Goal: Task Accomplishment & Management: Manage account settings

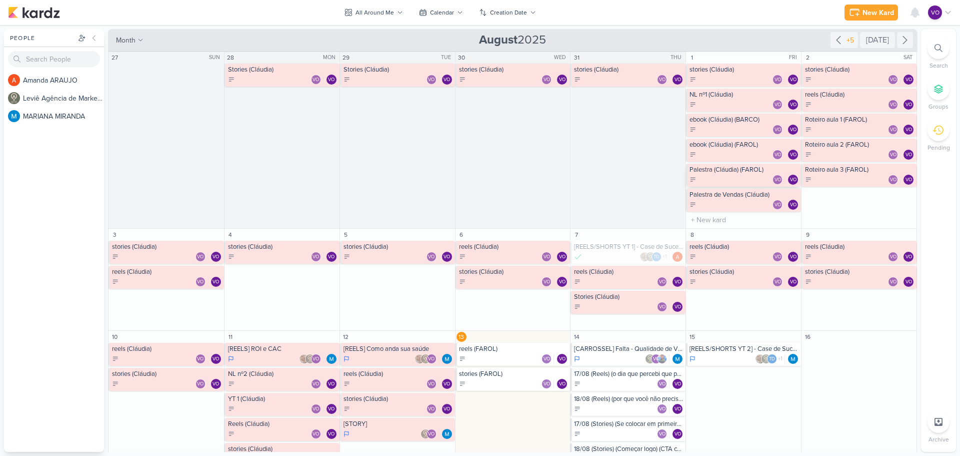
click at [736, 175] on div "VO VO" at bounding box center [745, 180] width 110 height 10
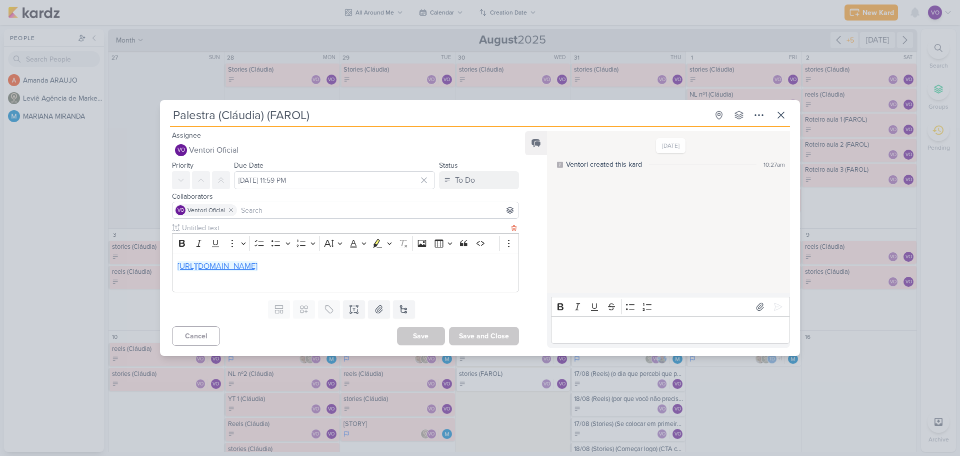
click at [258, 263] on link "[URL][DOMAIN_NAME]" at bounding box center [218, 266] width 80 height 10
click at [780, 109] on icon at bounding box center [781, 115] width 12 height 12
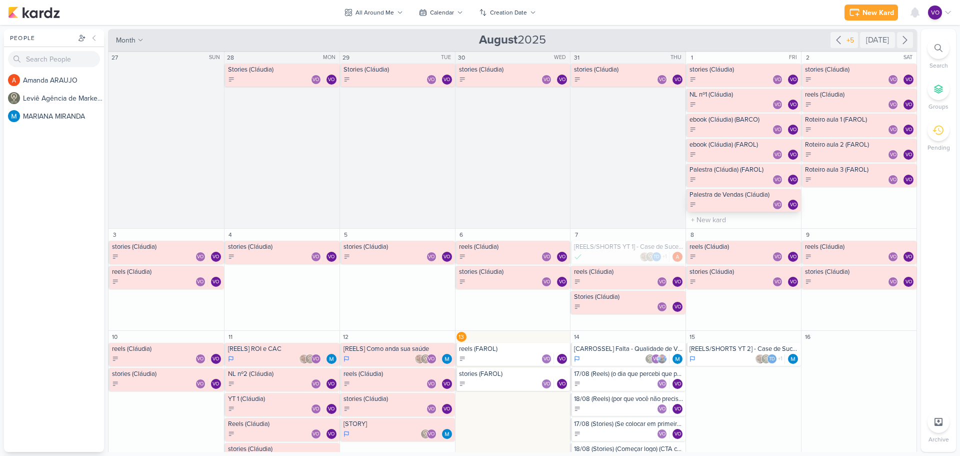
click at [725, 202] on div "VO VO" at bounding box center [745, 205] width 110 height 10
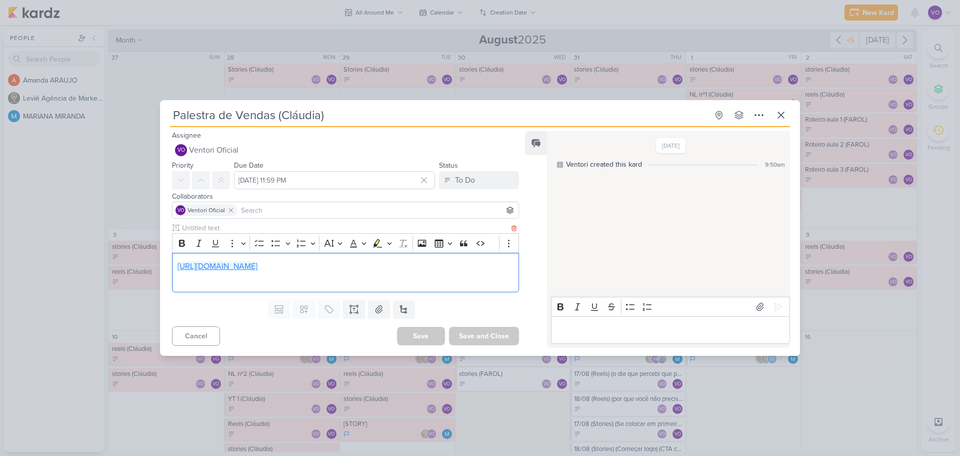
click at [258, 261] on link "[URL][DOMAIN_NAME]" at bounding box center [218, 266] width 80 height 10
click at [784, 110] on icon at bounding box center [781, 115] width 12 height 12
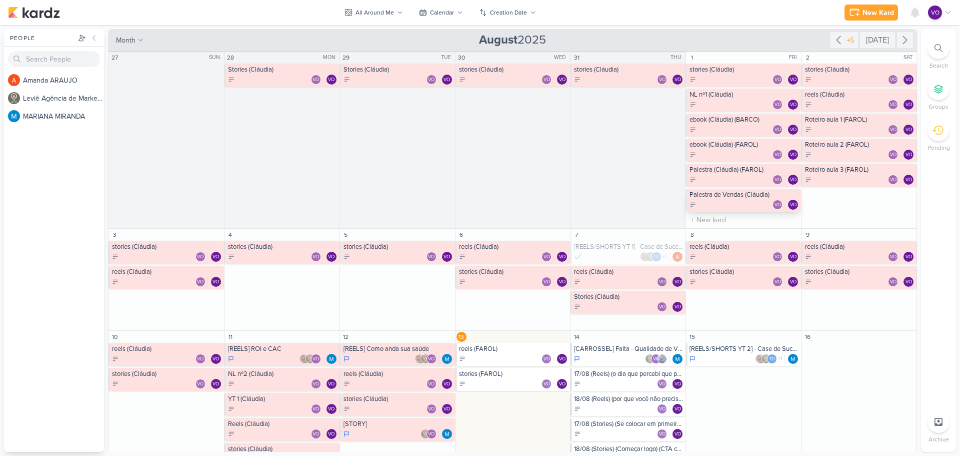
click at [740, 204] on div "VO VO" at bounding box center [745, 205] width 110 height 10
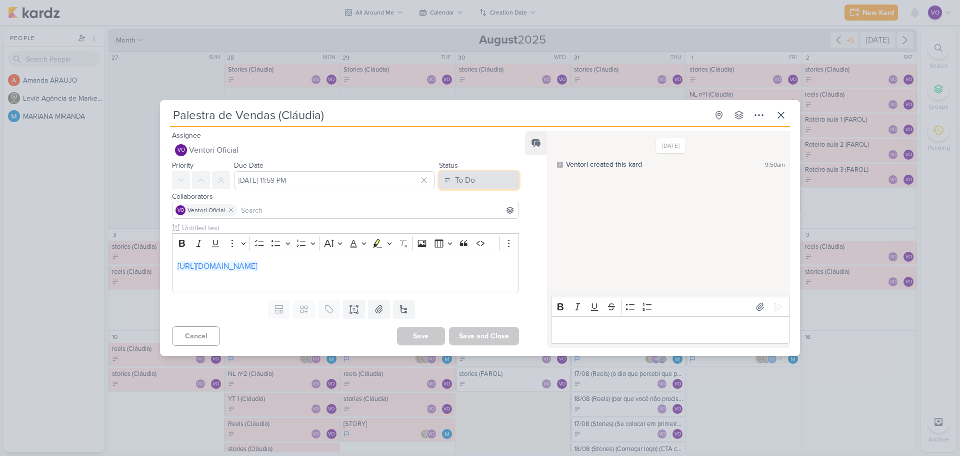
click at [488, 178] on button "To Do" at bounding box center [479, 180] width 80 height 18
click at [442, 215] on icon at bounding box center [442, 220] width 10 height 10
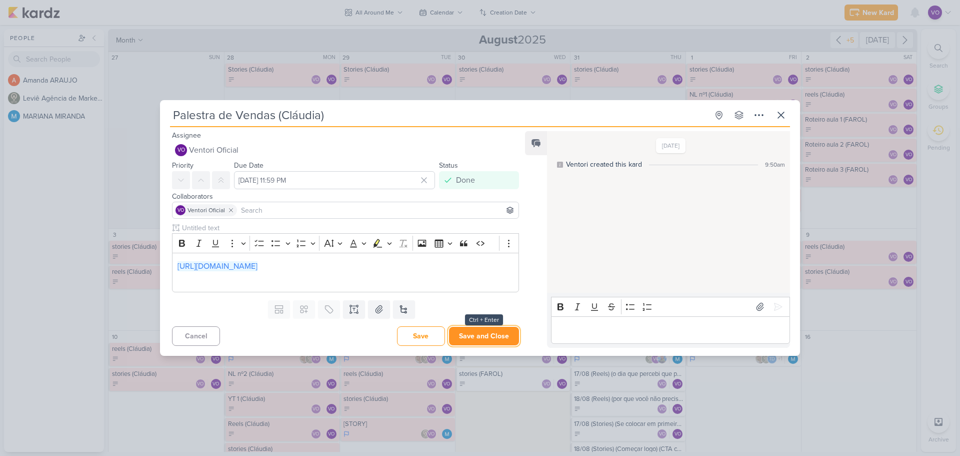
click at [488, 345] on button "Save and Close" at bounding box center [484, 336] width 70 height 19
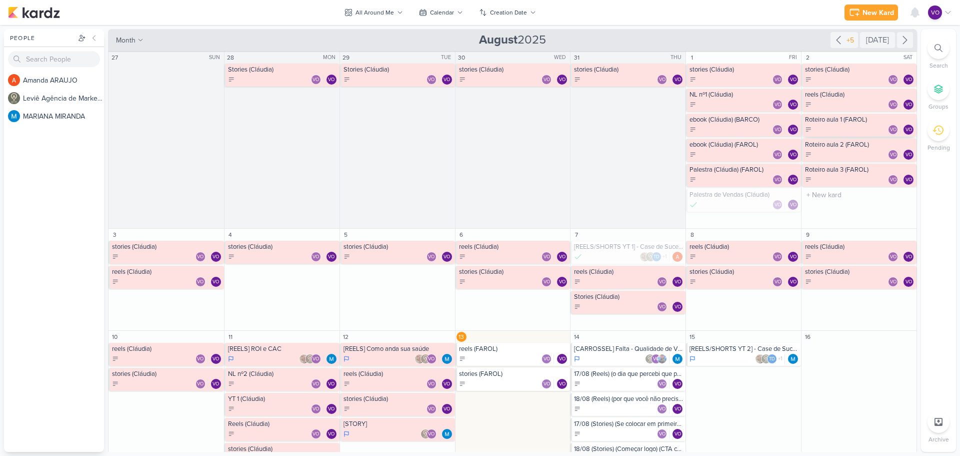
click at [842, 126] on div "VO VO" at bounding box center [860, 130] width 110 height 10
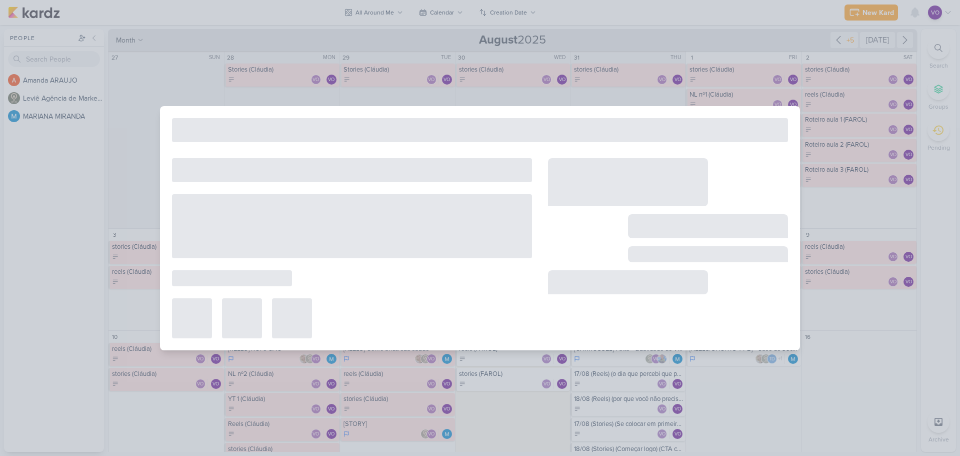
type input "Roteiro aula 1 (FAROL)"
type input "[DATE] 11:59 PM"
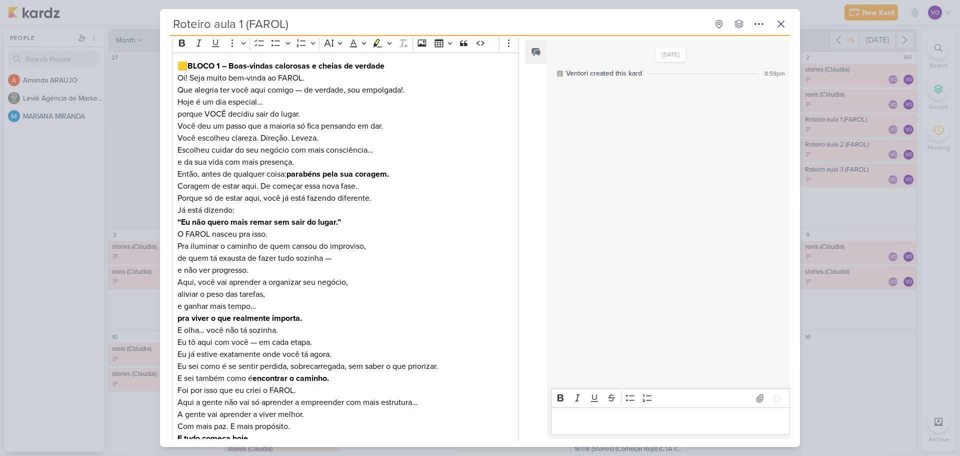
scroll to position [100, 0]
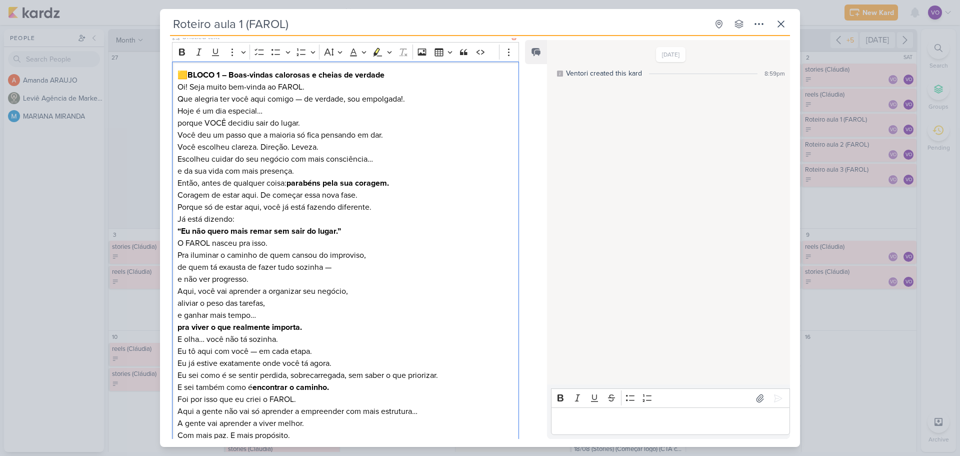
click at [415, 99] on p "Oi! Seja muito bem-vinda ao FAROL. Que alegria ter você aqui comigo — de verdad…" at bounding box center [346, 93] width 336 height 24
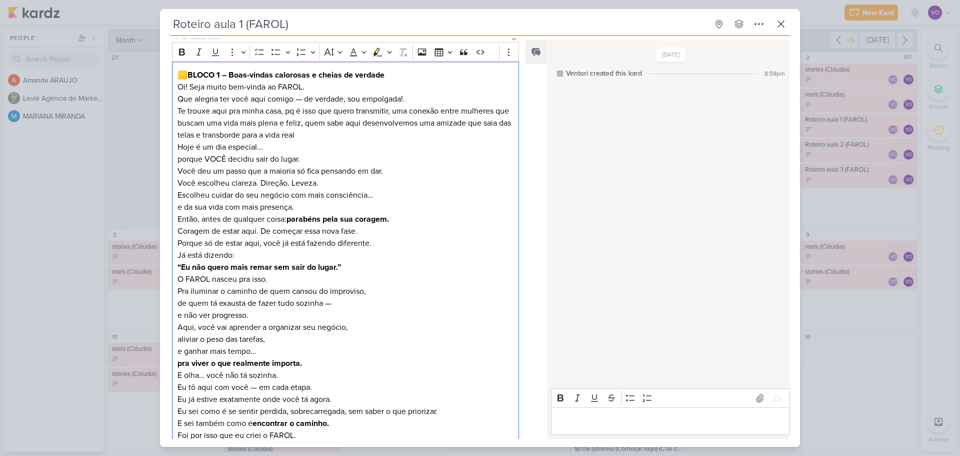
click at [327, 136] on p "Te trouxe aqui pra minha casa, pq é isso que quero transmitir, uma conexão entr…" at bounding box center [346, 123] width 336 height 36
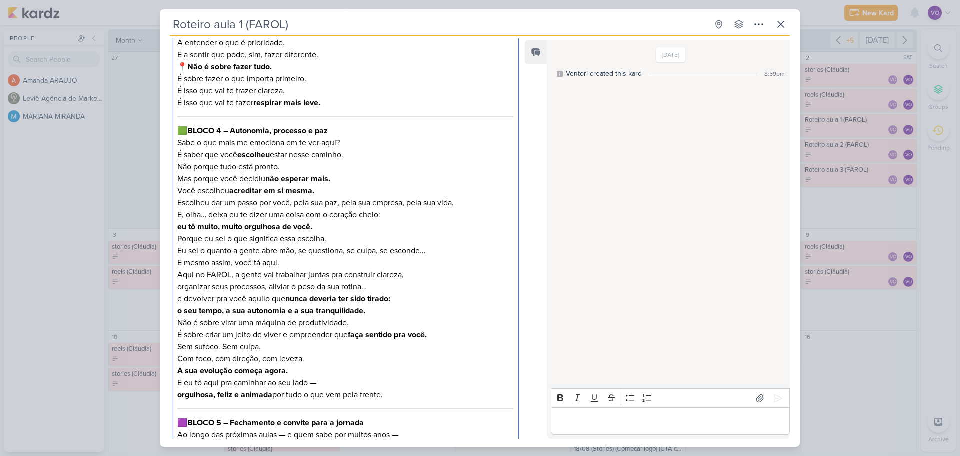
scroll to position [1430, 0]
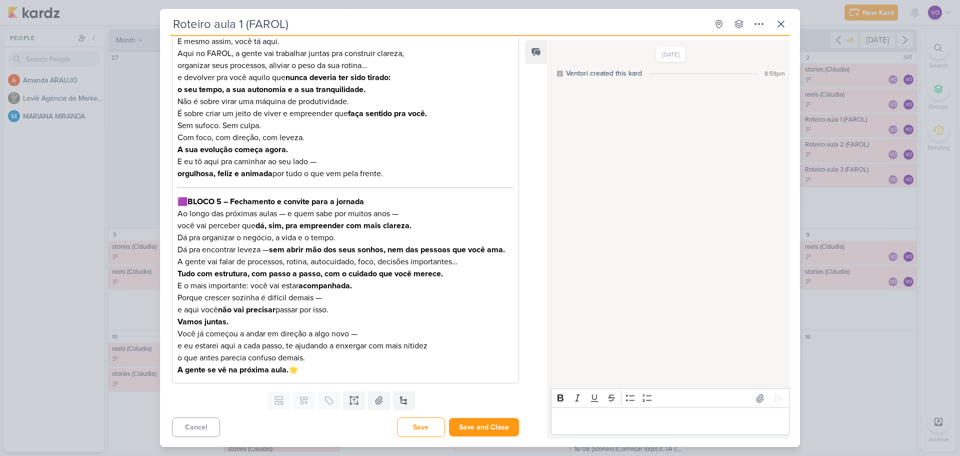
click at [175, 24] on input "Roteiro aula 1 (FAROL)" at bounding box center [439, 24] width 538 height 18
click at [177, 23] on input "Roteiro aula 1 (FAROL)" at bounding box center [439, 24] width 538 height 18
click at [173, 25] on input "Roteiro aula 1 (FAROL)" at bounding box center [439, 24] width 538 height 18
click at [281, 23] on input "23/08 (Roteiro aula 1 (FAROL)" at bounding box center [439, 24] width 538 height 18
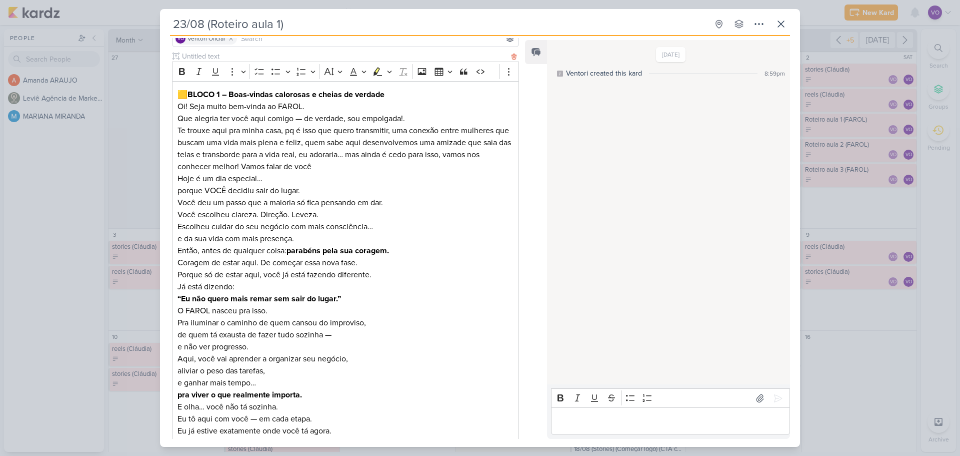
scroll to position [80, 0]
type input "23/08 (Roteiro aula 1)"
click at [333, 166] on p "Te trouxe aqui pra minha casa, pq é isso que quero transmitir, uma conexão entr…" at bounding box center [346, 150] width 336 height 48
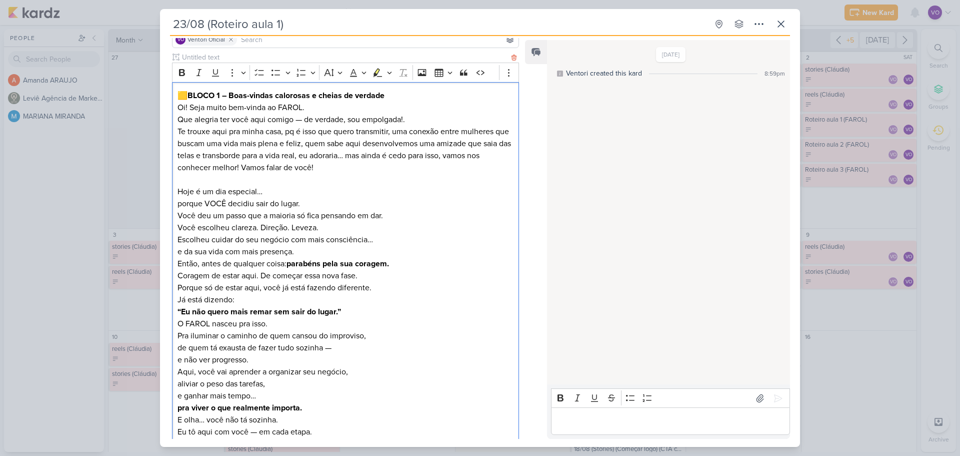
drag, startPoint x: 238, startPoint y: 239, endPoint x: 283, endPoint y: 240, distance: 45.5
click at [283, 240] on p "Você escolheu clareza. Direção. Leveza. Escolheu cuidar do seu negócio com mais…" at bounding box center [346, 240] width 336 height 36
click at [274, 237] on p "Você escolheu clareza. Direção. Leveza. Escolheu cuidar do seu negócio com mais…" at bounding box center [346, 240] width 336 height 36
drag, startPoint x: 239, startPoint y: 240, endPoint x: 290, endPoint y: 240, distance: 51.0
click at [290, 240] on p "Você escolheu clareza. Direção. Leveza. Escolheu cuidar do seu negócio com mais…" at bounding box center [346, 240] width 336 height 36
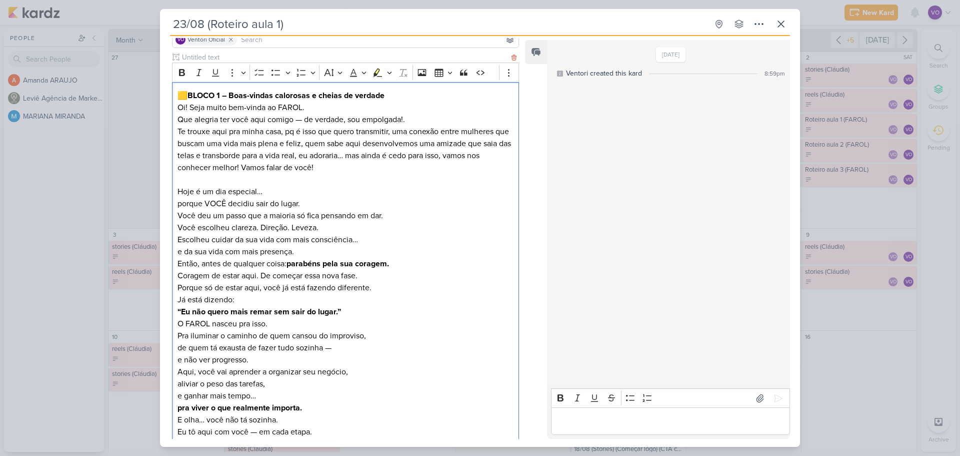
click at [352, 241] on p "Você escolheu clareza. Direção. Leveza. Escolheu cuidar da sua vida com mais co…" at bounding box center [346, 240] width 336 height 36
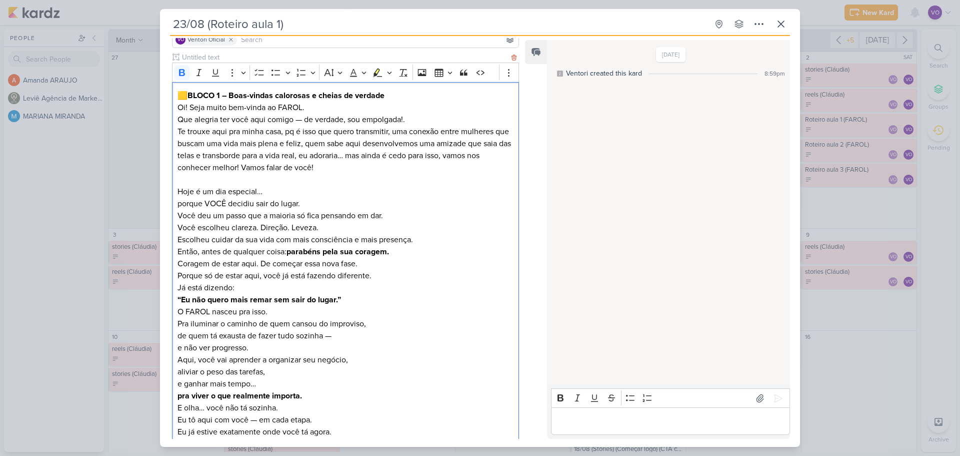
click at [404, 256] on p "Então, antes de qualquer coisa: parabéns pela sua coragem. Coragem de estar aqu…" at bounding box center [346, 258] width 336 height 24
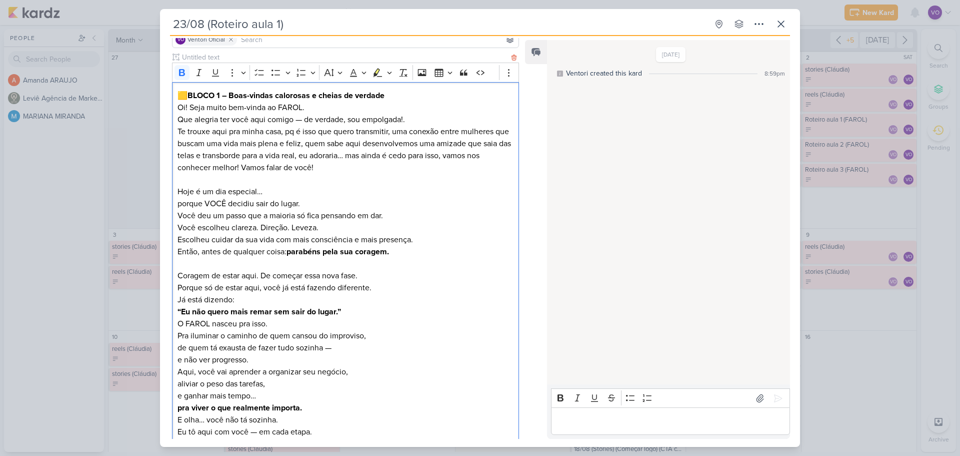
click at [360, 309] on p "Porque só de estar aqui, você já está fazendo diferente. Já está dizendo: “Eu n…" at bounding box center [346, 300] width 336 height 36
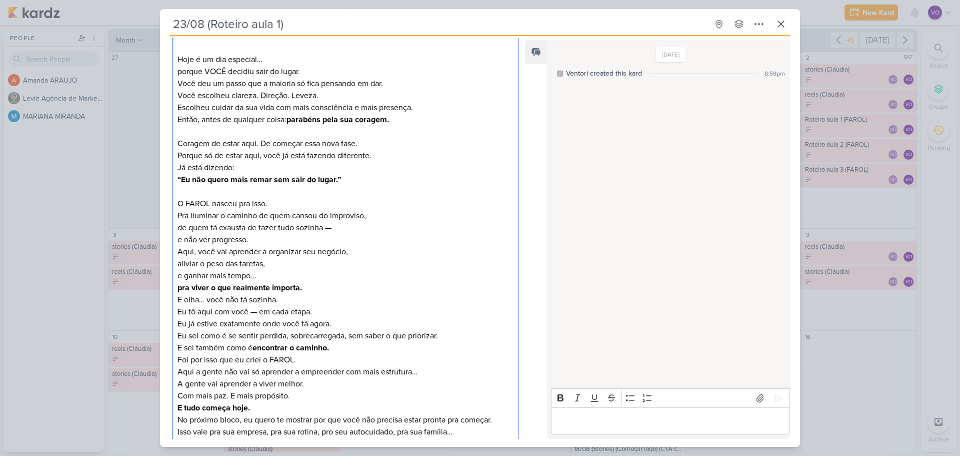
scroll to position [230, 0]
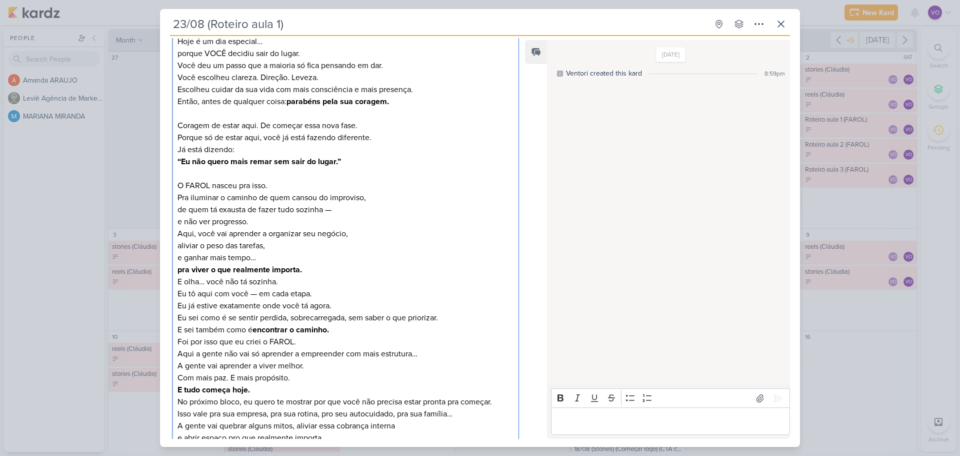
click at [277, 225] on p "O FAROL nasceu pra isso. Pra iluminar o caminho de quem cansou do improviso, de…" at bounding box center [346, 204] width 336 height 48
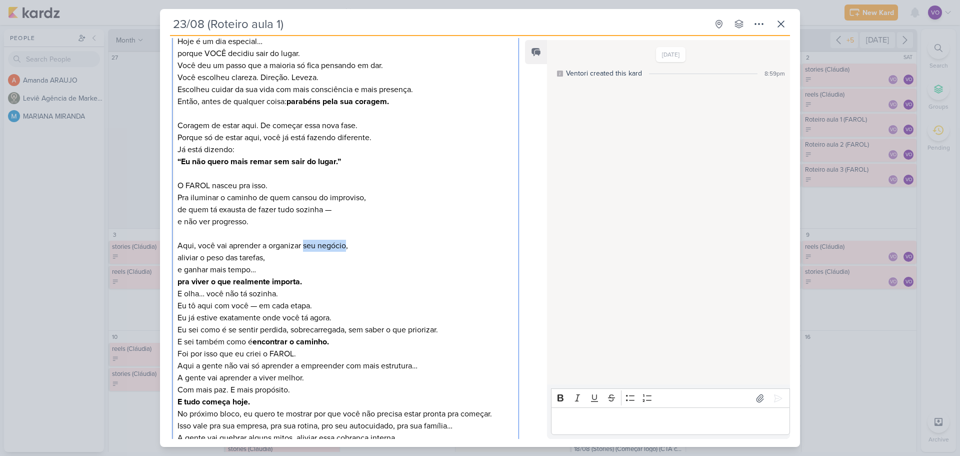
drag, startPoint x: 304, startPoint y: 247, endPoint x: 348, endPoint y: 246, distance: 44.0
click at [348, 246] on p "Aqui, você vai aprender a organizar seu negócio, aliviar o peso das tarefas, e …" at bounding box center [346, 264] width 336 height 48
click at [272, 258] on p "Aqui, você vai aprender a organizar sua vida profissional, seu negócio, sua rot…" at bounding box center [346, 264] width 336 height 48
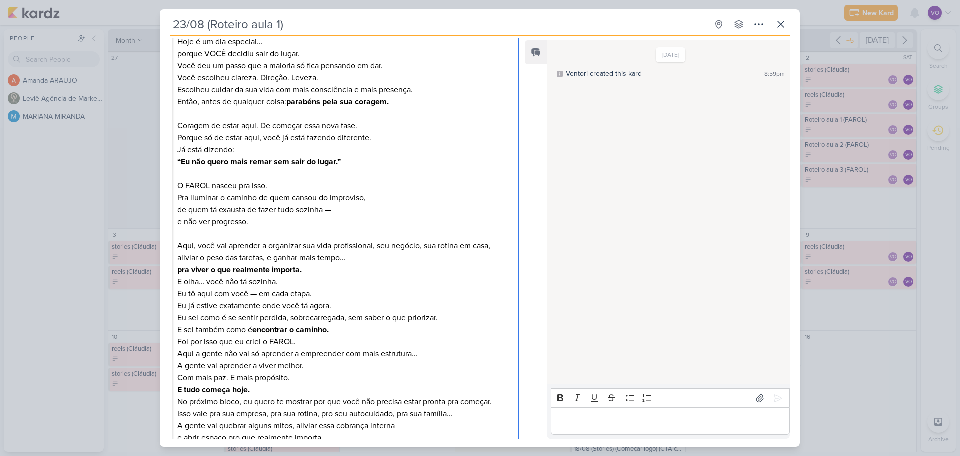
click at [358, 259] on p "Aqui, você vai aprender a organizar sua vida profissional, seu negócio, sua rot…" at bounding box center [346, 258] width 336 height 36
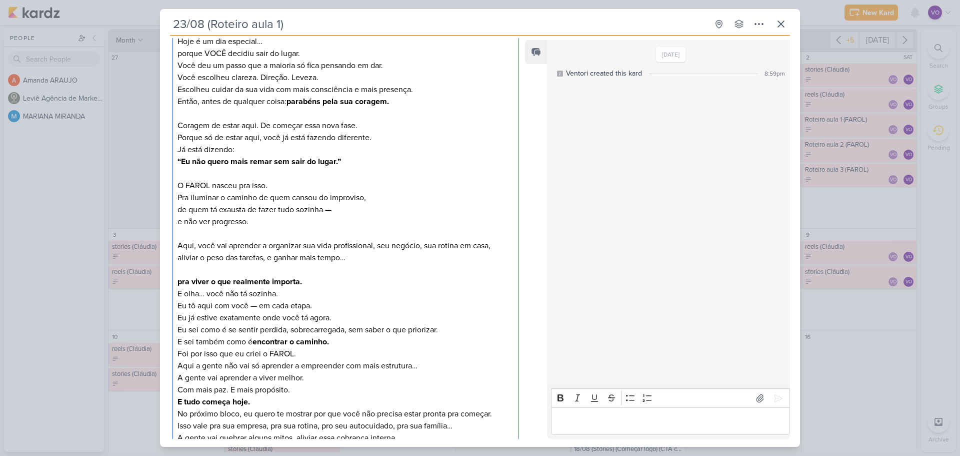
click at [326, 282] on p "⁠⁠⁠⁠⁠⁠⁠ pra viver o que realmente importa." at bounding box center [346, 276] width 336 height 24
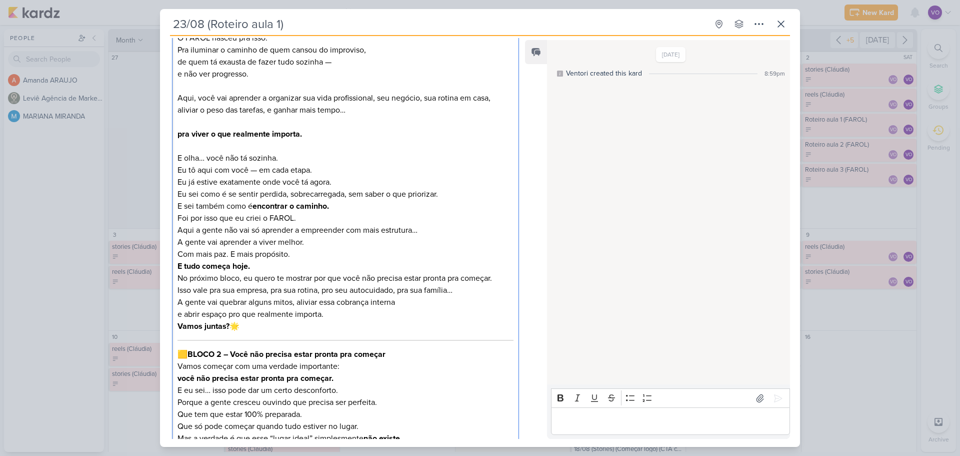
scroll to position [380, 0]
click at [247, 166] on p "E olha… você não tá sozinha. Eu tô aqui com você — em cada etapa." at bounding box center [346, 162] width 336 height 24
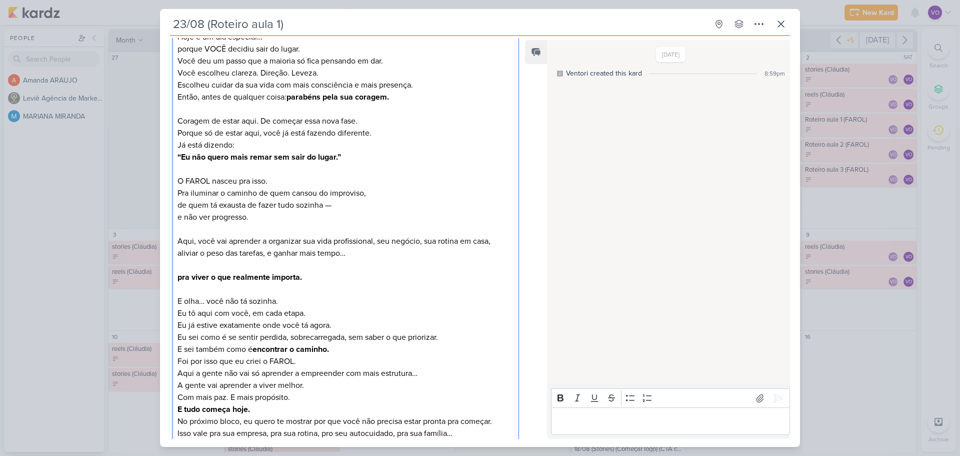
scroll to position [230, 0]
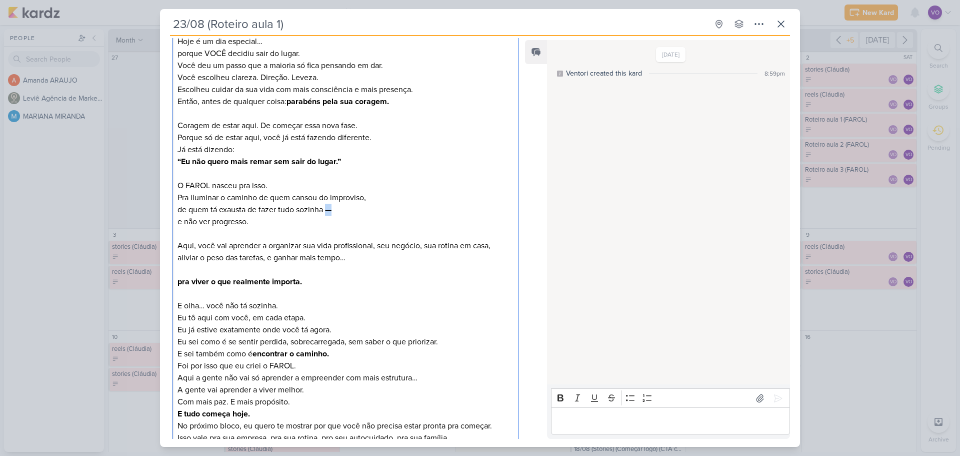
drag, startPoint x: 326, startPoint y: 210, endPoint x: 333, endPoint y: 210, distance: 7.0
click at [333, 210] on p "O FAROL nasceu pra isso. Pra iluminar o caminho de quem cansou do improviso, de…" at bounding box center [346, 204] width 336 height 48
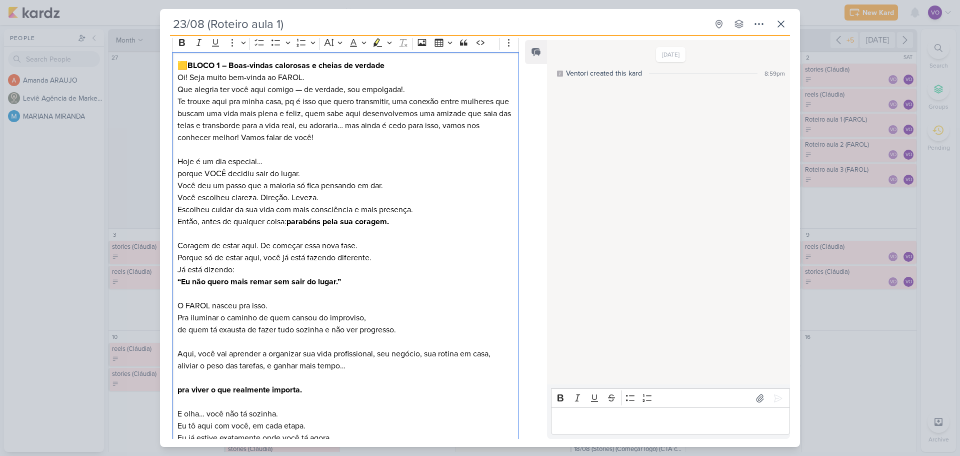
scroll to position [30, 0]
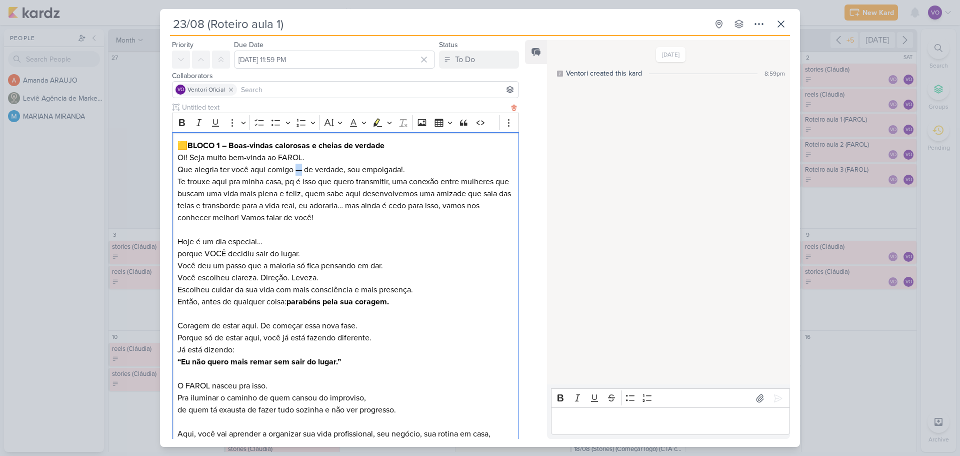
drag, startPoint x: 297, startPoint y: 170, endPoint x: 304, endPoint y: 170, distance: 7.0
click at [304, 170] on p "Oi! Seja muito bem-vinda ao FAROL. Que alegria ter você aqui comigo — de verdad…" at bounding box center [346, 164] width 336 height 24
click at [292, 172] on p "Oi! Seja muito bem-vinda ao FAROL. Que alegria ter você aqui comigo de verdade,…" at bounding box center [346, 164] width 336 height 24
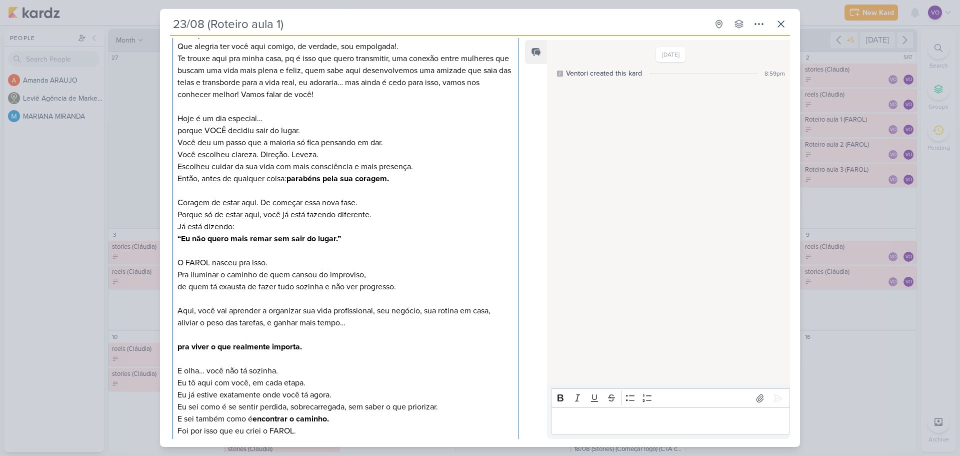
scroll to position [180, 0]
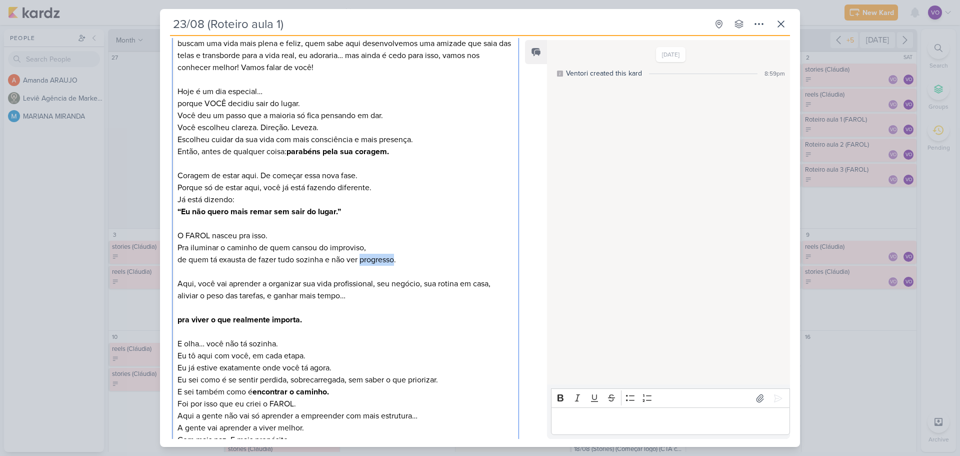
drag, startPoint x: 362, startPoint y: 259, endPoint x: 397, endPoint y: 256, distance: 35.1
click at [397, 256] on p "O FAROL nasceu pra isso. Pra iluminar o caminho de quem cansou do improviso, de…" at bounding box center [346, 248] width 336 height 36
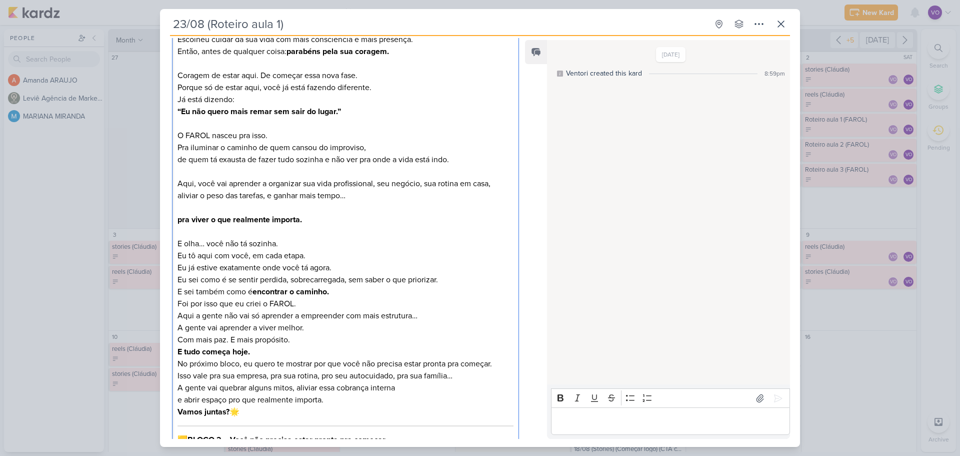
click at [359, 260] on p "E olha… você não tá sozinha. Eu tô aqui com você, em cada etapa." at bounding box center [346, 250] width 336 height 24
click at [351, 269] on p "Eu já estive exatamente onde você tá agora. Eu sei como é se sentir perdida, so…" at bounding box center [346, 274] width 336 height 24
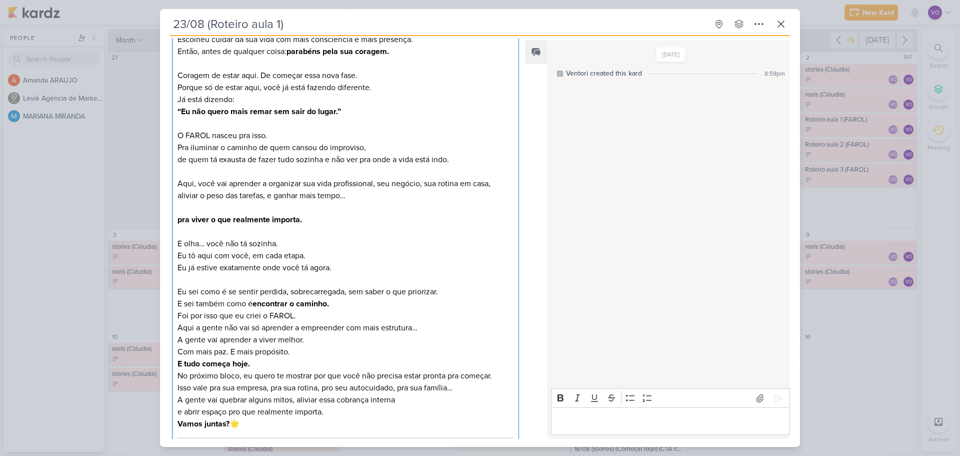
click at [311, 314] on p "Foi por isso que eu criei o FAROL." at bounding box center [346, 316] width 336 height 12
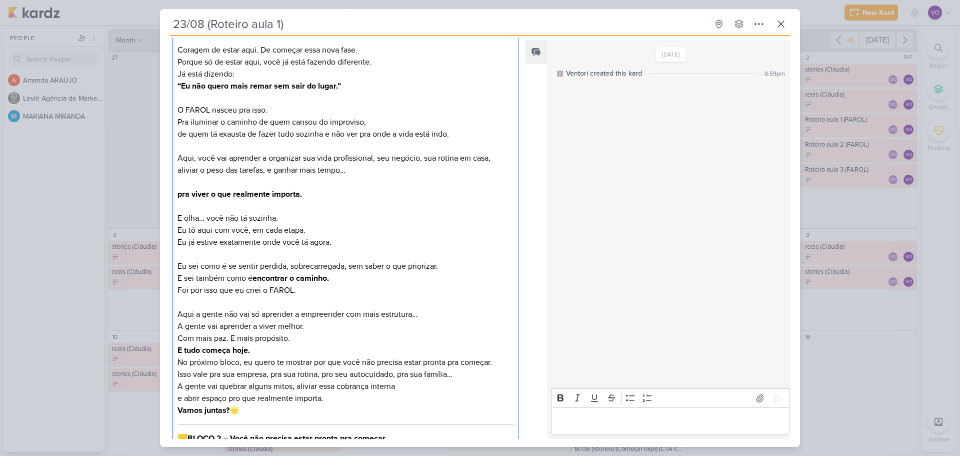
scroll to position [330, 0]
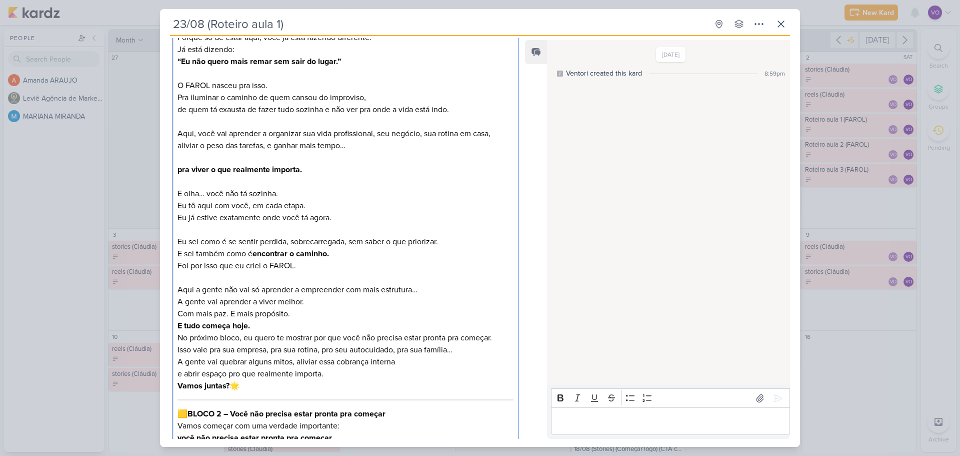
click at [298, 310] on p "Aqui a gente não vai só aprender a empreender com mais estrutura… A gente vai a…" at bounding box center [346, 302] width 336 height 36
click at [276, 325] on p "E tudo começa hoje." at bounding box center [346, 326] width 336 height 12
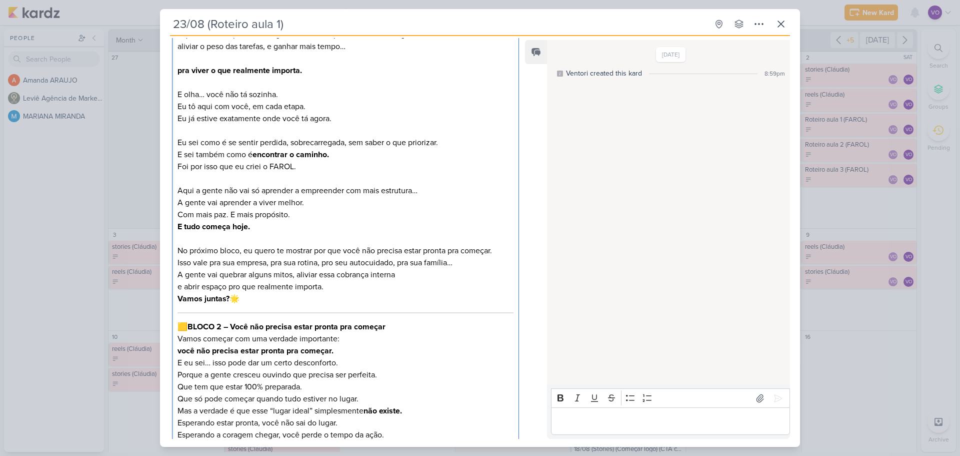
scroll to position [430, 0]
click at [276, 227] on p "E tudo começa hoje." at bounding box center [346, 226] width 336 height 12
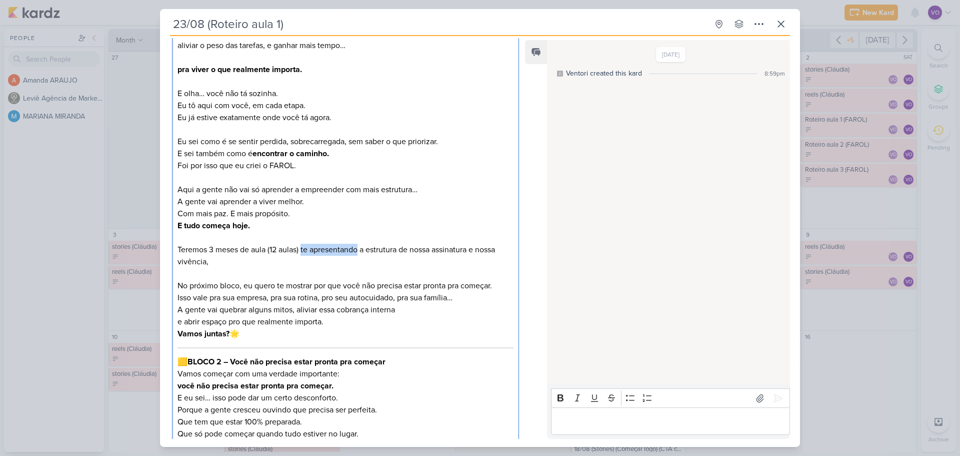
drag, startPoint x: 303, startPoint y: 250, endPoint x: 359, endPoint y: 254, distance: 56.7
click at [359, 254] on p "Teremos 3 meses de aula (12 aulas) te apresentando a estrutura de nossa assinat…" at bounding box center [346, 256] width 336 height 24
click at [237, 266] on p "Teremos 3 meses de aula (12 aulas) onde vou te apresentar a estrutura de nossa …" at bounding box center [346, 256] width 336 height 24
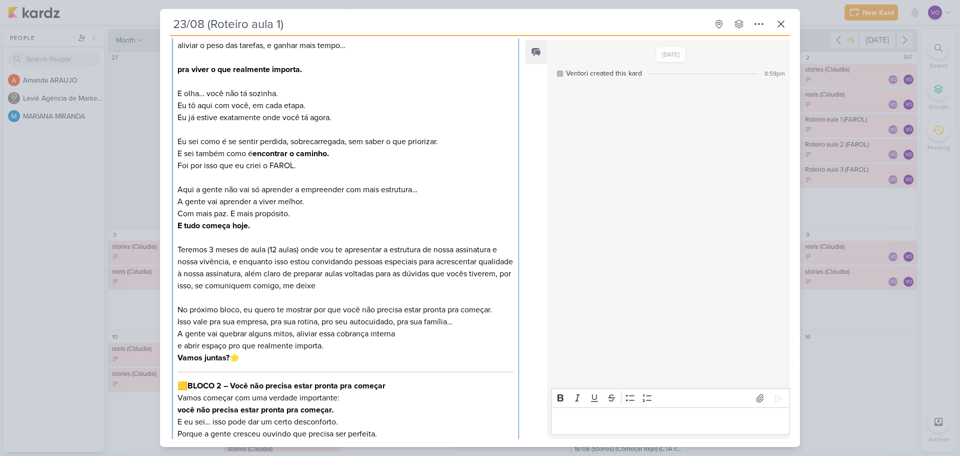
click at [293, 286] on p "Teremos 3 meses de aula (12 aulas) onde vou te apresentar a estrutura de nossa …" at bounding box center [346, 268] width 336 height 48
click at [354, 286] on p "Teremos 3 meses de aula (12 aulas) onde vou te apresentar a estrutura de nossa …" at bounding box center [346, 268] width 336 height 48
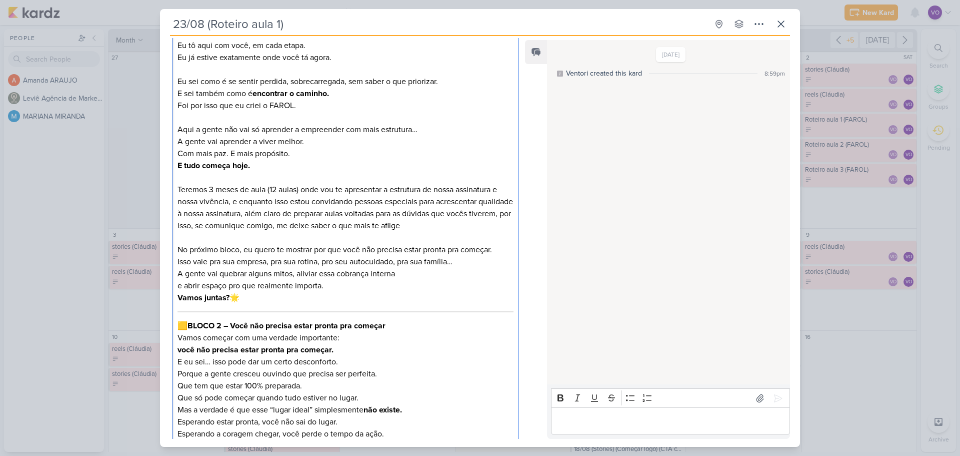
scroll to position [530, 0]
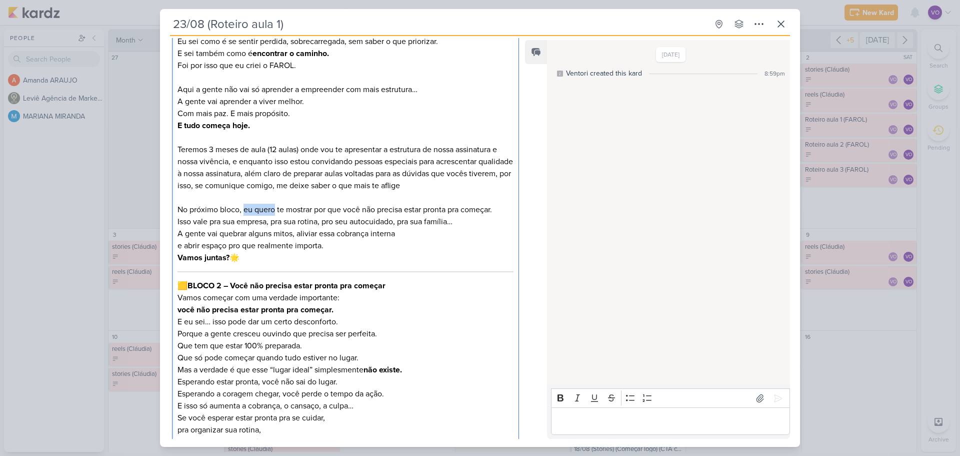
drag, startPoint x: 244, startPoint y: 209, endPoint x: 274, endPoint y: 211, distance: 30.1
click at [274, 211] on p "No próximo bloco, eu quero te mostrar por que você não precisa estar pronta pra…" at bounding box center [346, 216] width 336 height 24
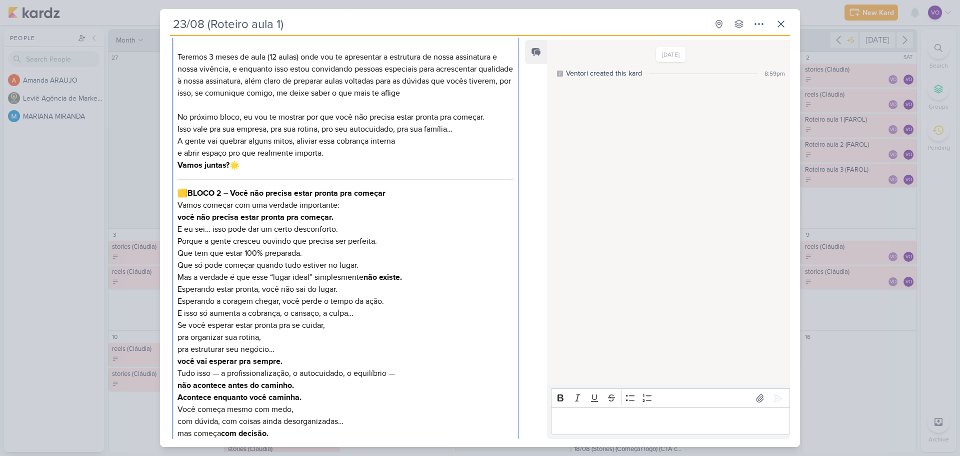
scroll to position [630, 0]
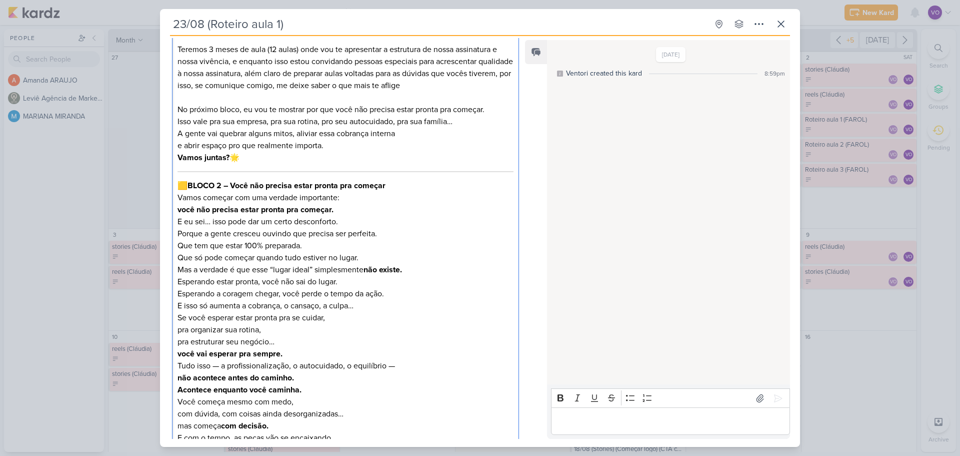
click at [318, 244] on p "E eu sei… isso pode dar um certo desconforto. Porque a gente cresceu ouvindo qu…" at bounding box center [346, 240] width 336 height 48
click at [346, 224] on p "E eu sei… isso pode dar um certo desconforto. Porque a gente cresceu ouvindo qu…" at bounding box center [346, 240] width 336 height 48
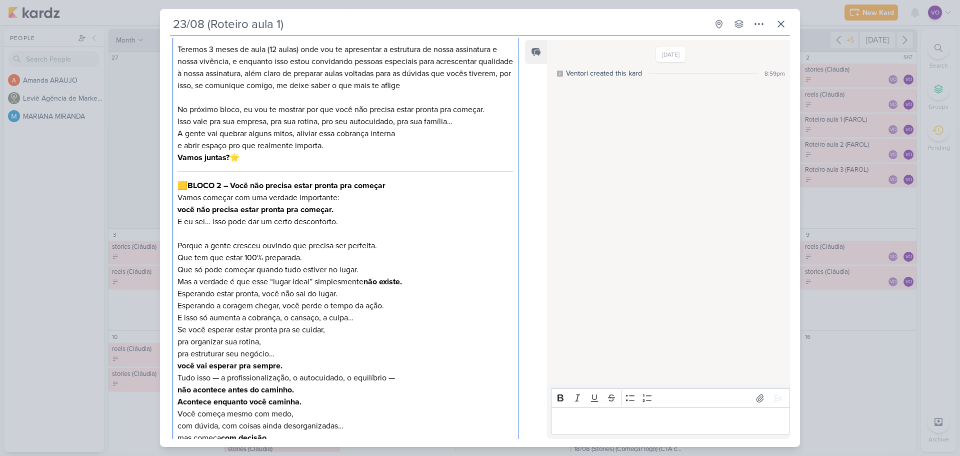
scroll to position [680, 0]
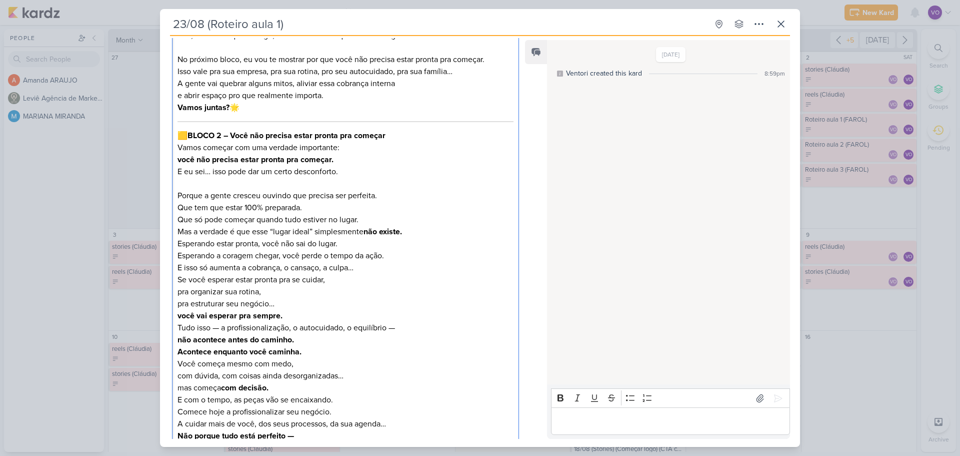
click at [430, 230] on p "Mas a verdade é que esse “lugar ideal” simplesmente não existe." at bounding box center [346, 232] width 336 height 12
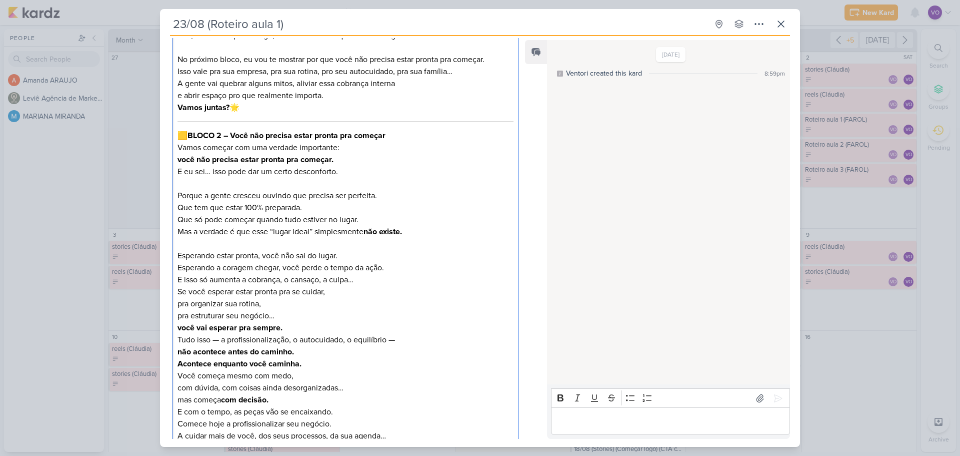
click at [336, 292] on p "Se você esperar estar pronta pra se cuidar, pra organizar sua rotina, pra estru…" at bounding box center [346, 310] width 336 height 48
click at [286, 316] on p "Se você esperar estar pronta pra se cuidar, pra organizar sua rotina, pra estru…" at bounding box center [346, 310] width 336 height 48
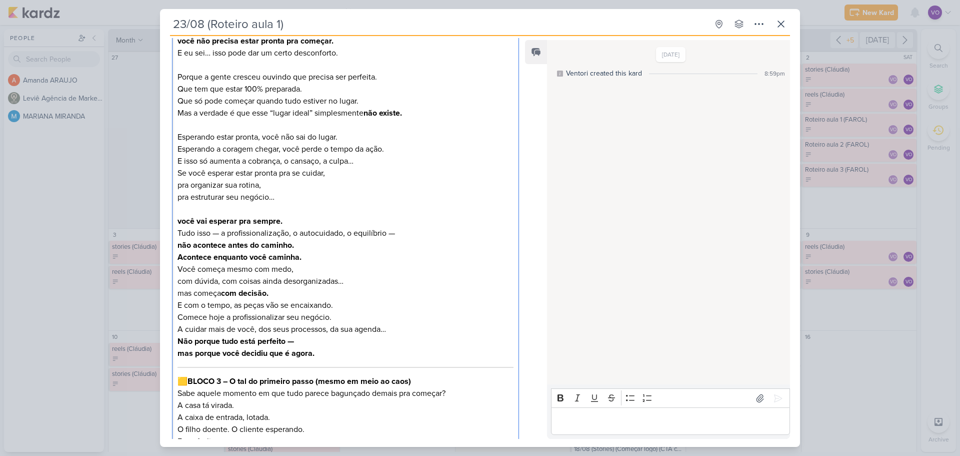
scroll to position [830, 0]
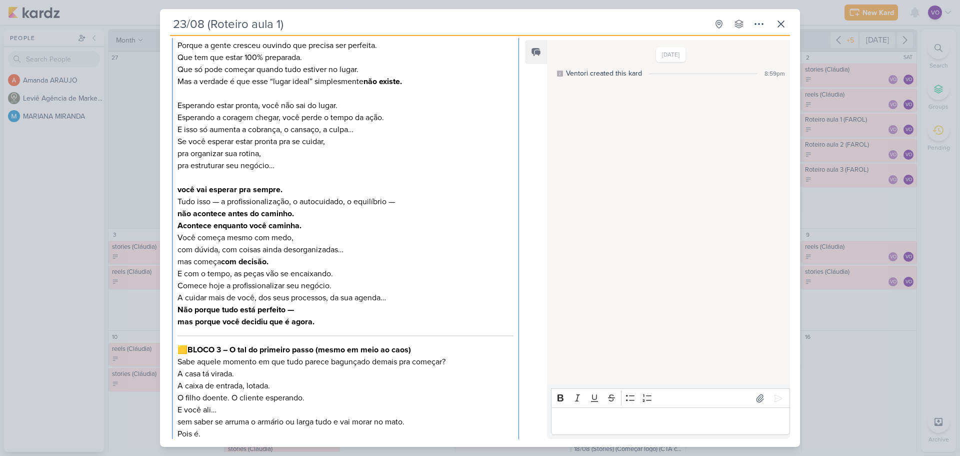
click at [315, 226] on p "Tudo isso — a profissionalização, o autocuidado, o equilíbrio — não acontece an…" at bounding box center [346, 214] width 336 height 36
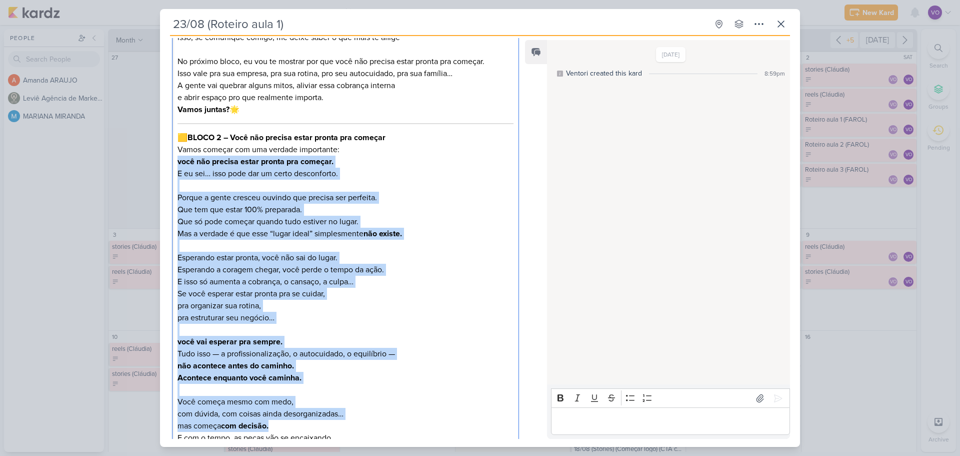
scroll to position [685, 0]
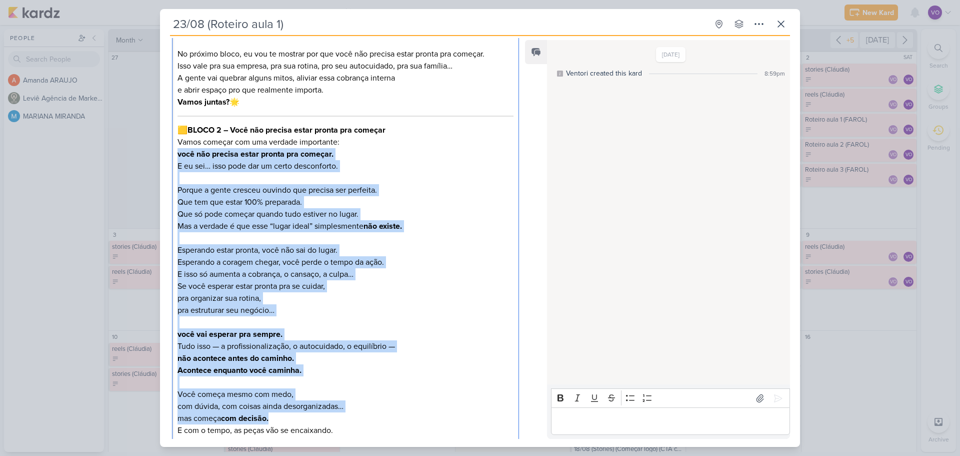
drag, startPoint x: 179, startPoint y: 210, endPoint x: 394, endPoint y: 413, distance: 296.1
click at [394, 413] on div "🟨 BLOCO 1 – Boas-vindas calorosas e cheias de verdade Oi! Seja muito bem-vinda …" at bounding box center [345, 392] width 347 height 1832
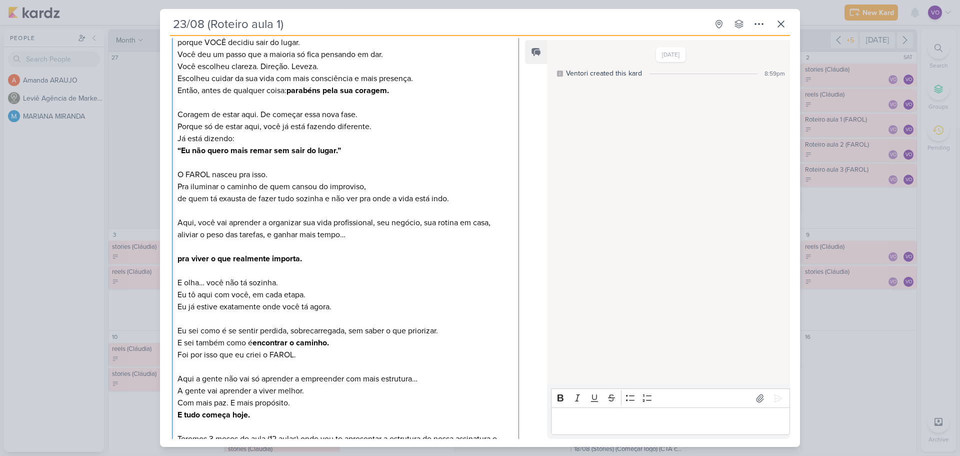
scroll to position [85, 0]
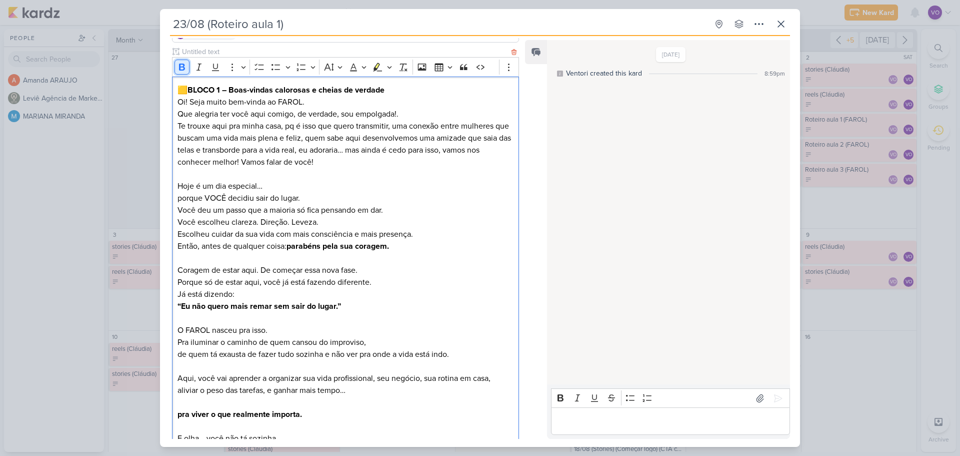
click at [180, 67] on icon "Editor toolbar" at bounding box center [182, 67] width 6 height 7
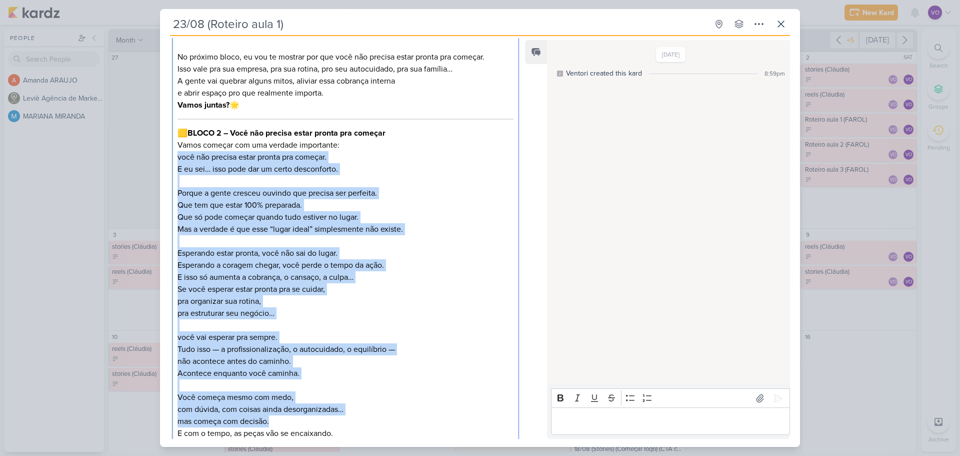
scroll to position [685, 0]
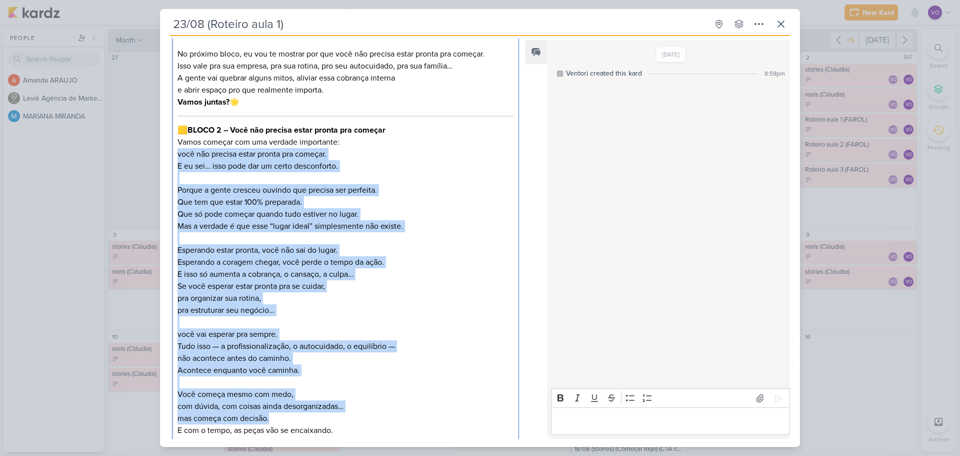
click at [394, 299] on p "Se você esperar estar pronta pra se cuidar, pra organizar sua rotina, pra estru…" at bounding box center [346, 298] width 336 height 36
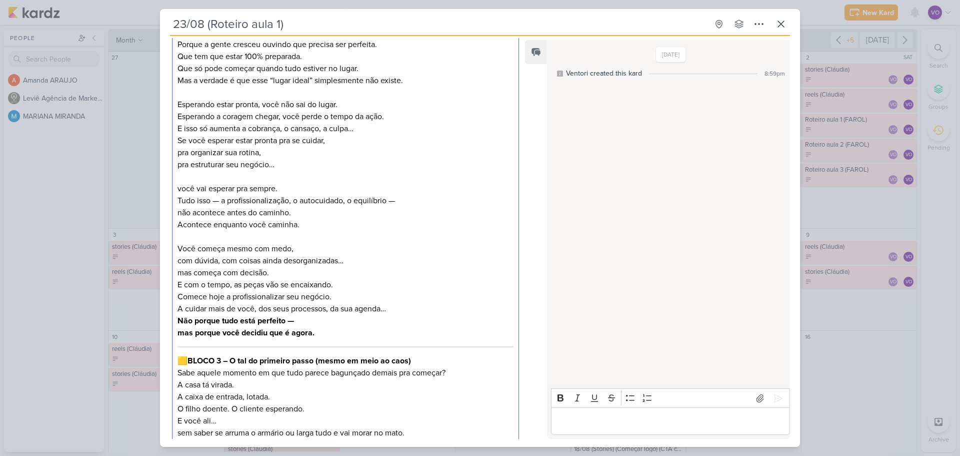
scroll to position [835, 0]
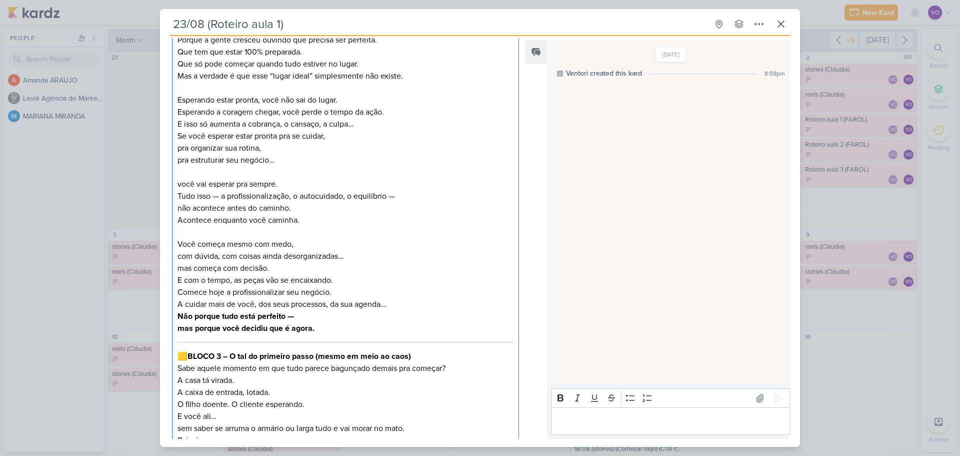
click at [216, 196] on p "Tudo isso — a profissionalização, o autocuidado, o equilíbrio — não acontece an…" at bounding box center [346, 208] width 336 height 36
click at [383, 196] on p "Tudo isso, a profissionalização, o autocuidado, o equilíbrio — não acontece ant…" at bounding box center [346, 208] width 336 height 36
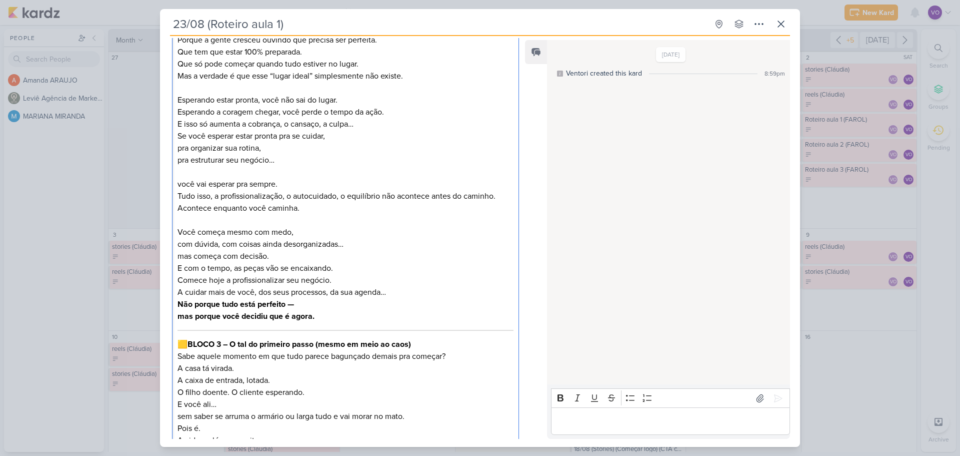
click at [297, 210] on p "Tudo isso, a profissionalização, o autocuidado, o equilíbrio não acontece antes…" at bounding box center [346, 202] width 336 height 24
click at [308, 229] on p "Você começa mesmo com medo, com dúvida, com coisas ainda desorganizadas… mas co…" at bounding box center [346, 244] width 336 height 36
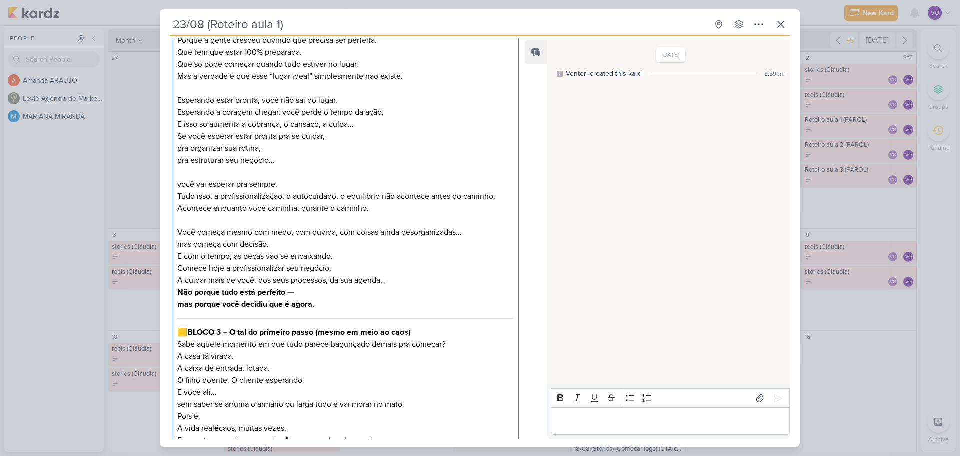
click at [329, 269] on p "Comece hoje a profissionalizar seu negócio. A cuidar mais de você, dos seus pro…" at bounding box center [346, 274] width 336 height 24
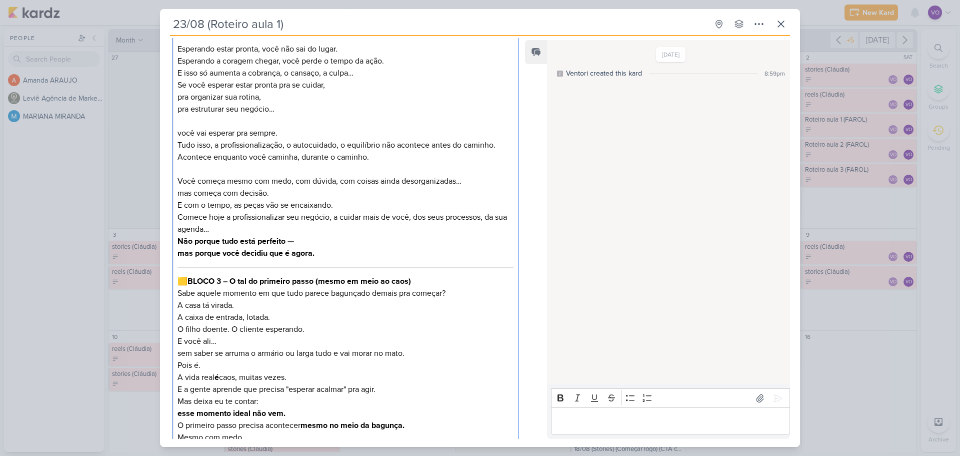
scroll to position [935, 0]
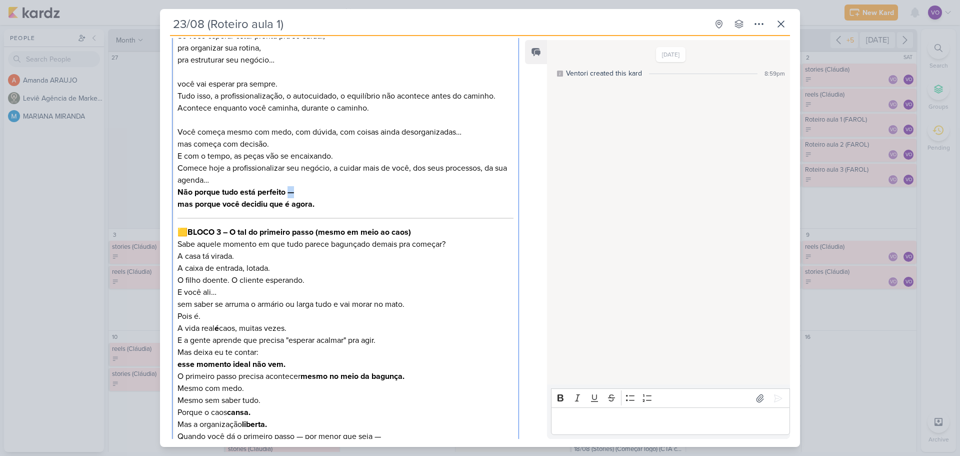
drag, startPoint x: 290, startPoint y: 193, endPoint x: 300, endPoint y: 193, distance: 10.0
click at [300, 193] on p "Não porque tudo está perfeito — mas porque você decidiu que é agora." at bounding box center [346, 198] width 336 height 24
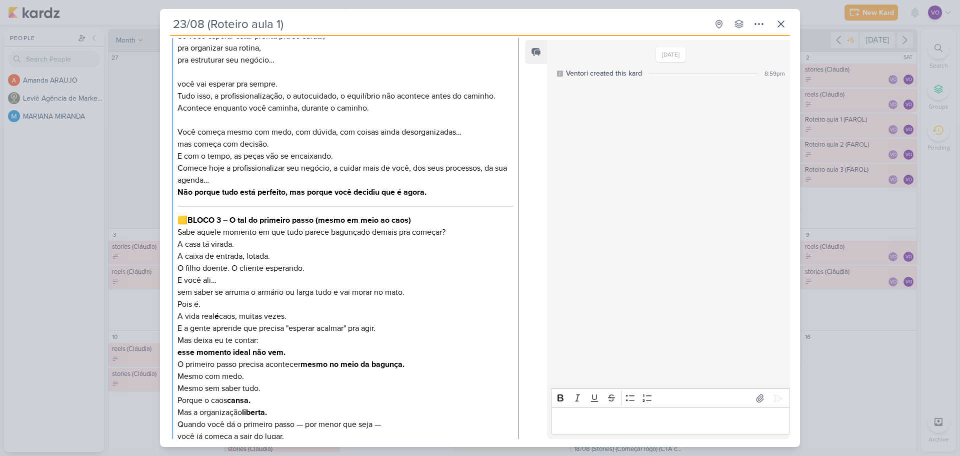
click at [451, 196] on p "Não porque tudo está perfeito, mas porque você decidiu que é agora." at bounding box center [346, 192] width 336 height 12
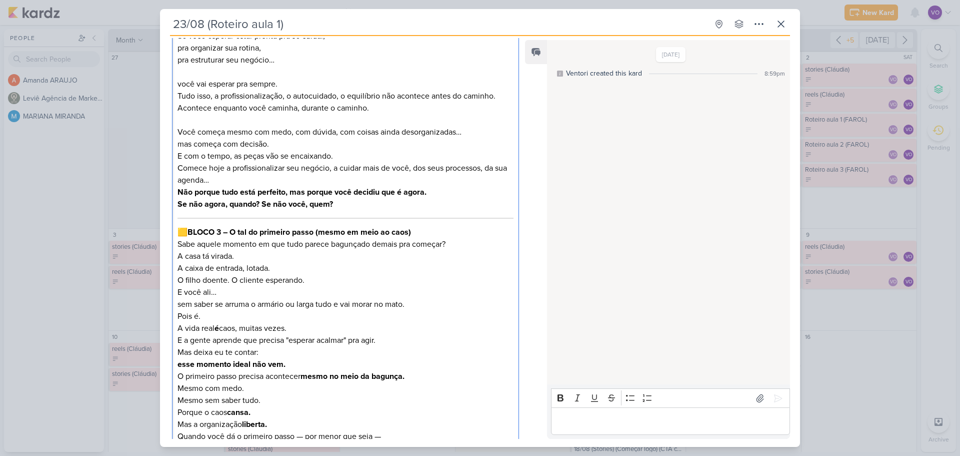
click at [248, 256] on p "A casa tá virada. A caixa de entrada, lotada. O filho doente. O cliente esperan…" at bounding box center [346, 280] width 336 height 60
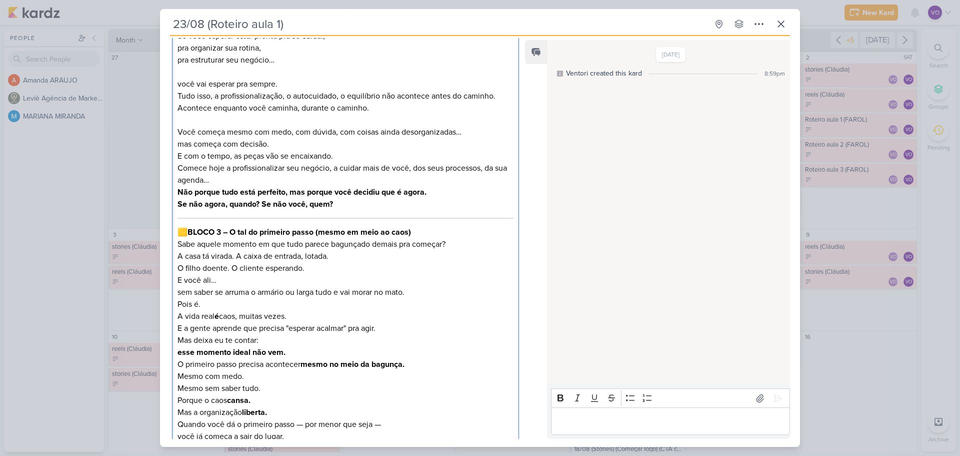
click at [336, 257] on p "A casa tá virada. A caixa de entrada, lotada. O filho doente. O cliente esperan…" at bounding box center [346, 274] width 336 height 48
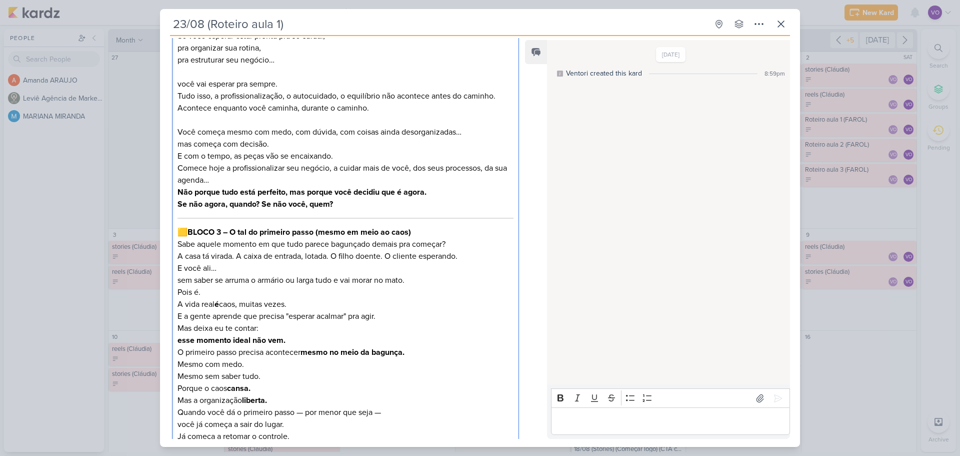
click at [230, 270] on p "A casa tá virada. A caixa de entrada, lotada. O filho doente. O cliente esperan…" at bounding box center [346, 268] width 336 height 36
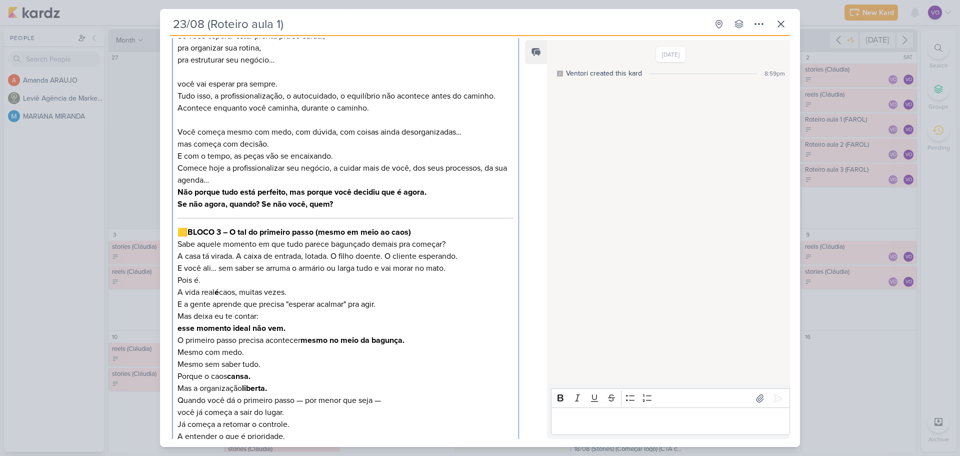
click at [271, 315] on p "Mas deixa eu te contar: esse momento ideal não vem." at bounding box center [346, 322] width 336 height 24
click at [382, 303] on p "A vida real é caos, muitas vezes. E a gente aprende que precisa "esperar acalma…" at bounding box center [346, 298] width 336 height 24
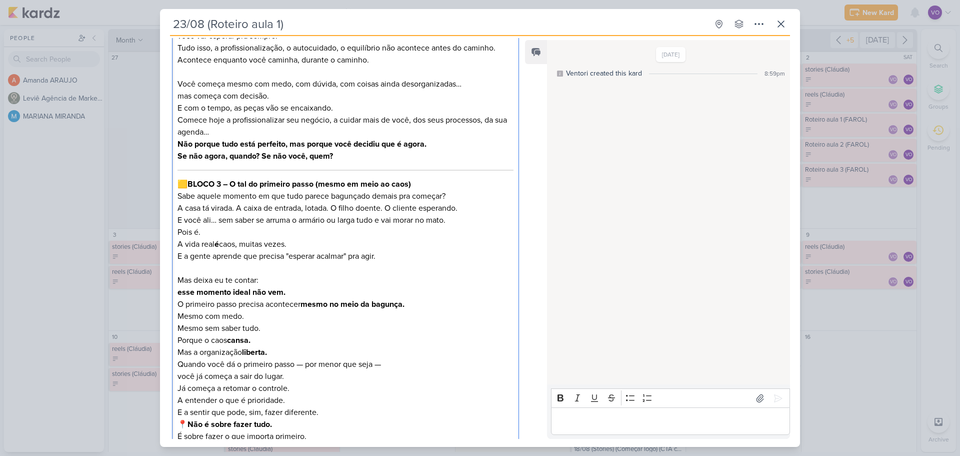
scroll to position [1035, 0]
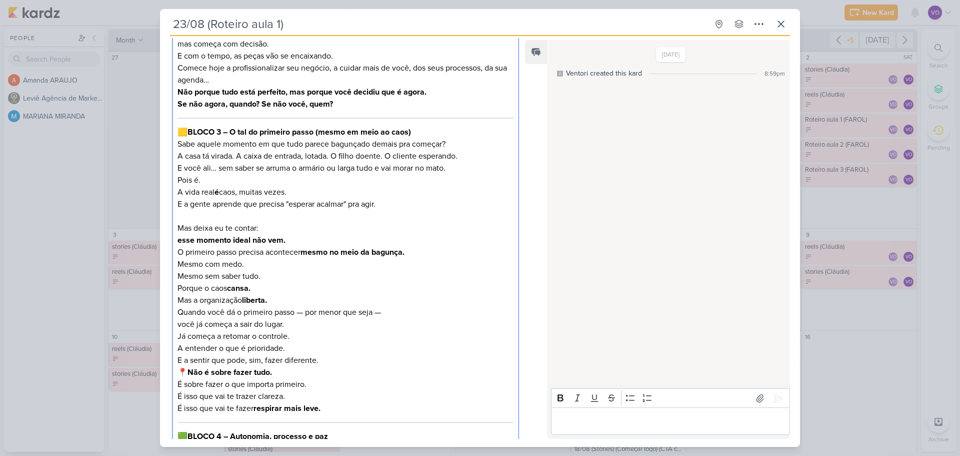
click at [263, 228] on p "Mas deixa eu te contar: esse momento ideal não vem." at bounding box center [346, 234] width 336 height 24
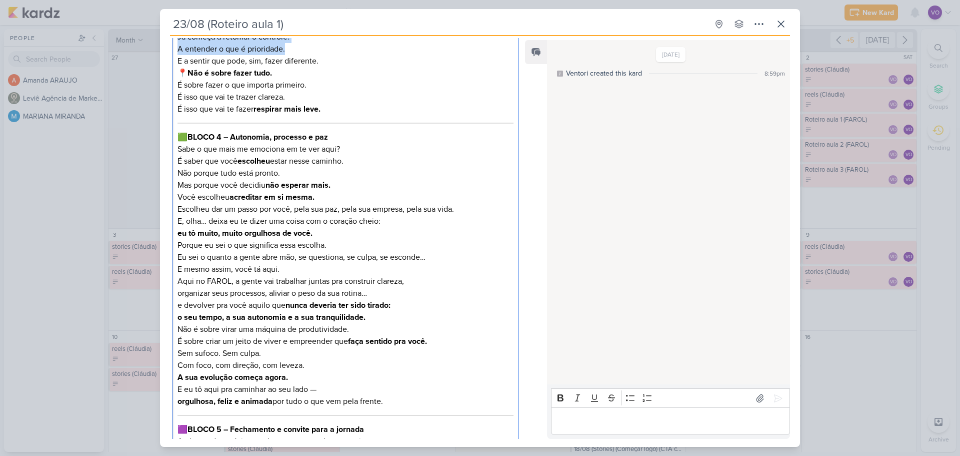
scroll to position [1332, 0]
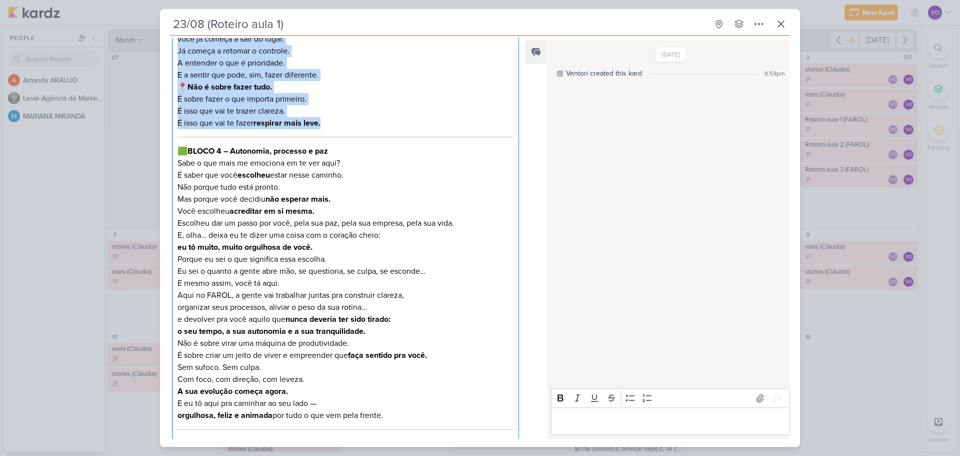
drag, startPoint x: 178, startPoint y: 256, endPoint x: 408, endPoint y: 120, distance: 267.4
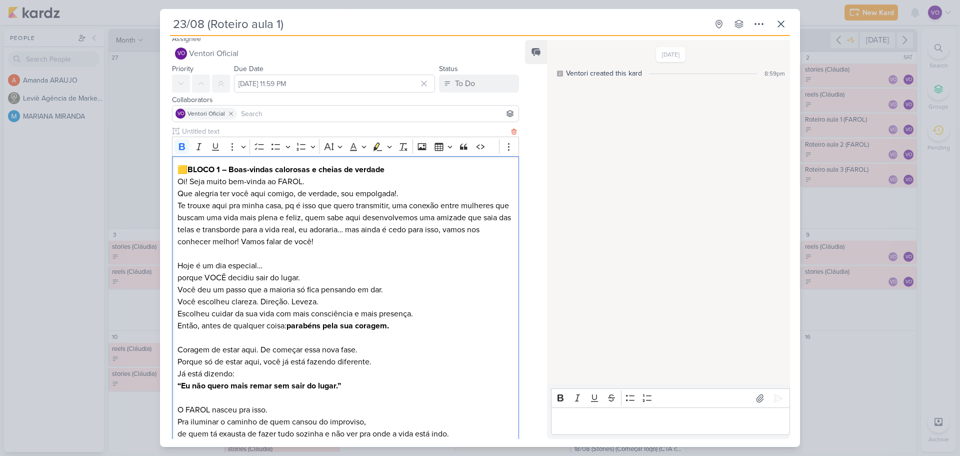
scroll to position [0, 0]
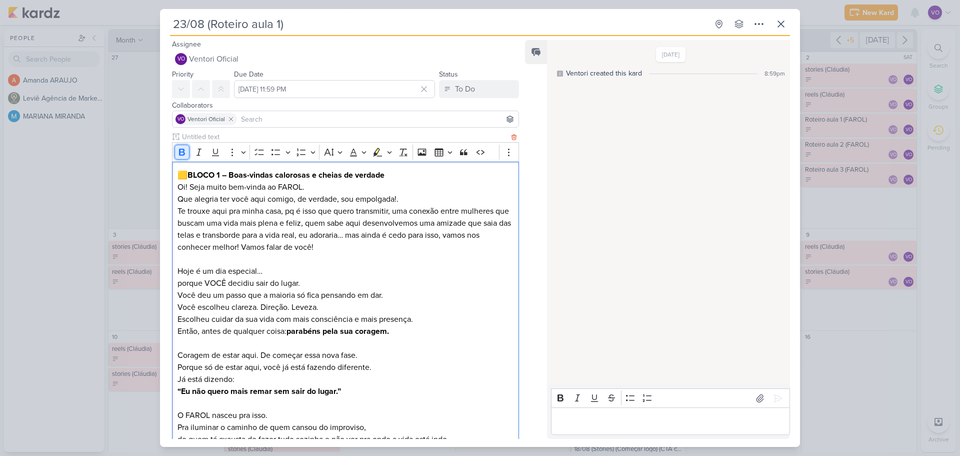
click at [186, 151] on icon "Editor toolbar" at bounding box center [182, 152] width 10 height 10
click at [180, 153] on icon "Editor toolbar" at bounding box center [182, 152] width 6 height 7
click at [183, 153] on icon "Editor toolbar" at bounding box center [182, 152] width 6 height 7
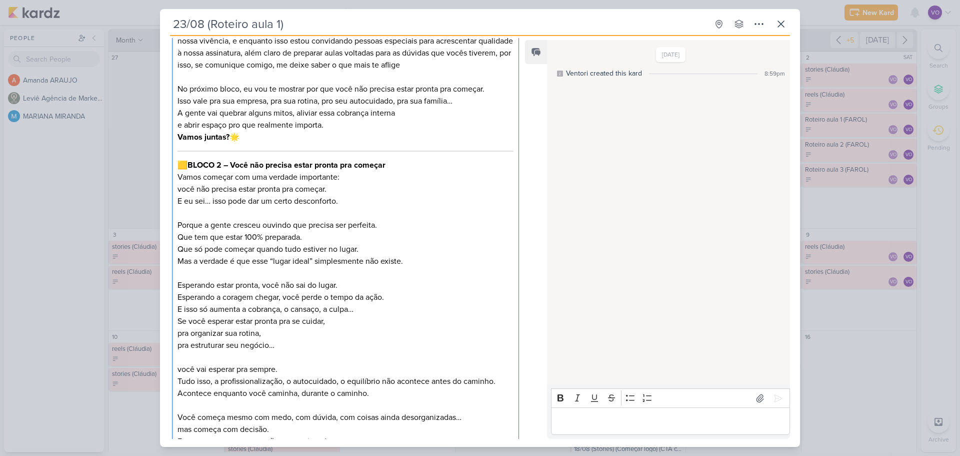
scroll to position [1000, 0]
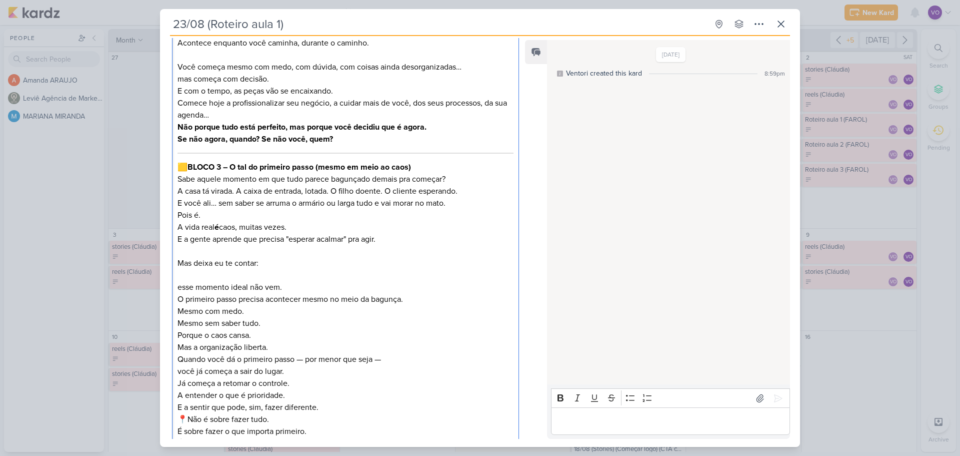
click at [385, 270] on p "esse momento ideal não vem." at bounding box center [346, 281] width 336 height 24
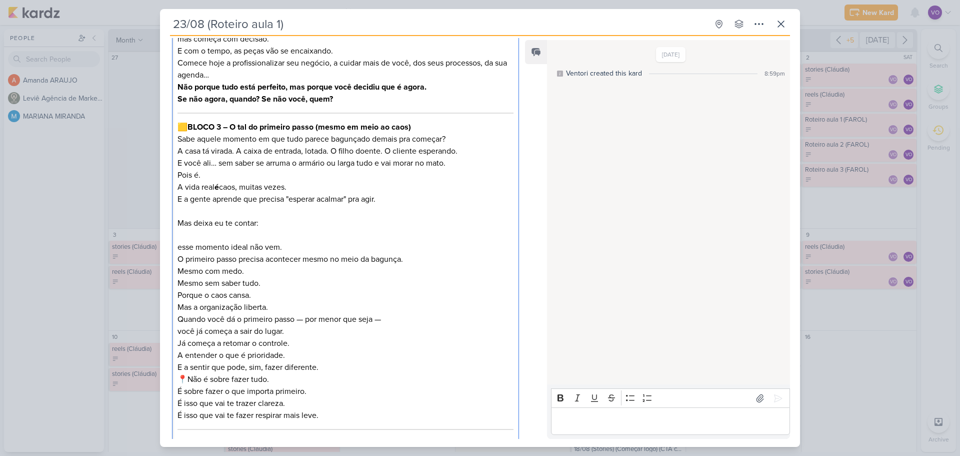
scroll to position [1100, 0]
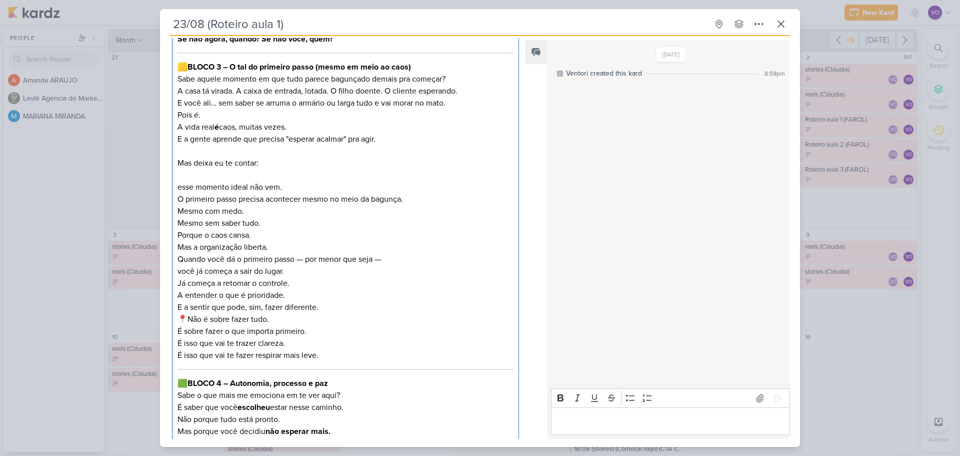
click at [272, 209] on p "O primeiro passo precisa acontecer mesmo no meio da bagunça. Mesmo com medo. Me…" at bounding box center [346, 211] width 336 height 36
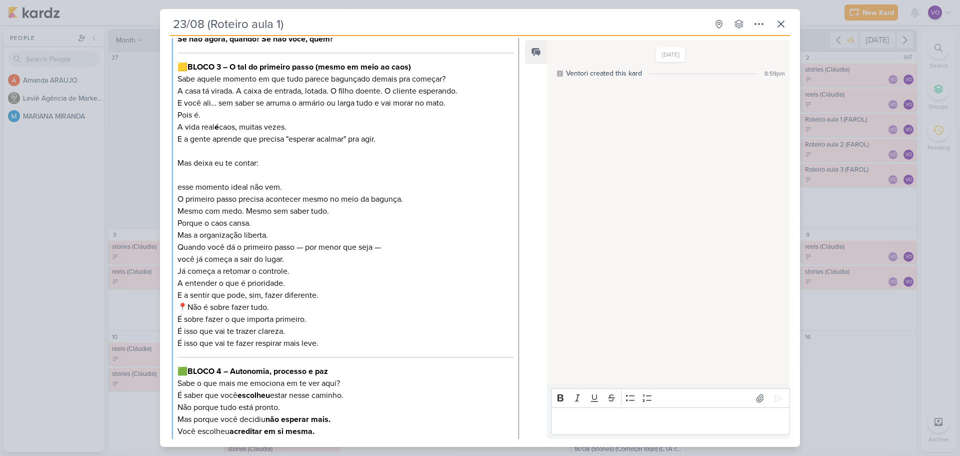
click at [267, 221] on p "Porque o caos cansa. Mas a organização liberta." at bounding box center [346, 229] width 336 height 24
click at [351, 208] on p "O primeiro passo precisa acontecer mesmo no meio da bagunça. Mesmo com medo. Me…" at bounding box center [346, 205] width 336 height 24
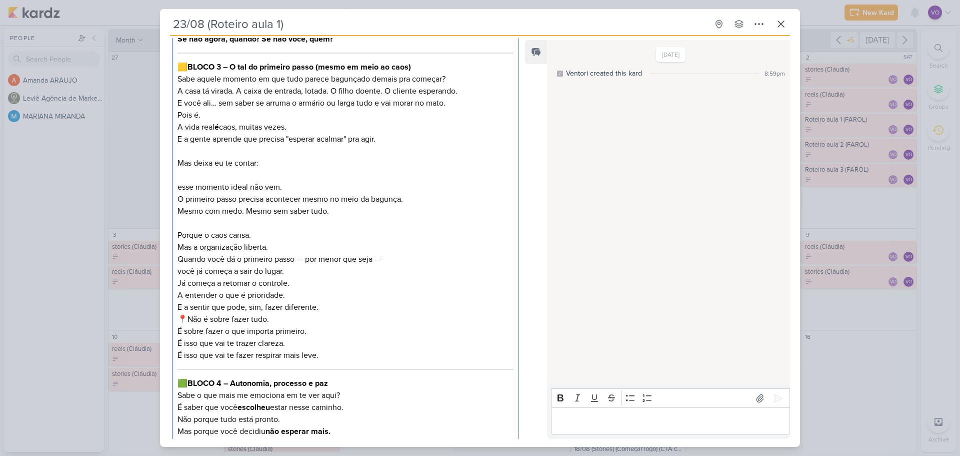
click at [273, 245] on p "Porque o caos cansa. Mas a organização liberta." at bounding box center [346, 241] width 336 height 24
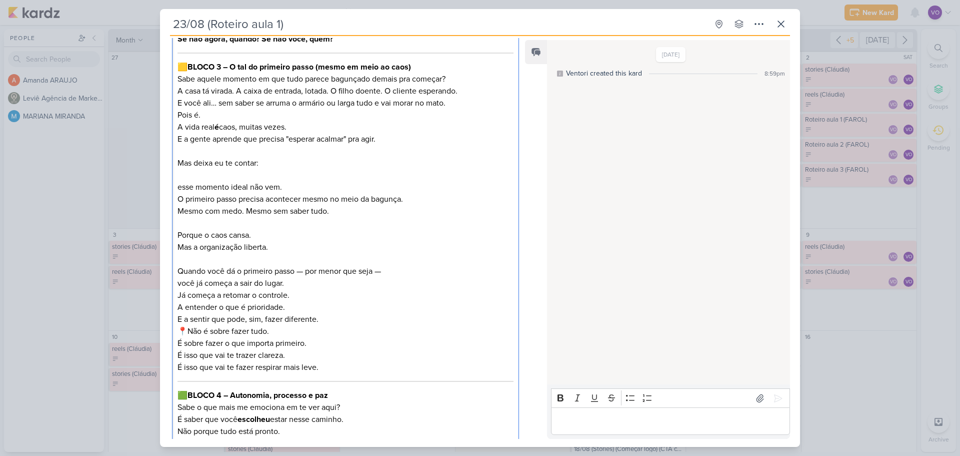
click at [295, 269] on p "Quando você dá o primeiro passo — por menor que seja — você já começa a sair do…" at bounding box center [346, 295] width 336 height 60
click at [370, 272] on p "Quando você dá o primeiro passo, por menor que seja — você já começa a sair do …" at bounding box center [346, 295] width 336 height 60
click at [385, 267] on p "Quando você dá o primeiro passo, por menor que seja, você já começa a sair do l…" at bounding box center [346, 295] width 336 height 60
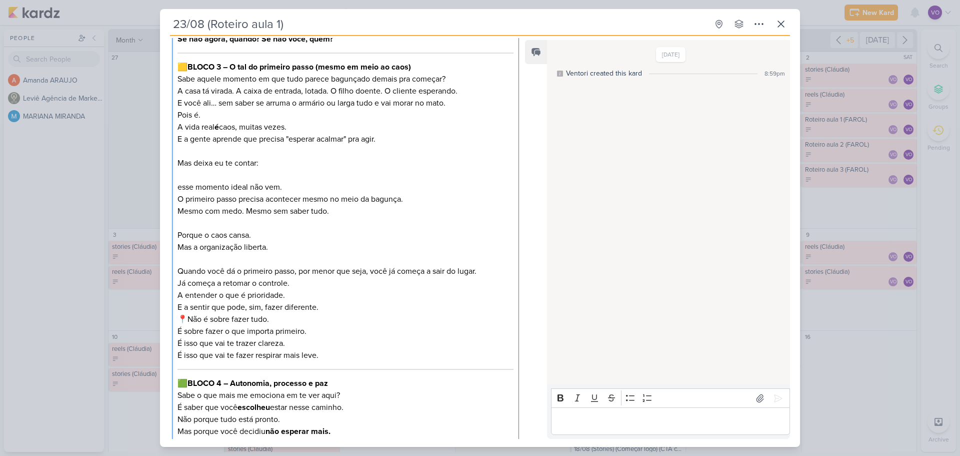
click at [297, 290] on p "Quando você dá o primeiro passo, por menor que seja, você já começa a sair do l…" at bounding box center [346, 289] width 336 height 48
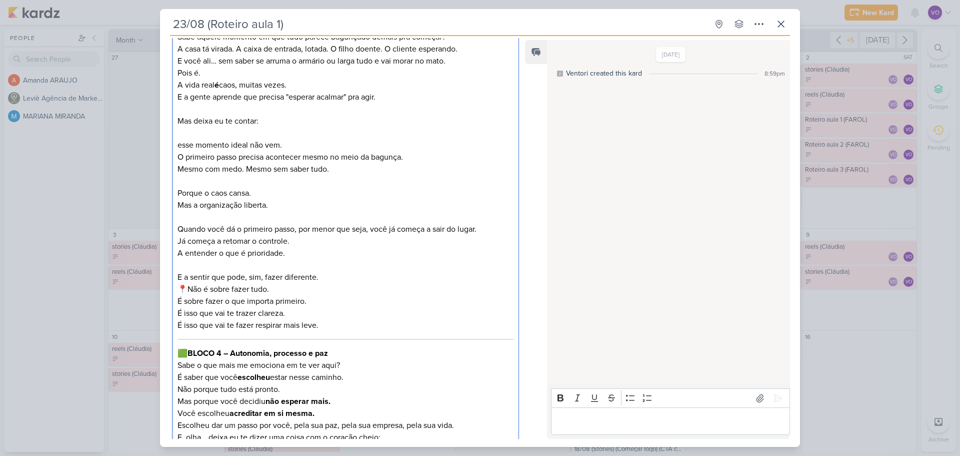
scroll to position [1200, 0]
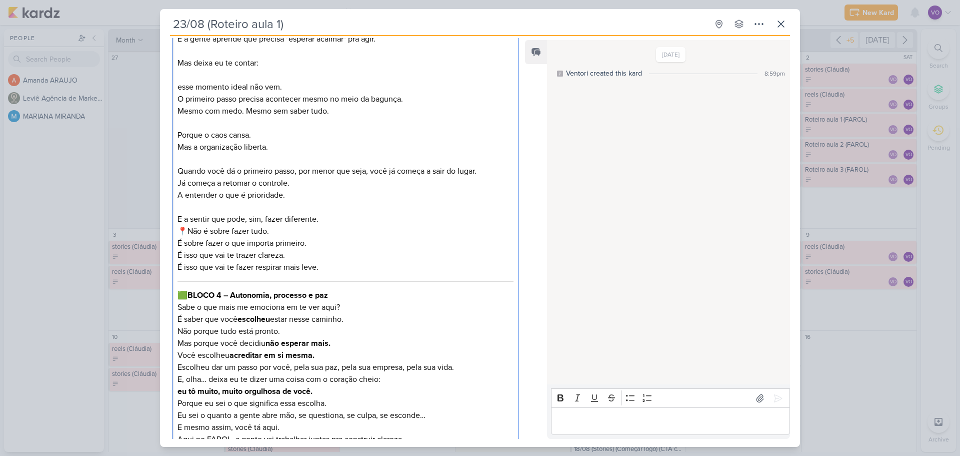
click at [190, 230] on p "📍Não é sobre fazer tudo. É sobre fazer o que importa primeiro." at bounding box center [346, 237] width 336 height 24
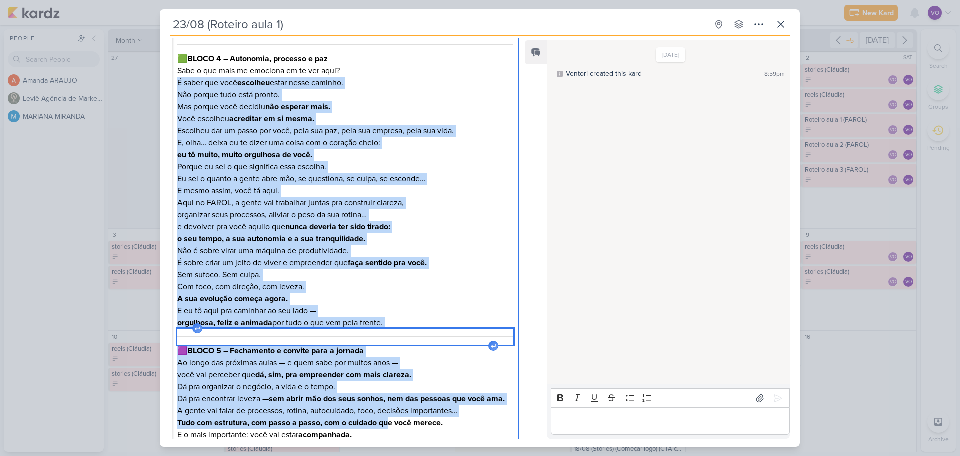
scroll to position [1473, 0]
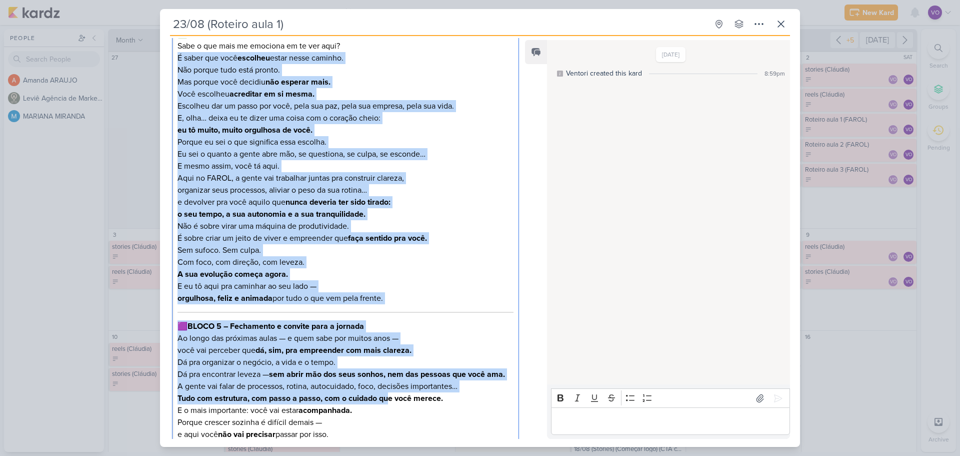
drag, startPoint x: 178, startPoint y: 181, endPoint x: 411, endPoint y: 296, distance: 259.9
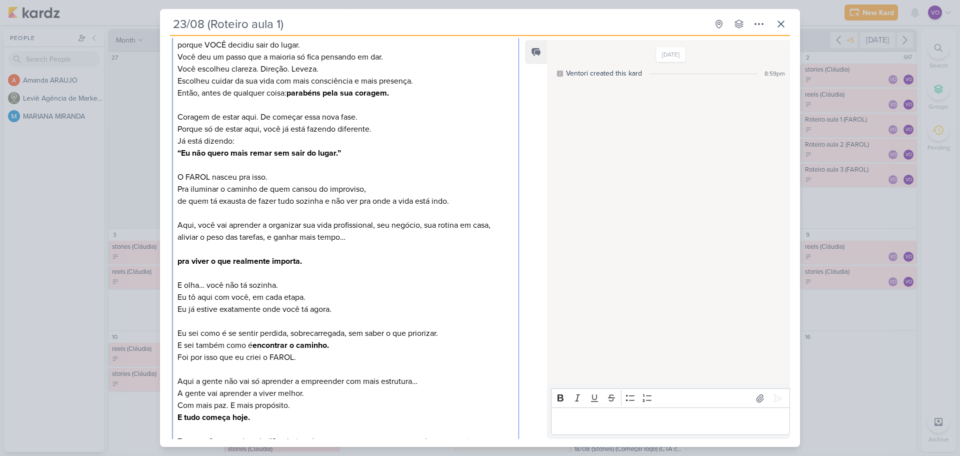
scroll to position [0, 0]
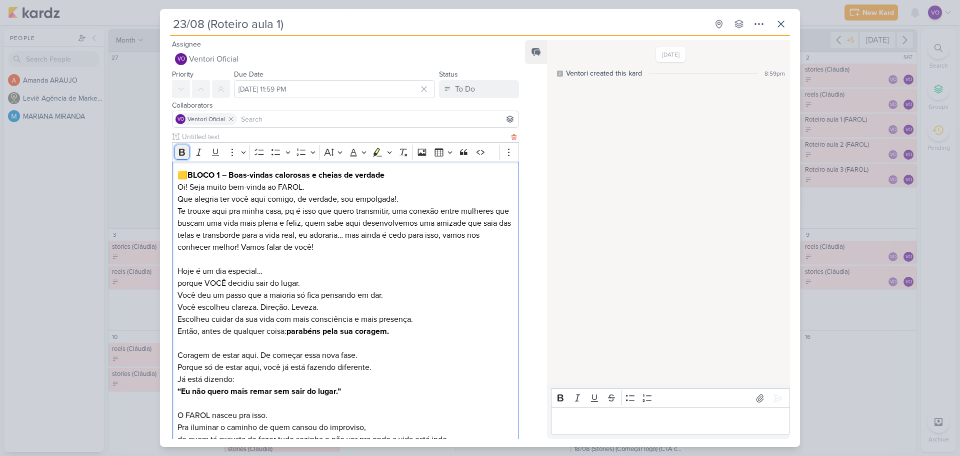
click at [184, 149] on icon "Editor toolbar" at bounding box center [182, 152] width 6 height 7
click at [180, 153] on icon "Editor toolbar" at bounding box center [182, 152] width 6 height 7
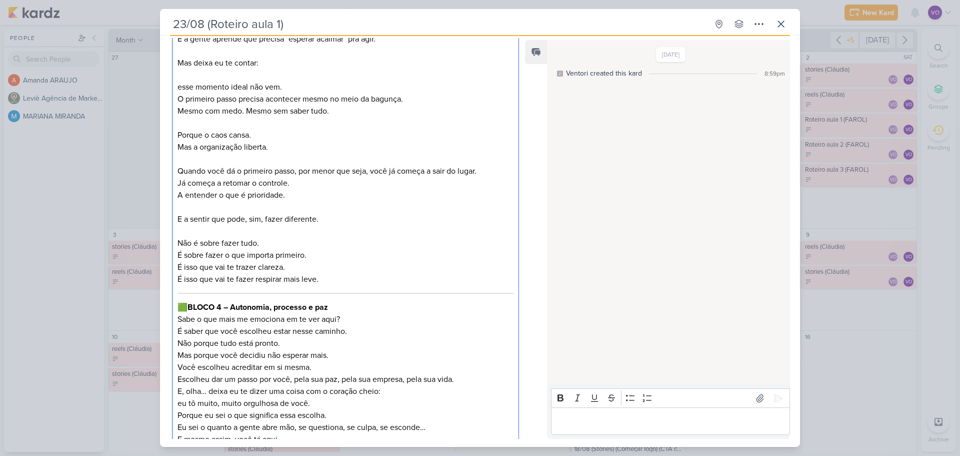
click at [365, 214] on p "E a sentir que pode, sim, fazer diferente." at bounding box center [346, 213] width 336 height 24
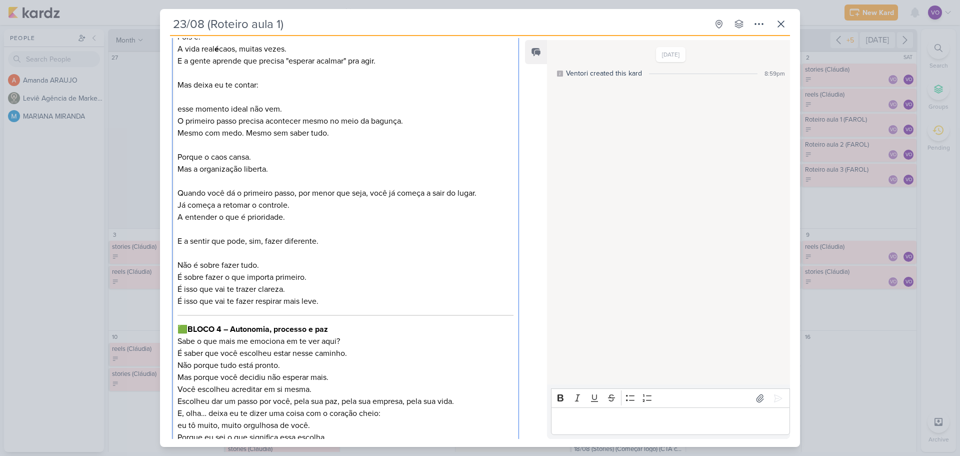
scroll to position [1400, 0]
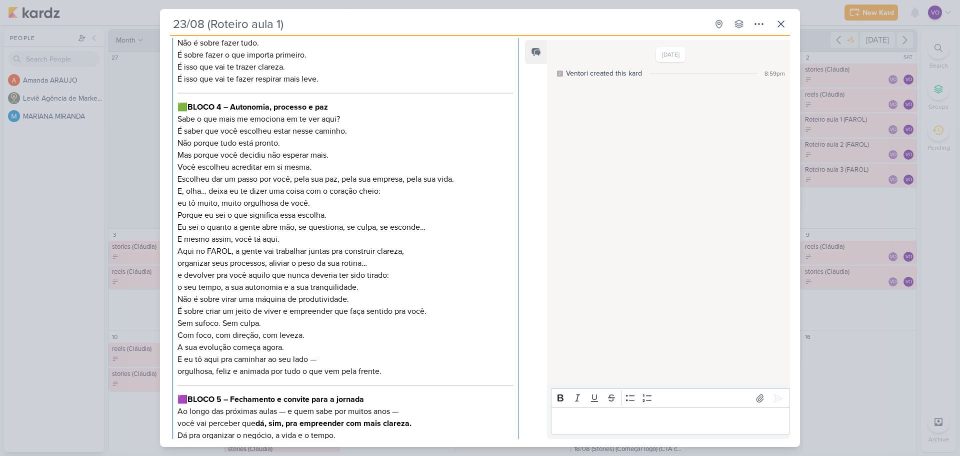
click at [358, 131] on p "Sabe o que mais me emociona em te ver aqui? É saber que você escolheu estar nes…" at bounding box center [346, 125] width 336 height 24
click at [355, 122] on p "Sabe o que mais me emociona em te ver aqui? É saber que você escolheu estar nes…" at bounding box center [346, 125] width 336 height 24
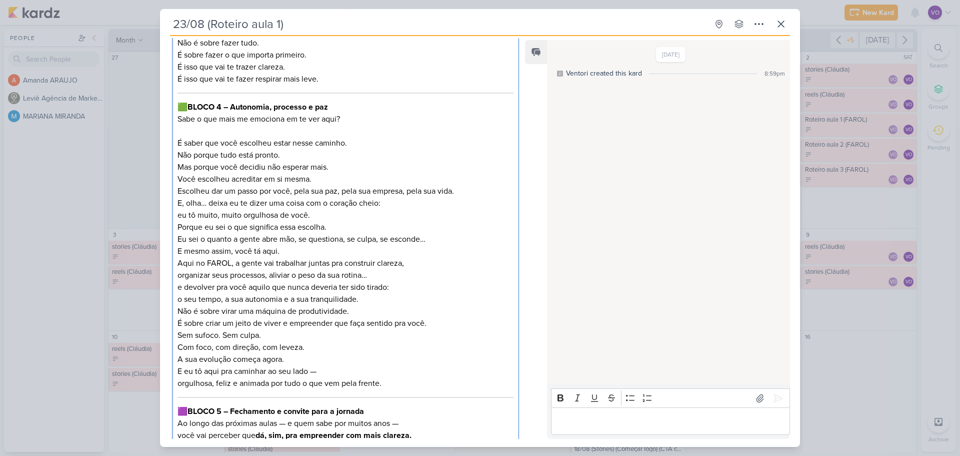
click at [344, 163] on p "Não porque tudo está pronto. Mas porque você decidiu não esperar mais." at bounding box center [346, 161] width 336 height 24
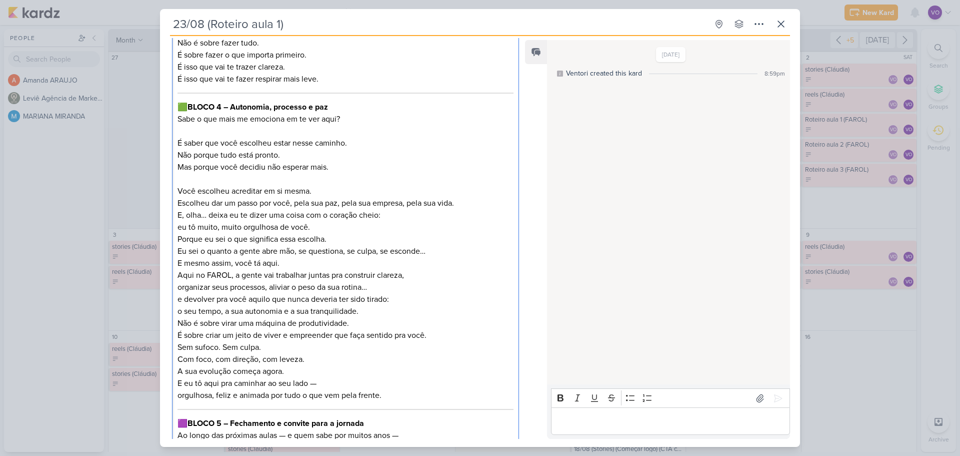
click at [462, 205] on p "Você escolheu acreditar em si mesma. Escolheu dar um passo por você, pela sua p…" at bounding box center [346, 197] width 336 height 24
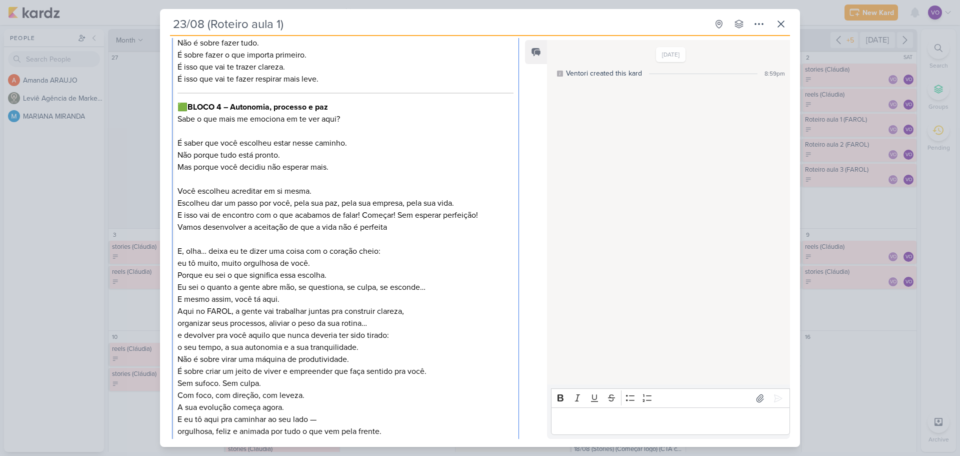
click at [341, 269] on p "Porque eu sei o que significa essa escolha. Eu sei o quanto a gente abre mão, s…" at bounding box center [346, 281] width 336 height 24
click at [324, 267] on p "E, olha… deixa eu te dizer uma coisa com o coração cheio: eu tô muito, muito or…" at bounding box center [346, 257] width 336 height 24
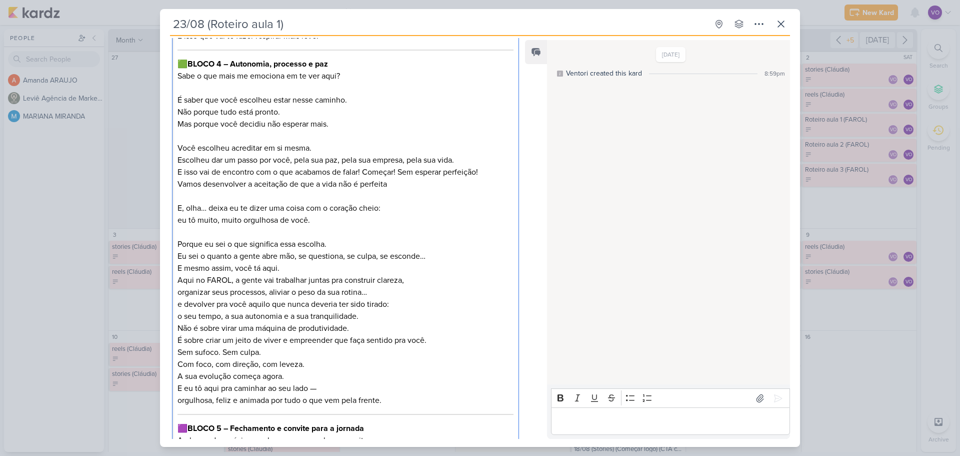
scroll to position [1500, 0]
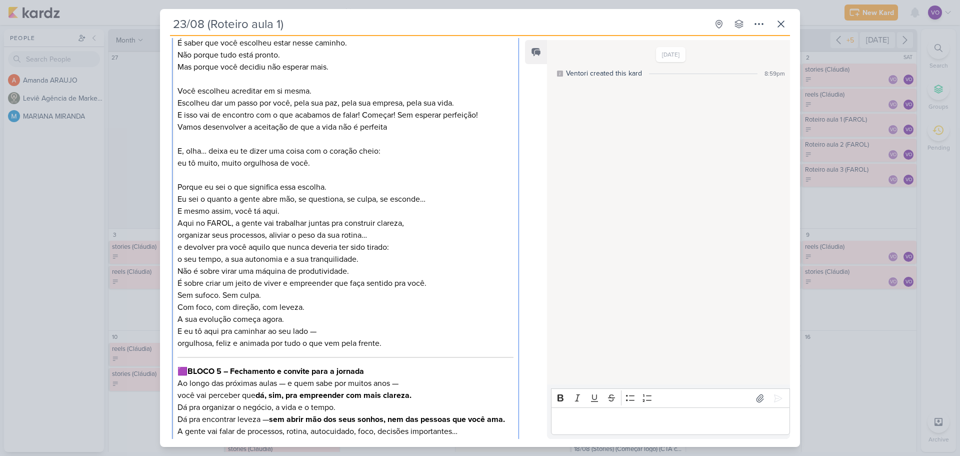
click at [289, 209] on p "E mesmo assim, você tá aqui." at bounding box center [346, 211] width 336 height 12
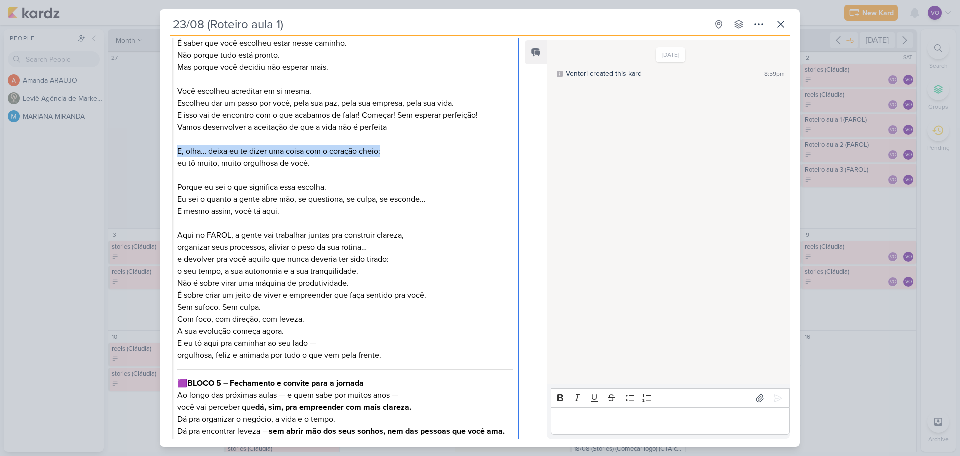
drag, startPoint x: 178, startPoint y: 149, endPoint x: 388, endPoint y: 146, distance: 209.6
click at [388, 146] on p "E, olha… deixa eu te dizer uma coisa com o coração cheio: eu tô muito, muito or…" at bounding box center [346, 157] width 336 height 24
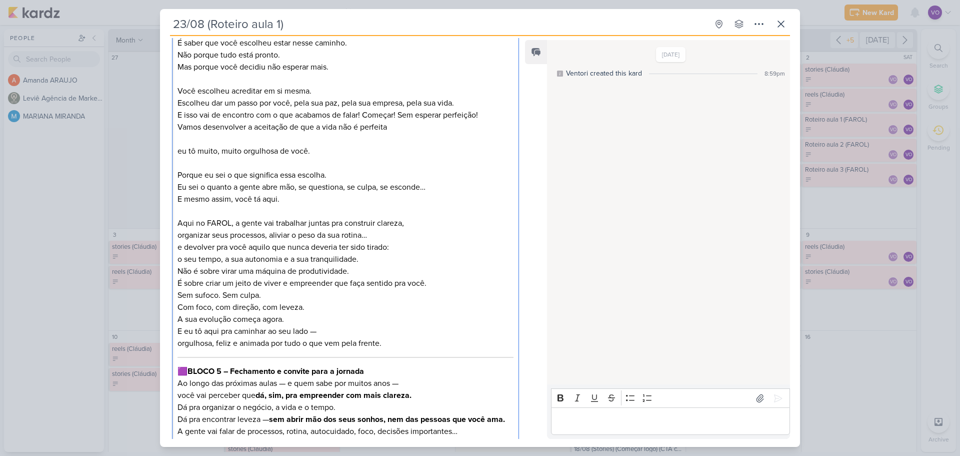
click at [388, 236] on p "Aqui no FAROL, a gente vai trabalhar juntas pra construir clareza, organizar se…" at bounding box center [346, 229] width 336 height 24
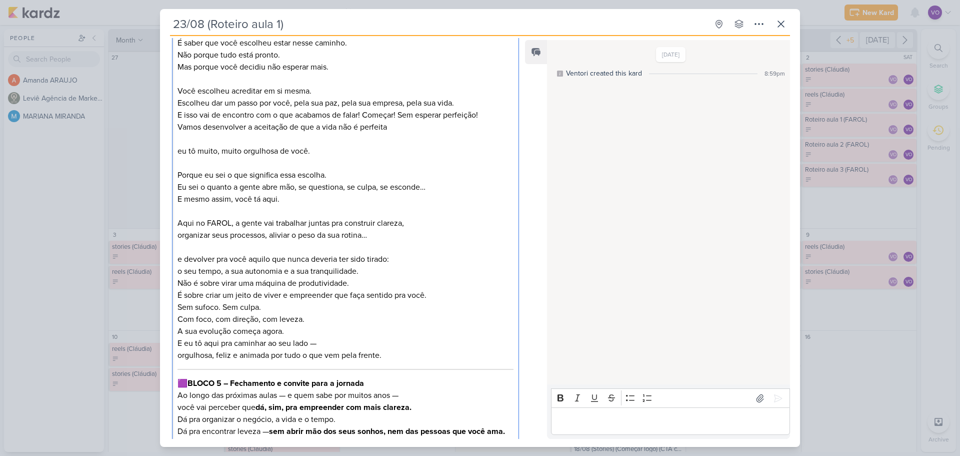
click at [381, 272] on p "o seu tempo, a sua autonomia e a sua tranquilidade." at bounding box center [346, 271] width 336 height 12
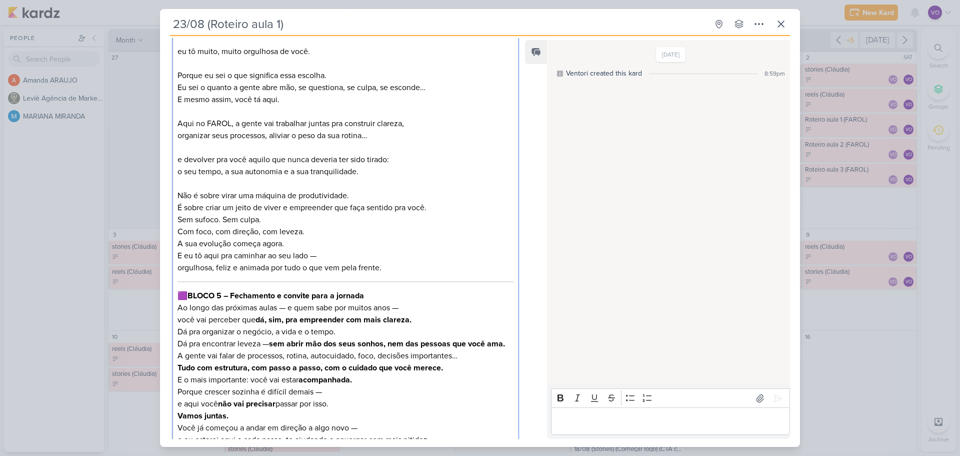
scroll to position [1650, 0]
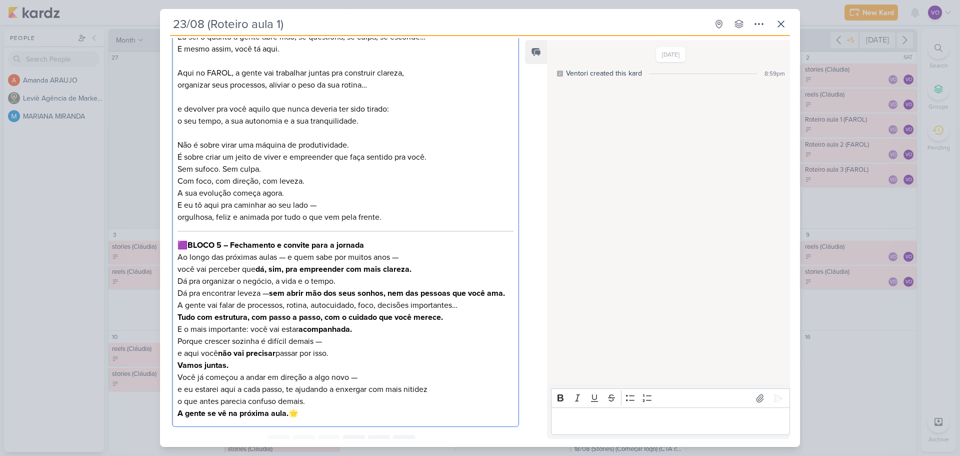
click at [281, 168] on p "Sem sufoco. Sem culpa. Com foco, com direção, com leveza." at bounding box center [346, 175] width 336 height 24
click at [309, 179] on p "Sem sufoco. Sem culpa. Com foco, com direção, com leveza." at bounding box center [346, 175] width 336 height 24
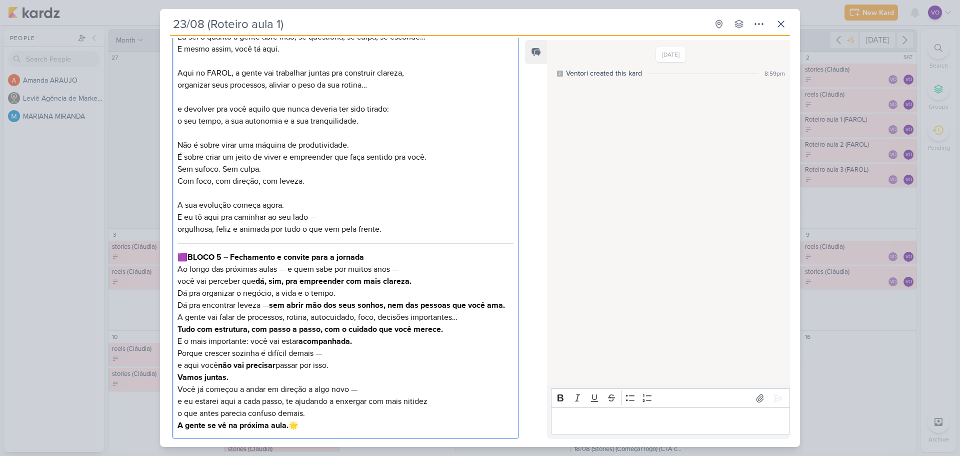
click at [311, 216] on p "A sua evolução começa agora. E eu tô aqui pra caminhar ao seu lado — orgulhosa,…" at bounding box center [346, 217] width 336 height 36
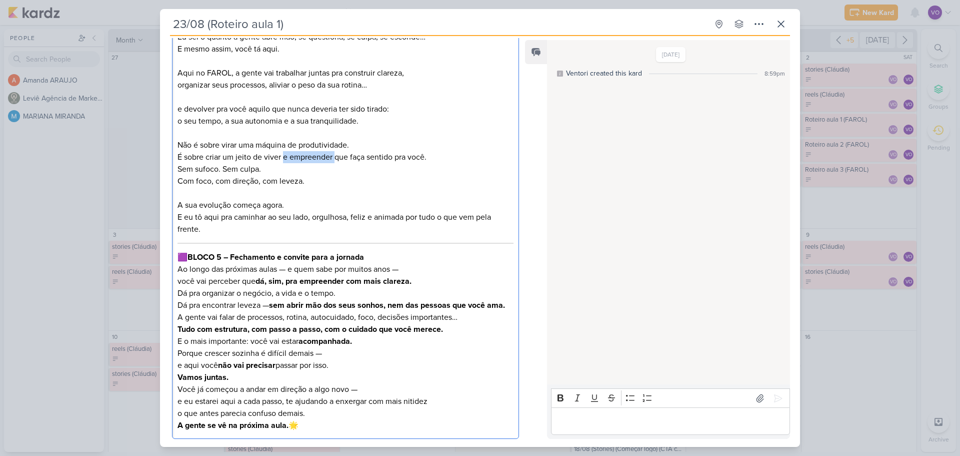
drag, startPoint x: 284, startPoint y: 159, endPoint x: 336, endPoint y: 160, distance: 52.5
click at [336, 160] on p "Não é sobre virar uma máquina de produtividade. É sobre criar um jeito de viver…" at bounding box center [346, 151] width 336 height 24
click at [374, 158] on p "Não é sobre virar uma máquina de produtividade. É sobre criar um jeito de viver…" at bounding box center [346, 151] width 336 height 24
click at [431, 155] on p "Não é sobre virar uma máquina de produtividade. É sobre criar um jeito de viver…" at bounding box center [346, 163] width 336 height 48
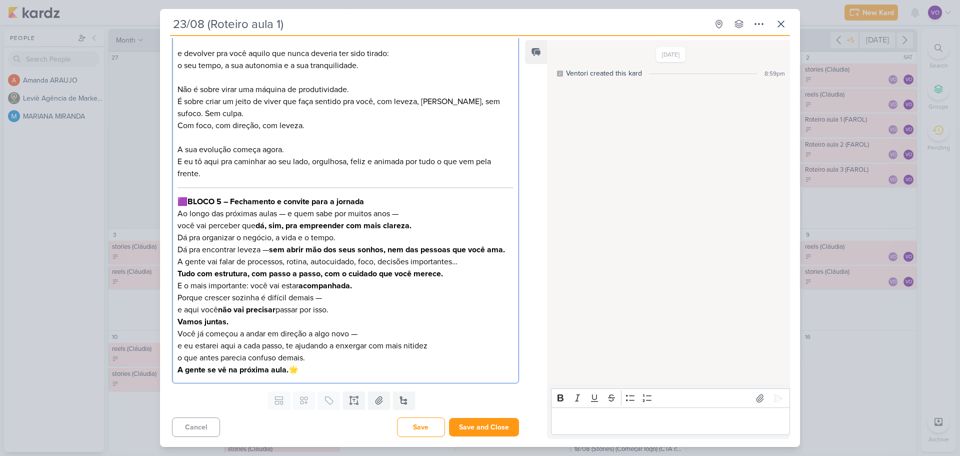
click at [278, 215] on p "Ao longo das próximas aulas — e quem sabe por muitos anos — você vai perceber q…" at bounding box center [346, 220] width 336 height 24
click at [385, 215] on p "Ao longo das próximas aulas, e quem sabe por muitos anos — você vai perceber qu…" at bounding box center [346, 220] width 336 height 24
click at [442, 227] on p "Ao longo das próximas aulas, e quem sabe por muitos anos, você vai perceber que…" at bounding box center [346, 220] width 336 height 24
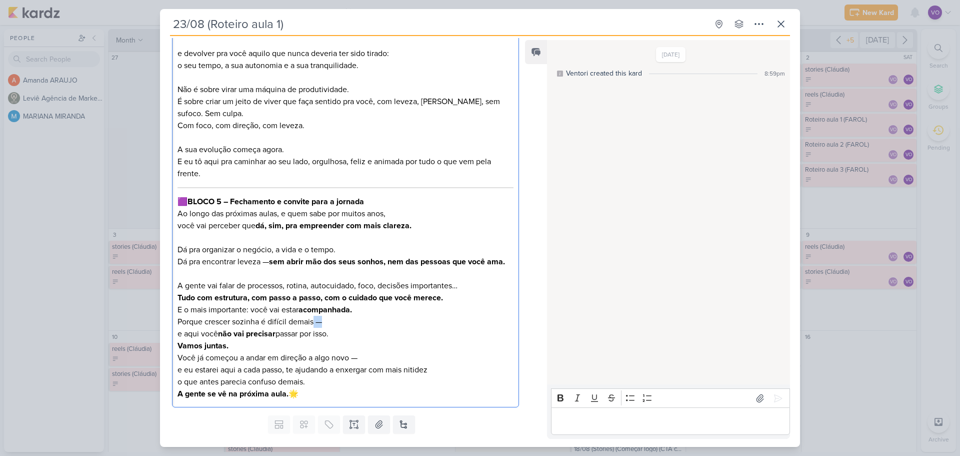
drag, startPoint x: 314, startPoint y: 322, endPoint x: 321, endPoint y: 320, distance: 7.2
click at [321, 320] on p "E o mais importante: você vai estar acompanhada. Porque crescer sozinha é difíc…" at bounding box center [346, 322] width 336 height 36
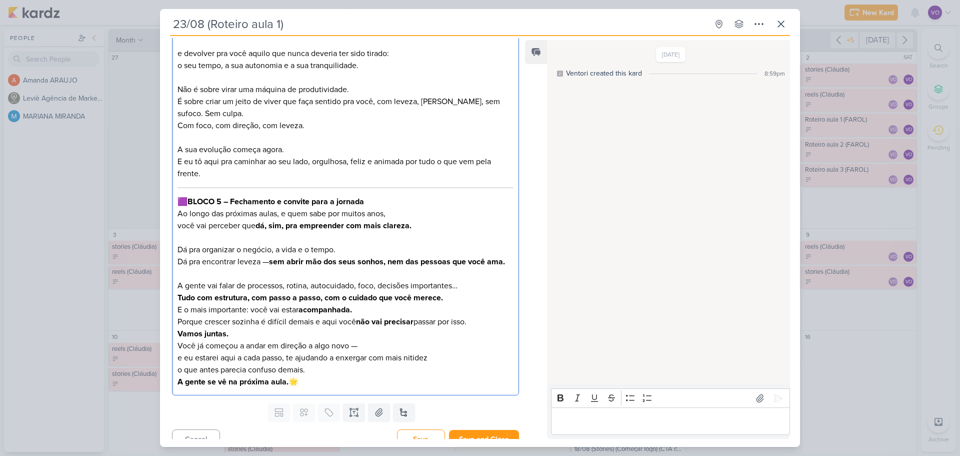
drag, startPoint x: 348, startPoint y: 348, endPoint x: 385, endPoint y: 339, distance: 38.2
click at [348, 348] on p "Você já começou a andar em direção a algo novo — e eu estarei aqui a cada passo…" at bounding box center [346, 358] width 336 height 36
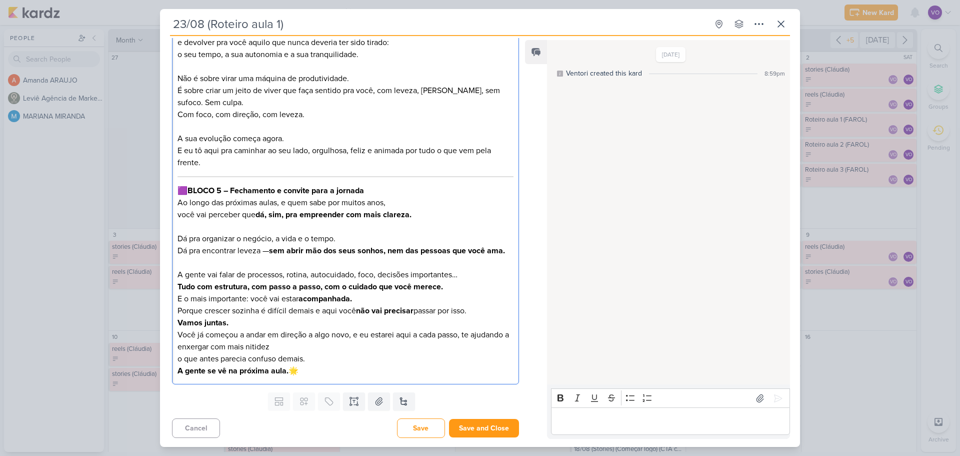
scroll to position [1718, 0]
click at [289, 345] on p "Você já começou a andar em direção a algo novo, e eu estarei aqui a cada passo,…" at bounding box center [346, 346] width 336 height 36
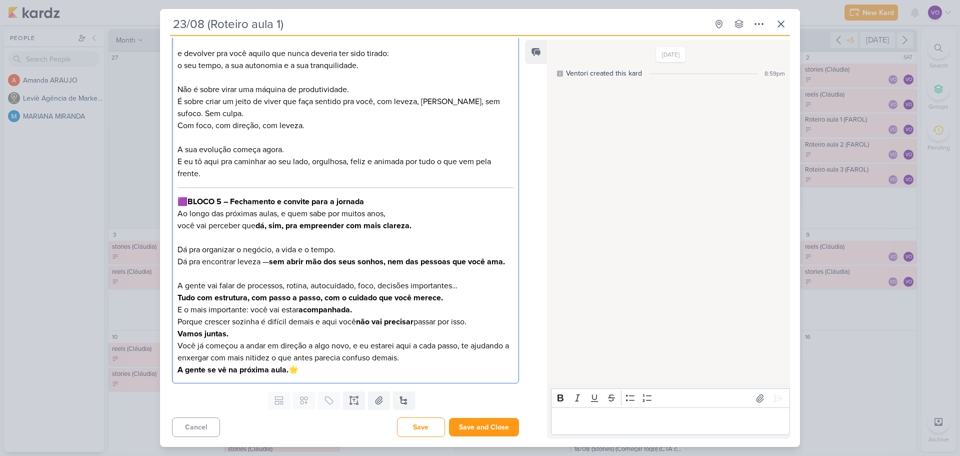
scroll to position [1706, 0]
click at [418, 364] on p "A gente se vê na próxima aula. 🌟" at bounding box center [346, 370] width 336 height 12
click at [420, 362] on p "Você já começou a andar em direção a algo novo, e eu estarei aqui a cada passo,…" at bounding box center [346, 352] width 336 height 24
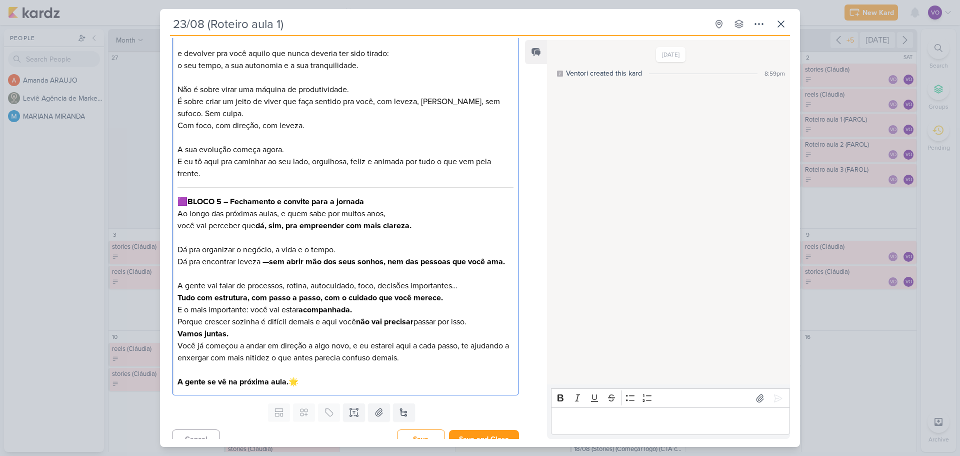
scroll to position [1718, 0]
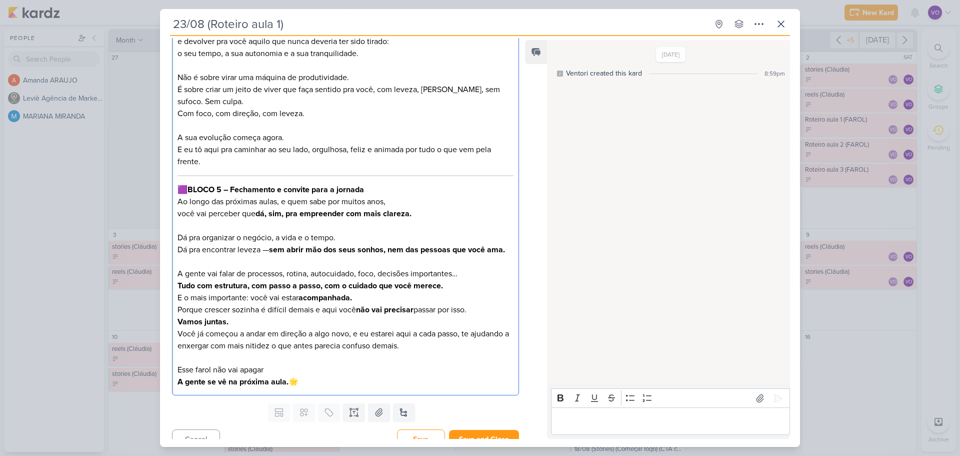
drag, startPoint x: 178, startPoint y: 203, endPoint x: 310, endPoint y: 386, distance: 226.0
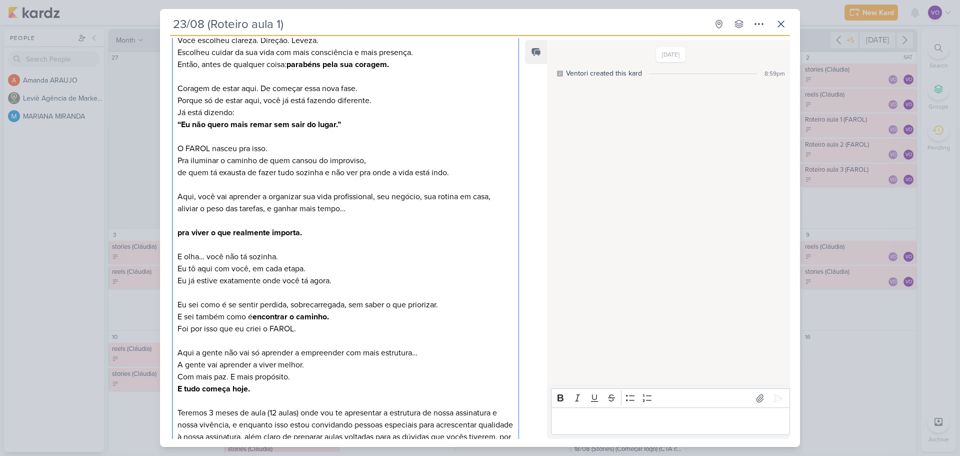
scroll to position [0, 0]
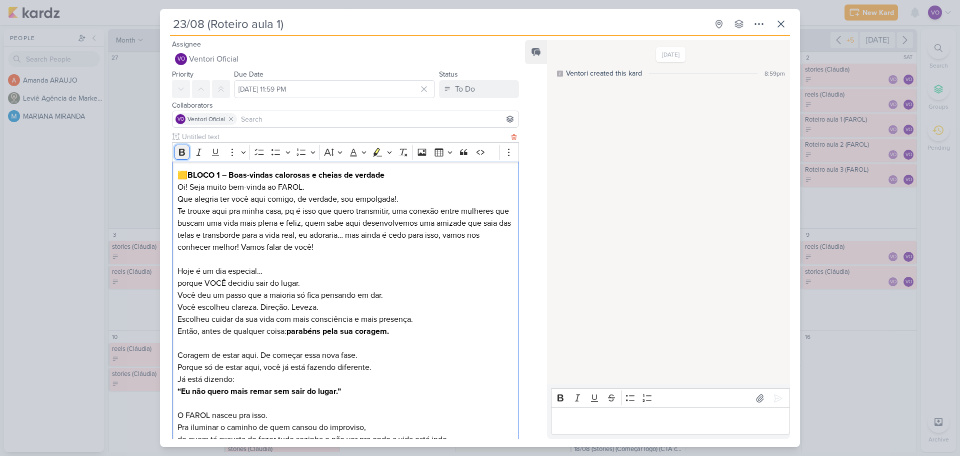
click at [186, 150] on icon "Editor toolbar" at bounding box center [182, 152] width 10 height 10
click at [184, 154] on icon "Editor toolbar" at bounding box center [182, 152] width 10 height 10
click at [227, 135] on input "text" at bounding box center [344, 137] width 329 height 11
click at [206, 135] on input "text" at bounding box center [344, 137] width 329 height 11
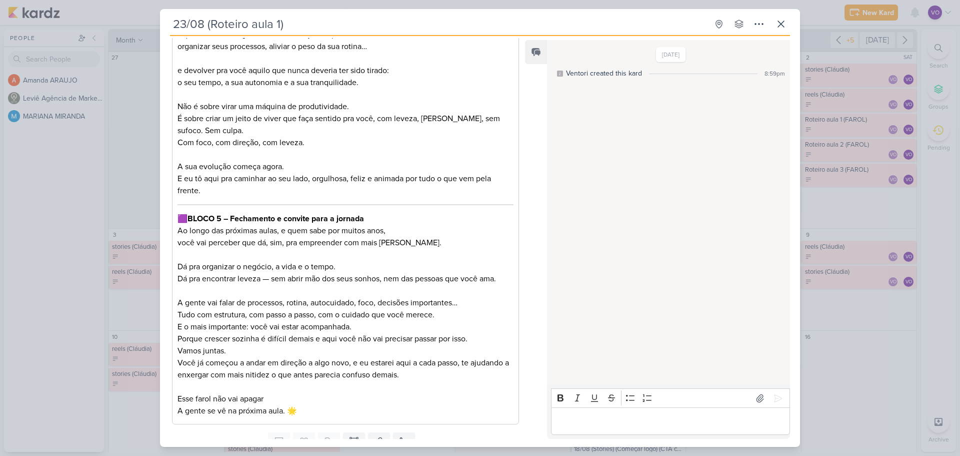
scroll to position [1730, 0]
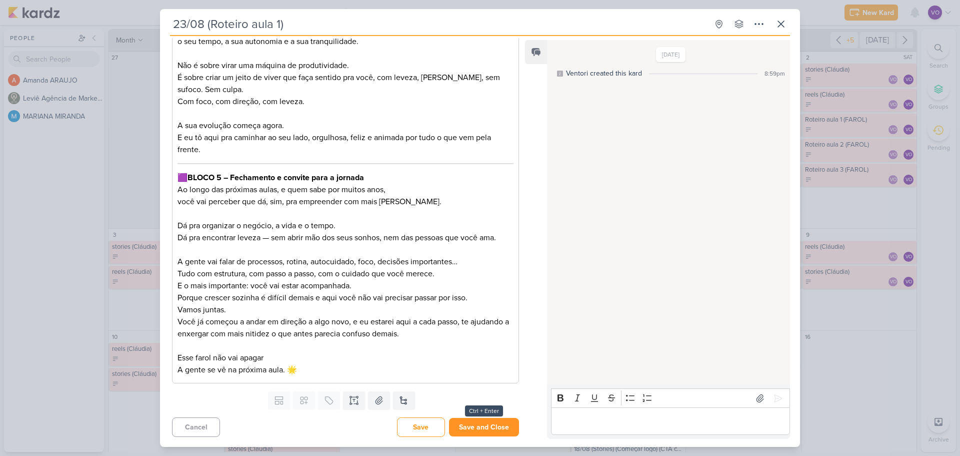
type input "Roteiro aula 1"
click at [476, 423] on button "Save and Close" at bounding box center [484, 427] width 70 height 19
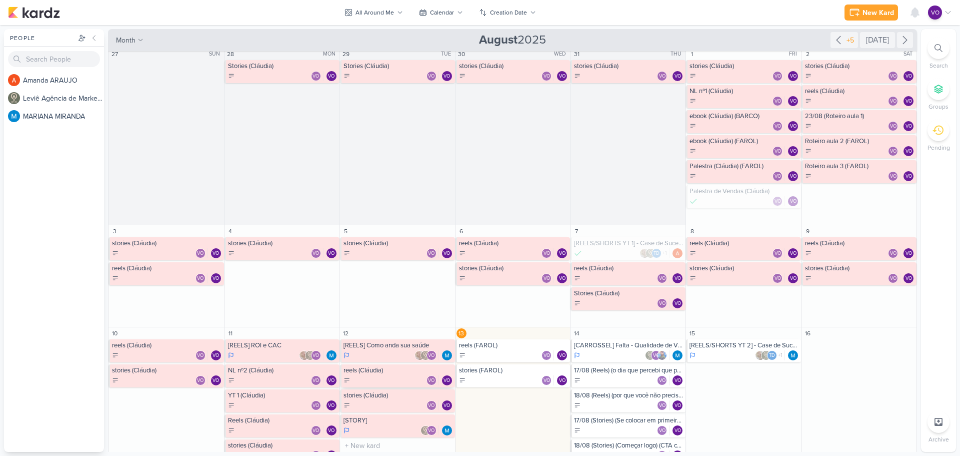
scroll to position [0, 0]
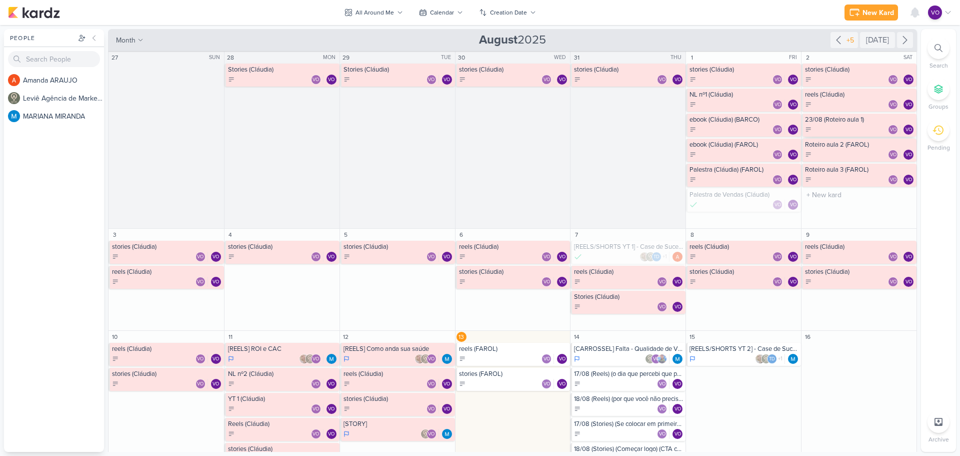
click at [833, 122] on div "23/08 (Roteiro aula 1)" at bounding box center [860, 120] width 110 height 8
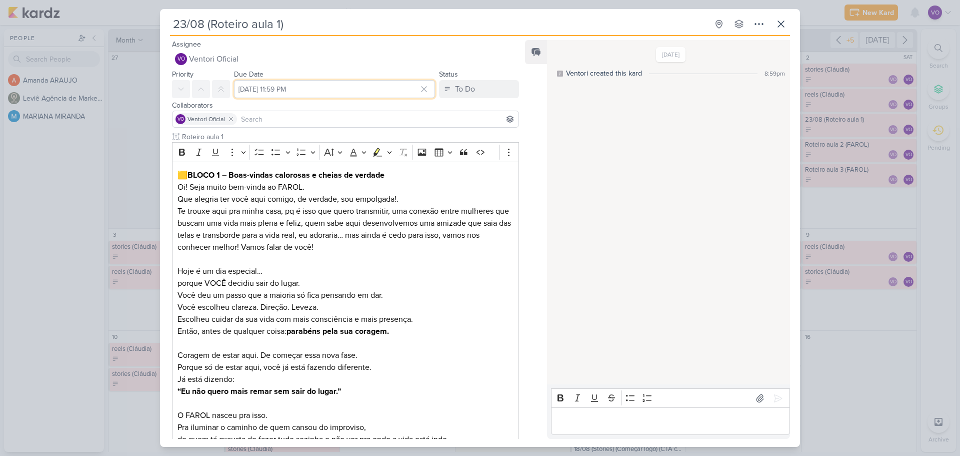
click at [330, 89] on input "[DATE] 11:59 PM" at bounding box center [334, 89] width 201 height 18
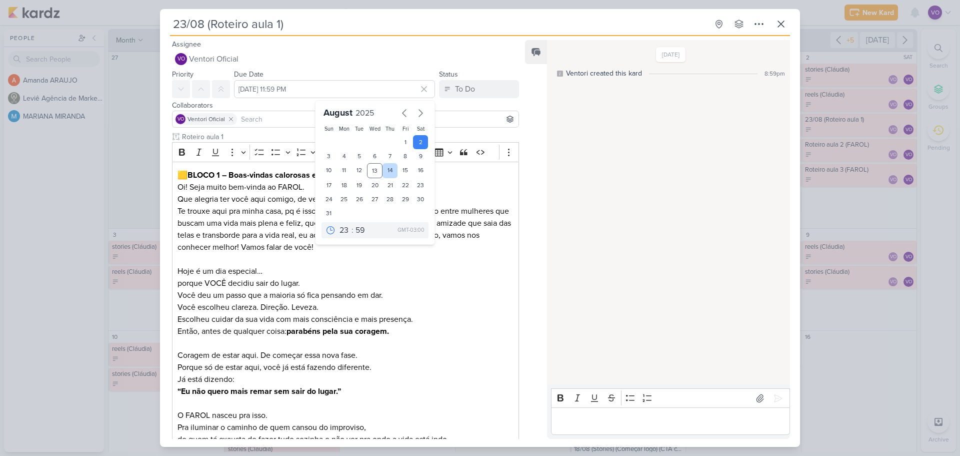
click at [387, 169] on div "14" at bounding box center [391, 170] width 16 height 15
type input "[DATE] 11:59 PM"
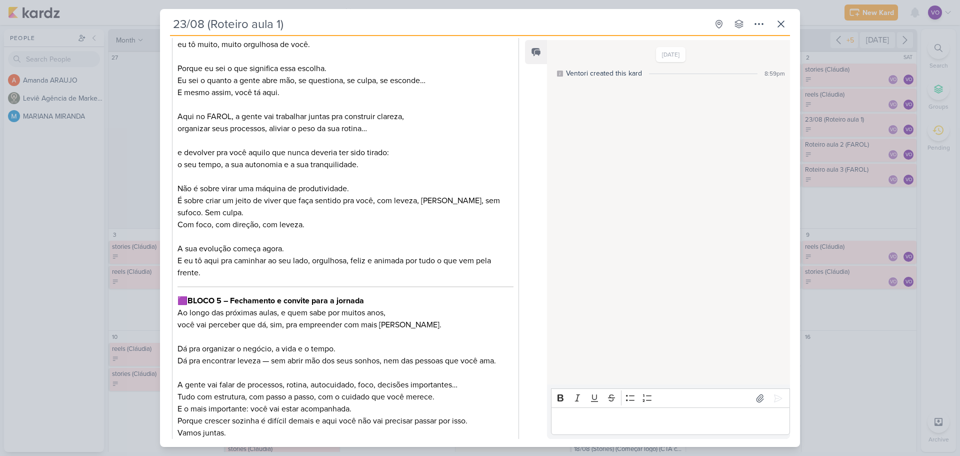
scroll to position [1730, 0]
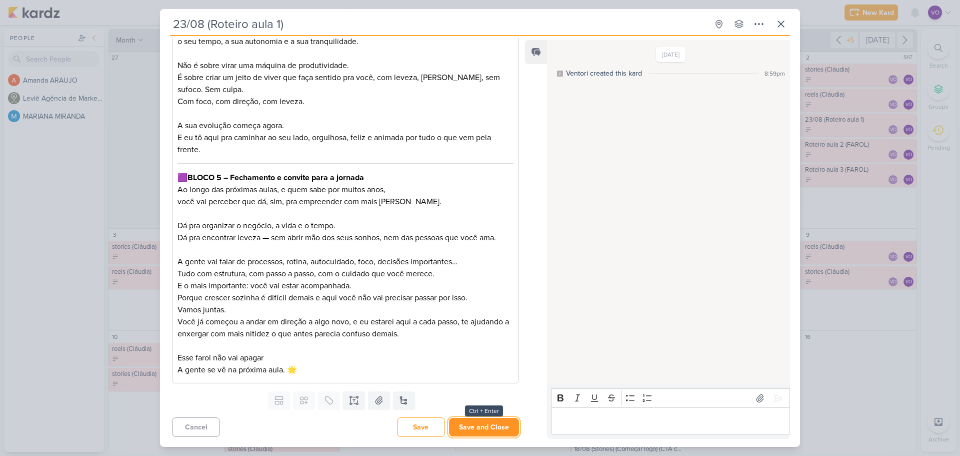
click at [481, 426] on button "Save and Close" at bounding box center [484, 427] width 70 height 19
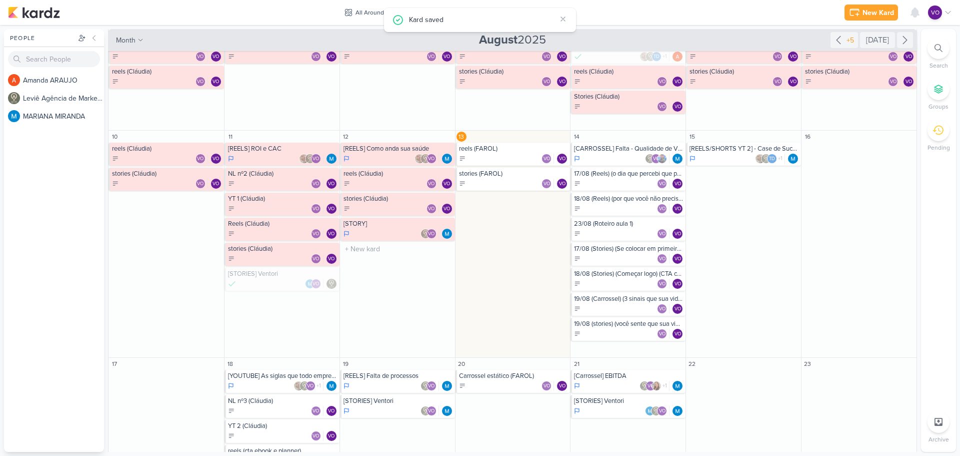
scroll to position [0, 0]
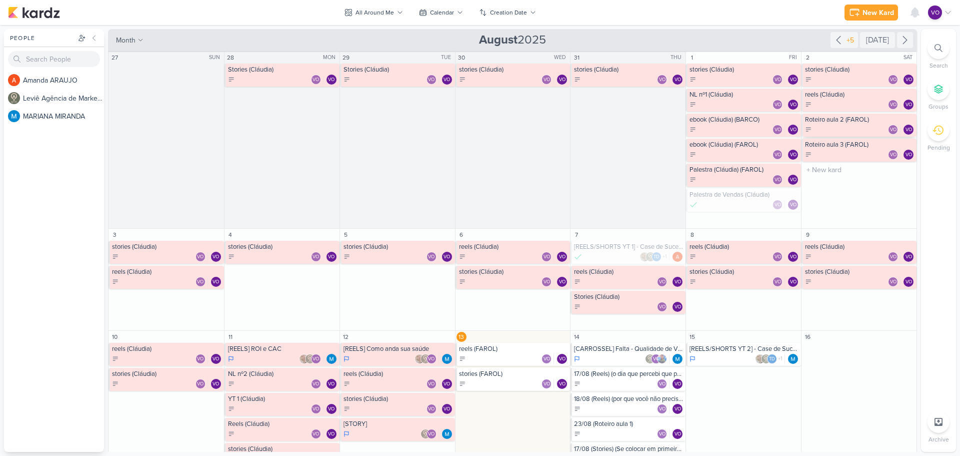
click at [851, 126] on div "VO VO" at bounding box center [860, 130] width 110 height 10
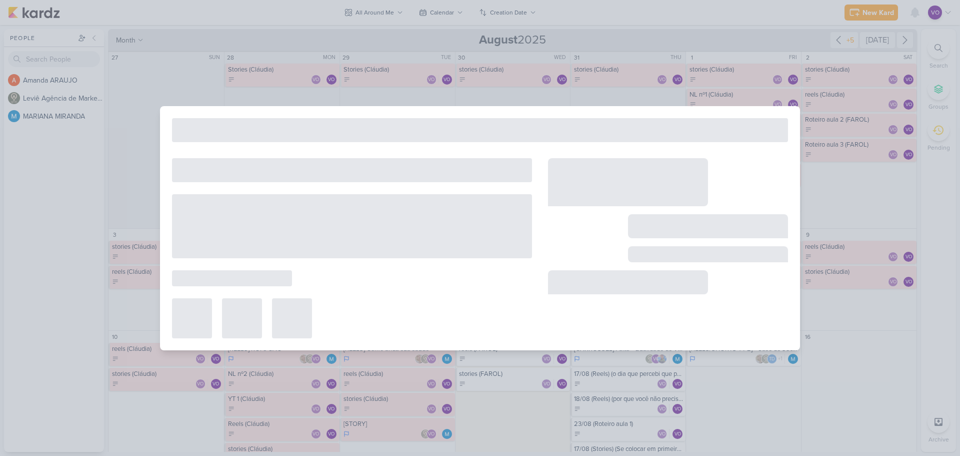
type input "Roteiro aula 2 (FAROL)"
type input "[DATE] 11:59 PM"
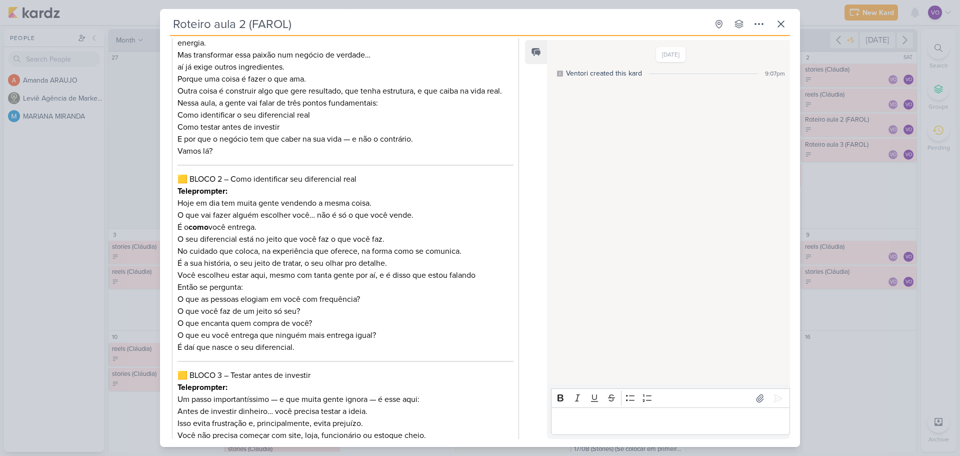
scroll to position [350, 0]
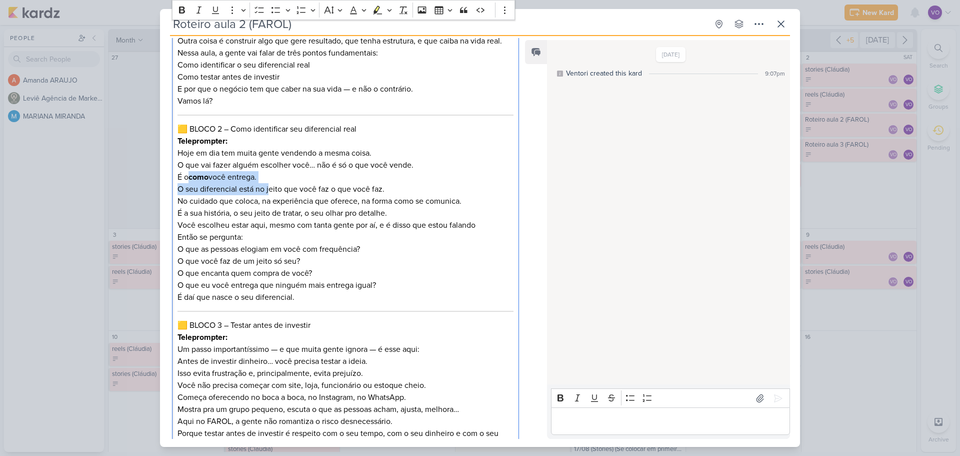
drag, startPoint x: 189, startPoint y: 187, endPoint x: 268, endPoint y: 200, distance: 80.2
click at [268, 200] on div "🟨 BLOCO 1 – A paixão é o ponto de partida, não o destino Teleprompter: Tem muit…" at bounding box center [345, 325] width 347 height 1028
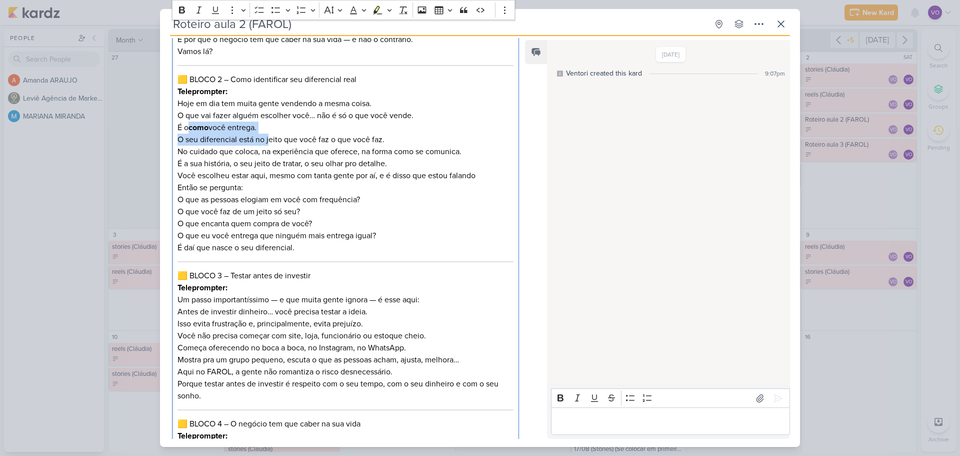
scroll to position [400, 0]
click at [412, 217] on p "O que você faz de um jeito só seu?" at bounding box center [346, 211] width 336 height 12
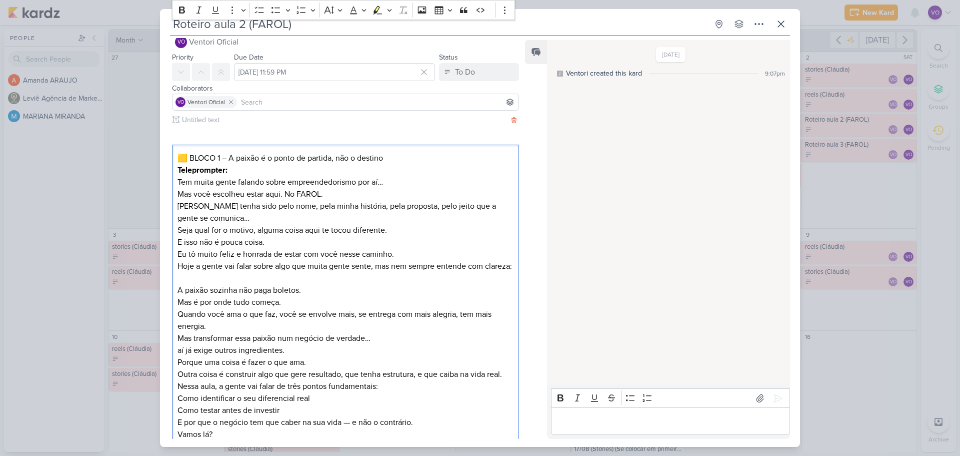
scroll to position [0, 0]
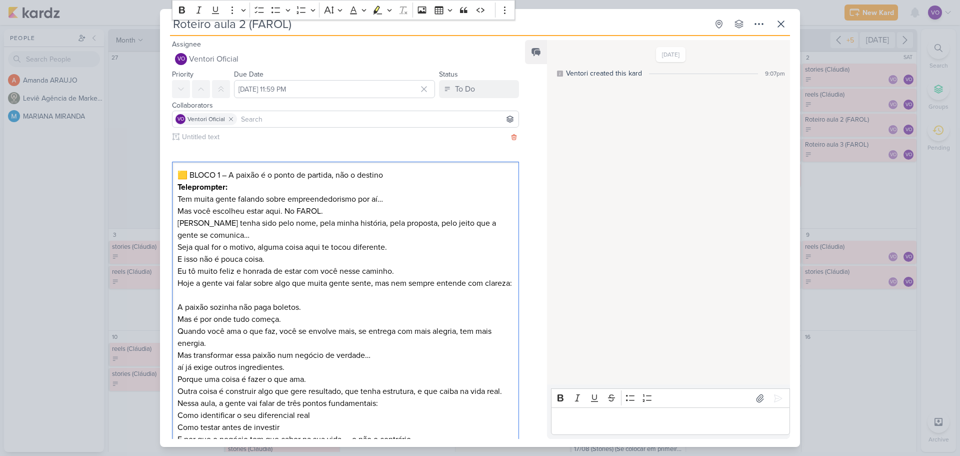
click at [351, 226] on p "Mas você escolheu estar aqui. No FAROL. Talvez tenha sido pelo nome, pela minha…" at bounding box center [346, 235] width 336 height 60
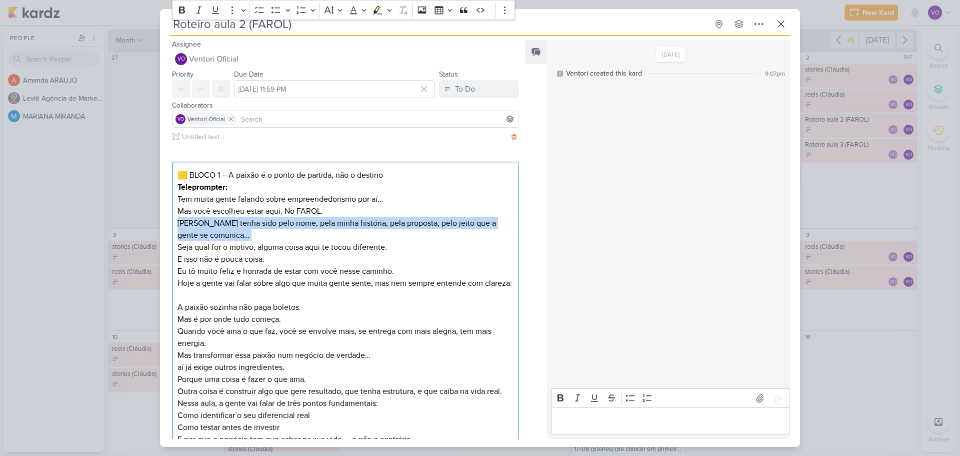
click at [351, 226] on p "Mas você escolheu estar aqui. No FAROL. Talvez tenha sido pelo nome, pela minha…" at bounding box center [346, 235] width 336 height 60
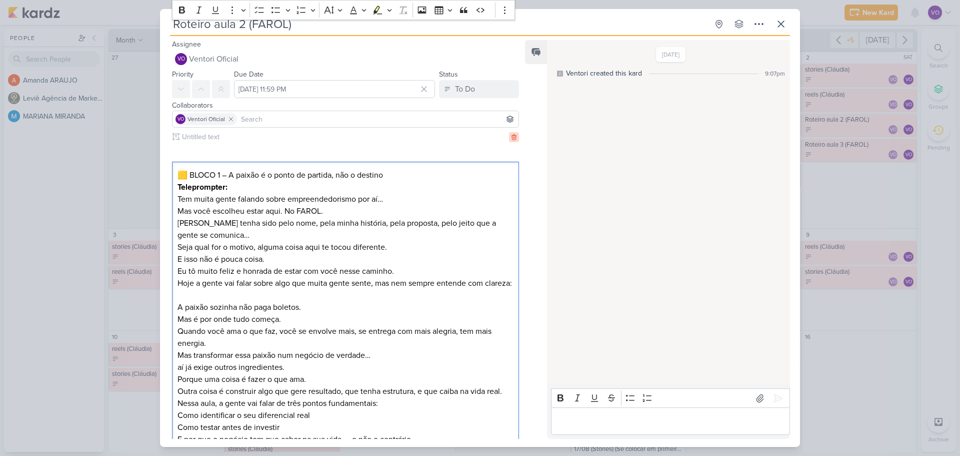
click at [512, 137] on icon at bounding box center [514, 137] width 5 height 6
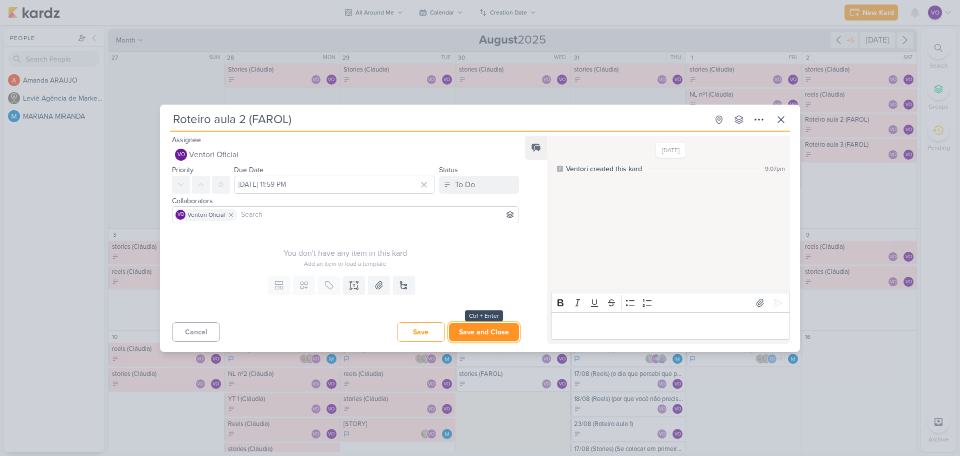
click at [493, 334] on button "Save and Close" at bounding box center [484, 332] width 70 height 19
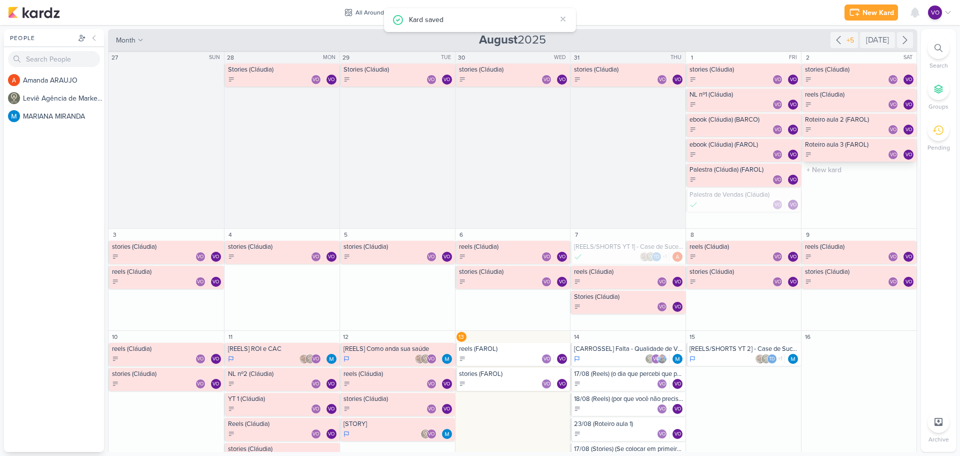
click at [844, 148] on div "Roteiro aula 3 (FAROL)" at bounding box center [860, 145] width 110 height 8
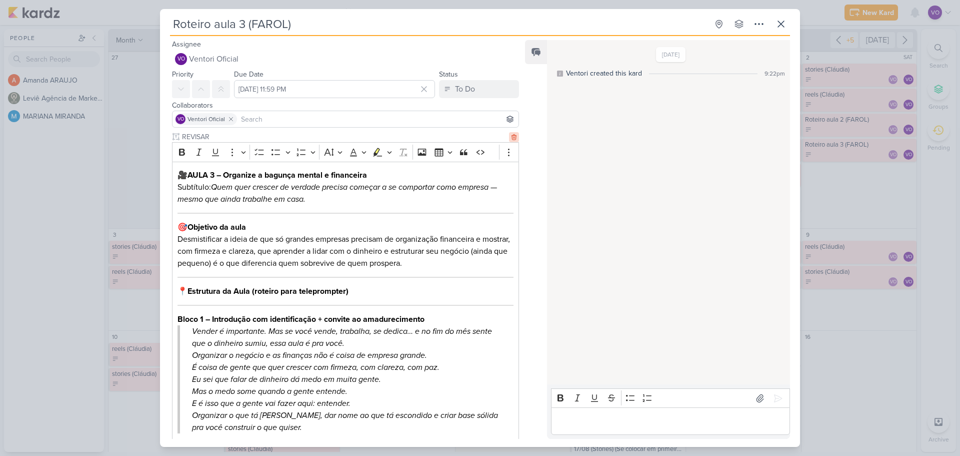
click at [511, 138] on icon at bounding box center [514, 137] width 7 height 7
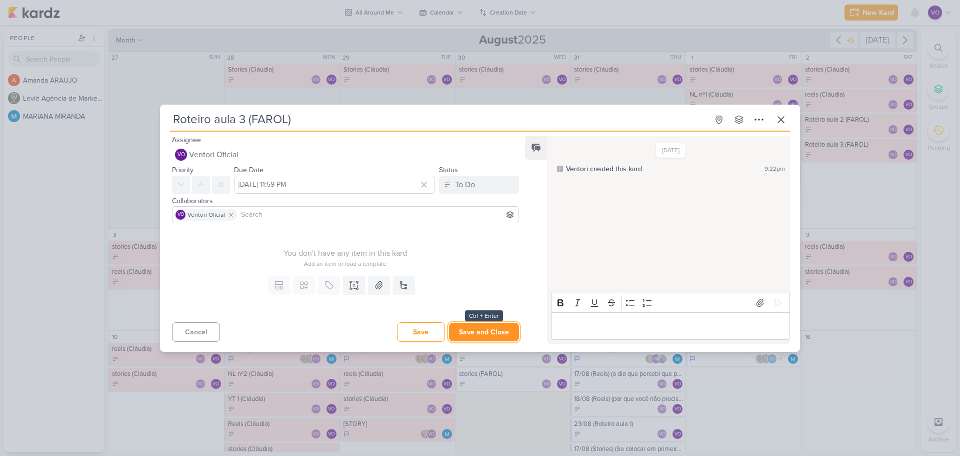
click at [471, 330] on button "Save and Close" at bounding box center [484, 332] width 70 height 19
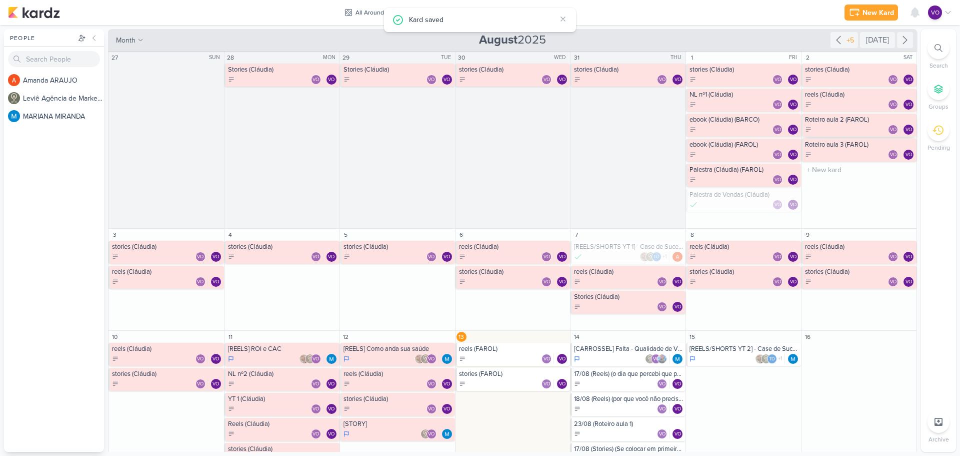
click at [825, 122] on div "Roteiro aula 2 (FAROL)" at bounding box center [860, 120] width 110 height 8
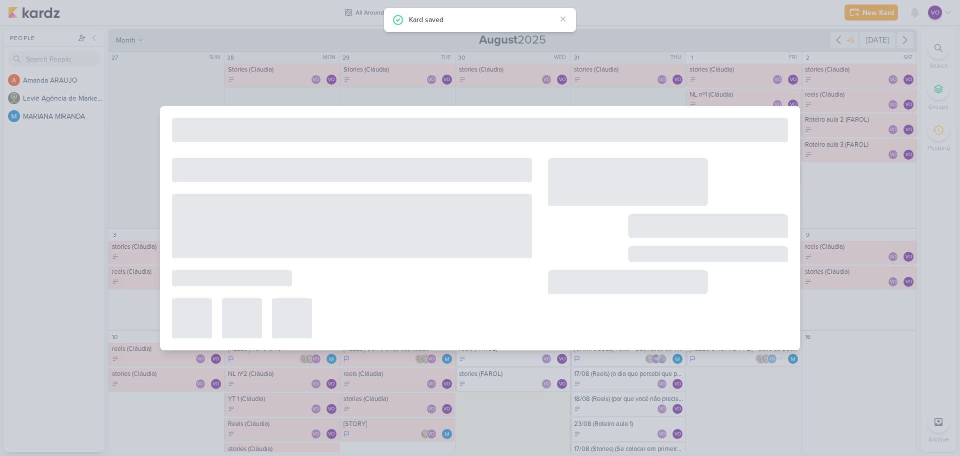
type input "Roteiro aula 2 (FAROL)"
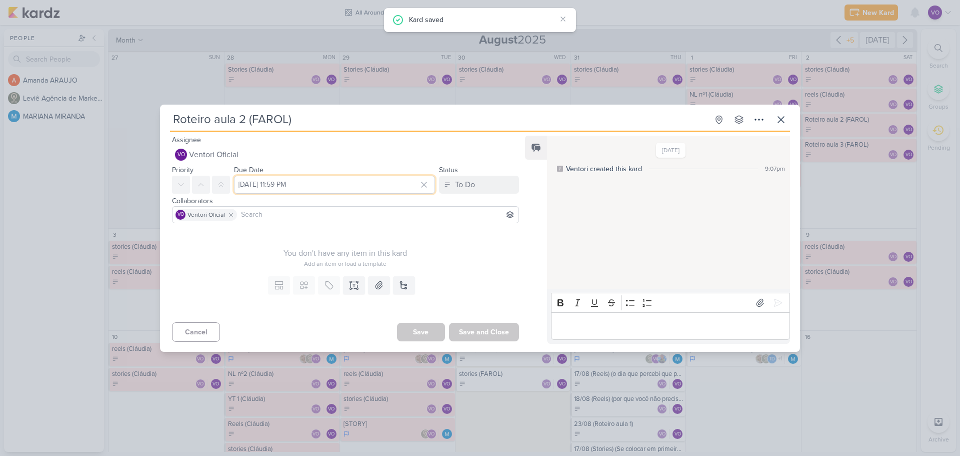
click at [328, 181] on input "[DATE] 11:59 PM" at bounding box center [334, 185] width 201 height 18
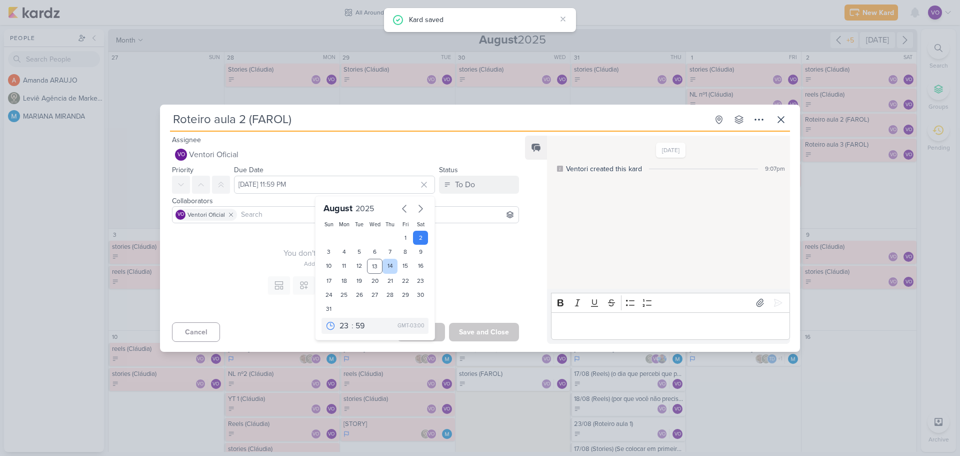
click at [384, 267] on div "14" at bounding box center [391, 266] width 16 height 15
type input "[DATE] 11:59 PM"
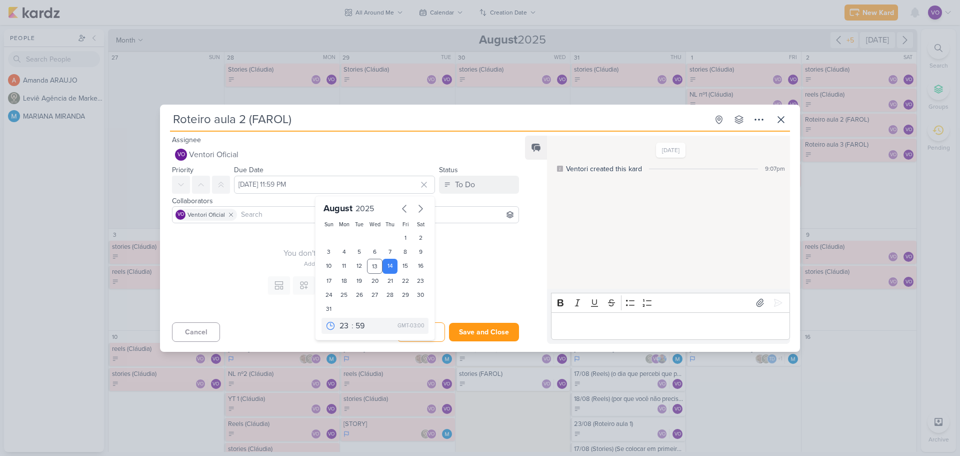
click at [453, 260] on div "Add an item or load a template" at bounding box center [345, 263] width 347 height 9
click at [207, 124] on input "Roteiro aula 2 (FAROL)" at bounding box center [439, 120] width 538 height 18
drag, startPoint x: 174, startPoint y: 121, endPoint x: 301, endPoint y: 120, distance: 127.0
click at [301, 120] on input "Roteiro aula 2 (FAROL)" at bounding box center [439, 120] width 538 height 18
click at [262, 121] on input "Roteiro aula 2 (FAROL)" at bounding box center [439, 120] width 538 height 18
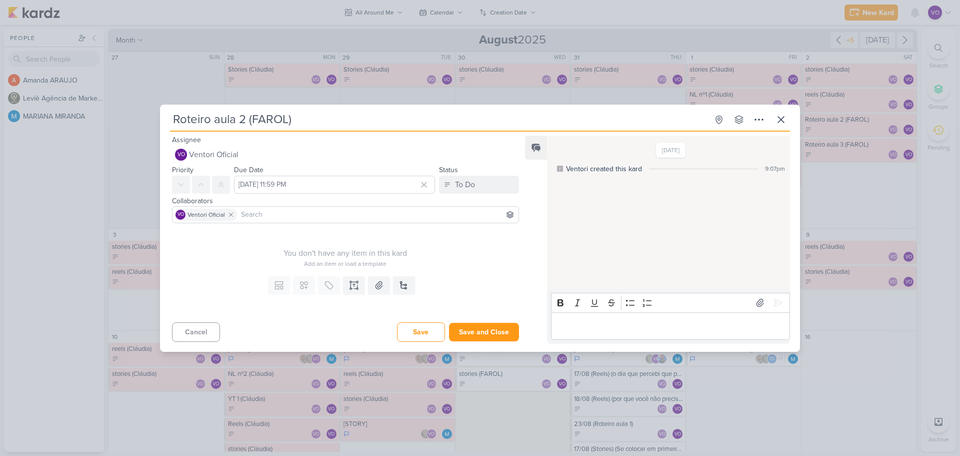
click at [247, 122] on input "Roteiro aula 2 (FAROL)" at bounding box center [439, 120] width 538 height 18
drag, startPoint x: 249, startPoint y: 121, endPoint x: 332, endPoint y: 123, distance: 83.0
click at [332, 123] on input "Roteiro aula 2 (FAROL)" at bounding box center [439, 120] width 538 height 18
click at [174, 116] on input "Roteiro aula 2" at bounding box center [439, 120] width 538 height 18
click at [298, 120] on input "06/09 (Roteiro aula 2" at bounding box center [439, 120] width 538 height 18
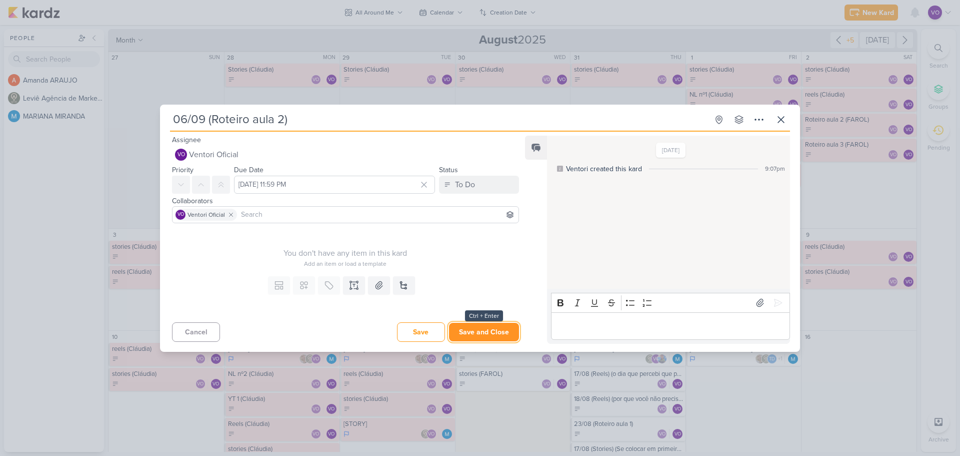
click at [484, 332] on button "Save and Close" at bounding box center [484, 332] width 70 height 19
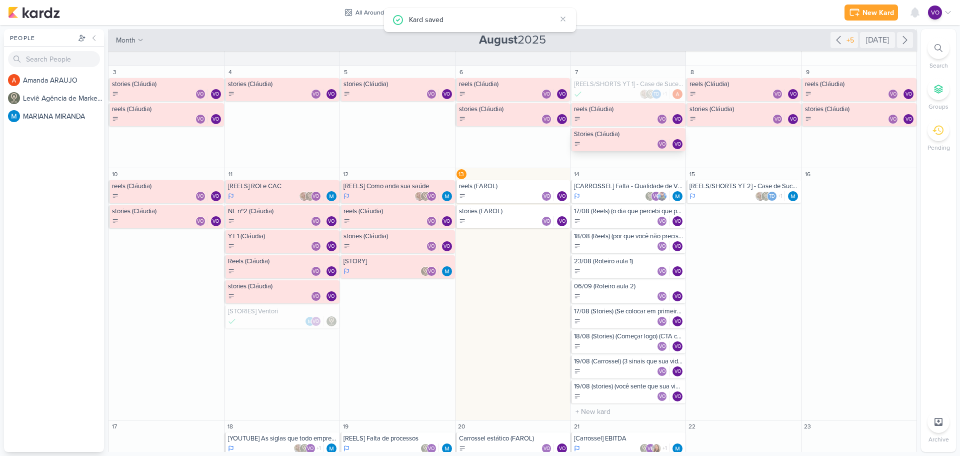
scroll to position [200, 0]
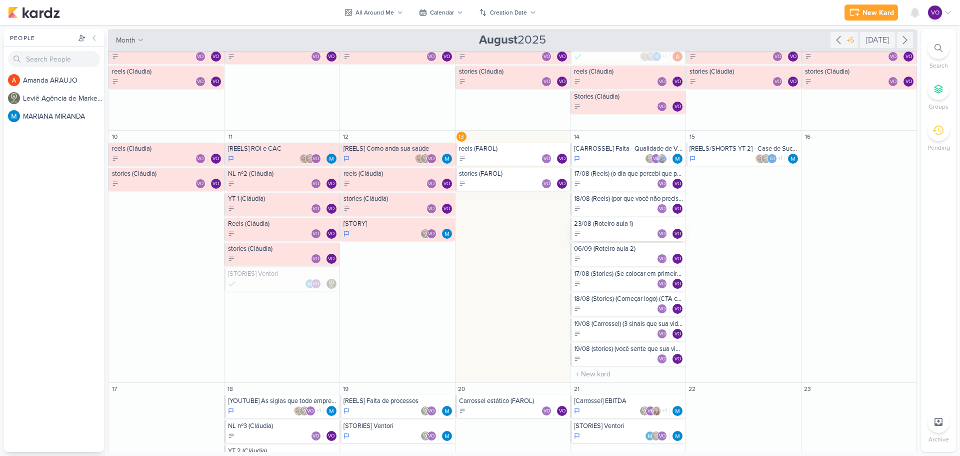
click at [628, 227] on div "23/08 (Roteiro aula 1)" at bounding box center [629, 224] width 110 height 8
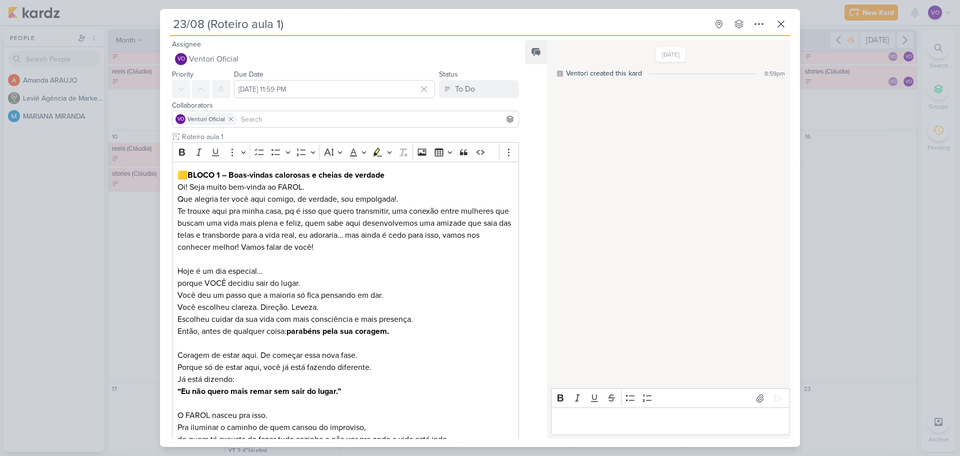
drag, startPoint x: 204, startPoint y: 25, endPoint x: 141, endPoint y: 18, distance: 63.4
click at [141, 18] on div "23/08 (Roteiro aula 1) Created by me" at bounding box center [480, 228] width 960 height 456
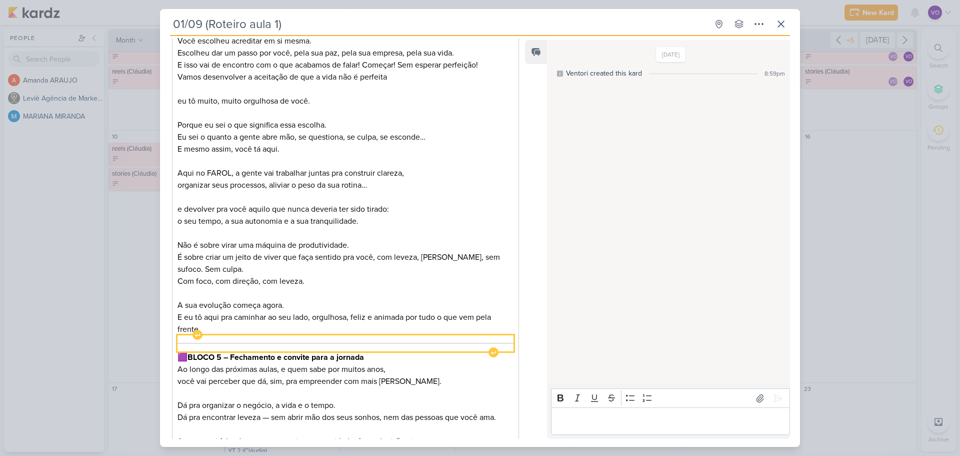
scroll to position [1730, 0]
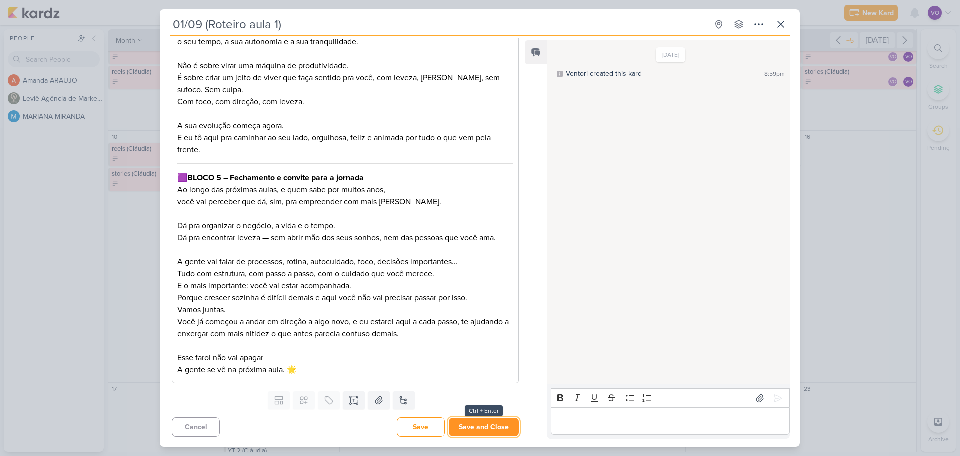
click at [471, 424] on button "Save and Close" at bounding box center [484, 427] width 70 height 19
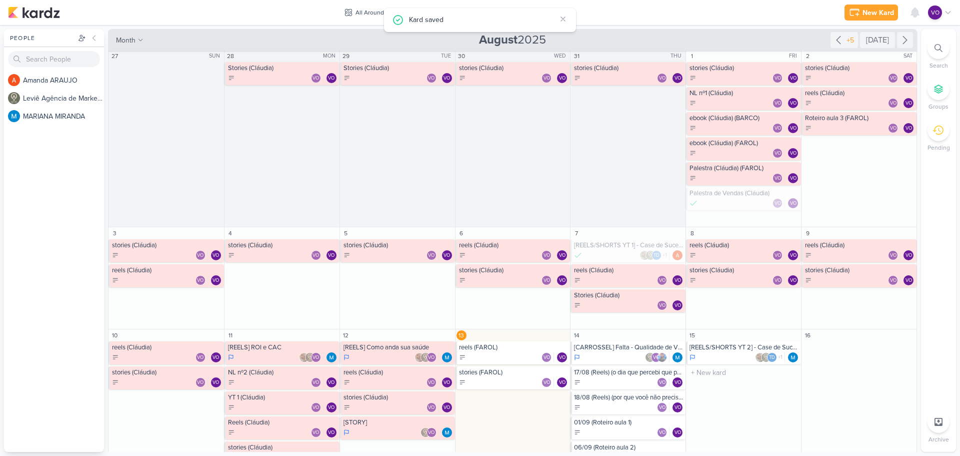
scroll to position [0, 0]
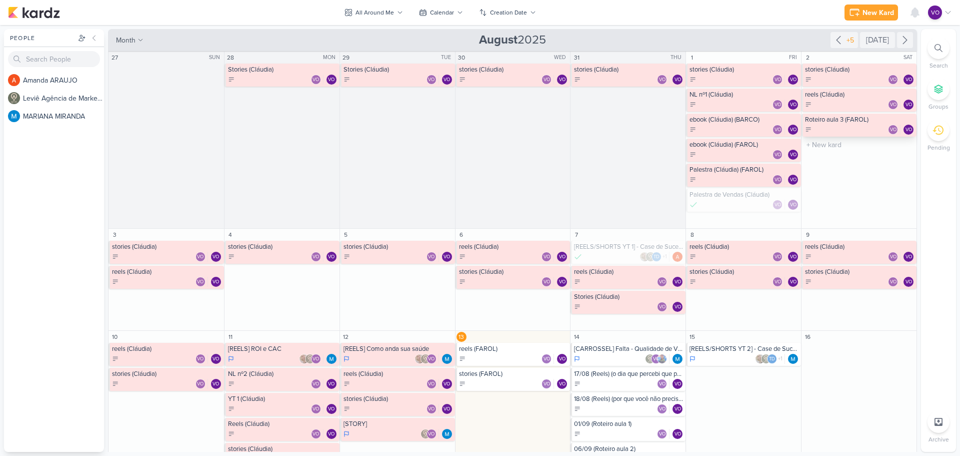
click at [828, 125] on div "VO VO" at bounding box center [860, 130] width 110 height 10
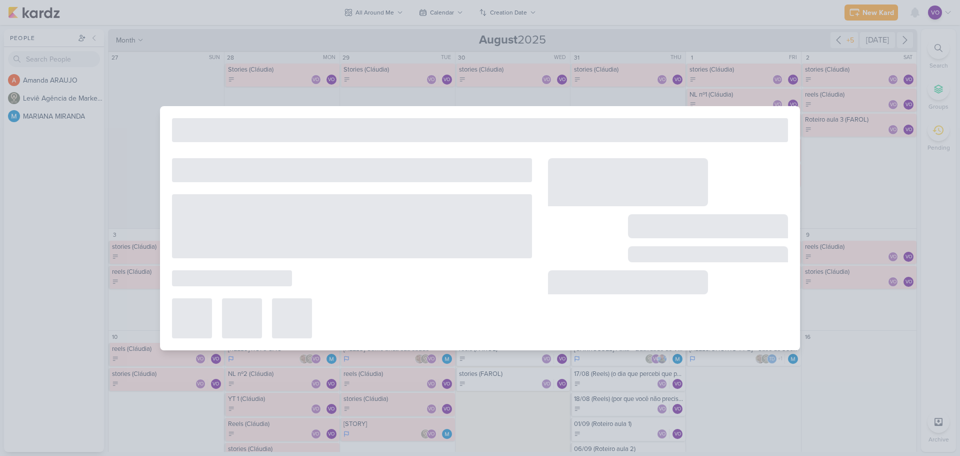
type input "Roteiro aula 3 (FAROL)"
type input "[DATE] 11:59 PM"
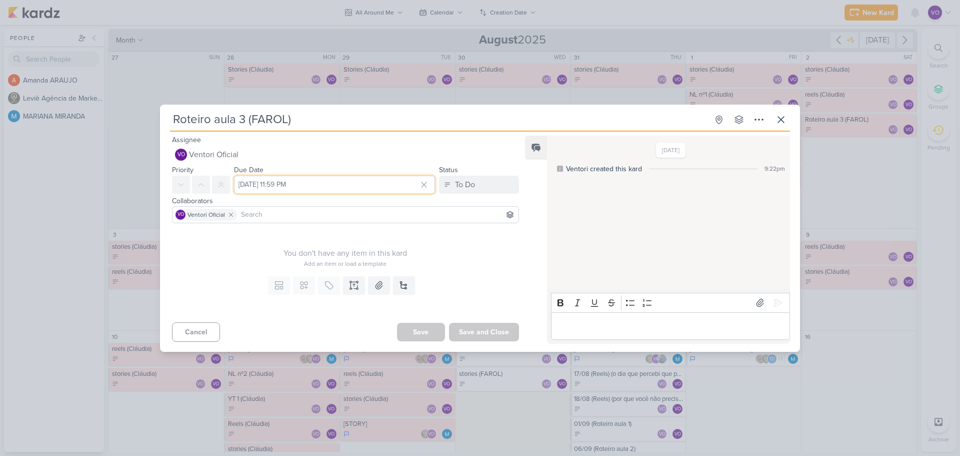
click at [337, 187] on input "[DATE] 11:59 PM" at bounding box center [334, 185] width 201 height 18
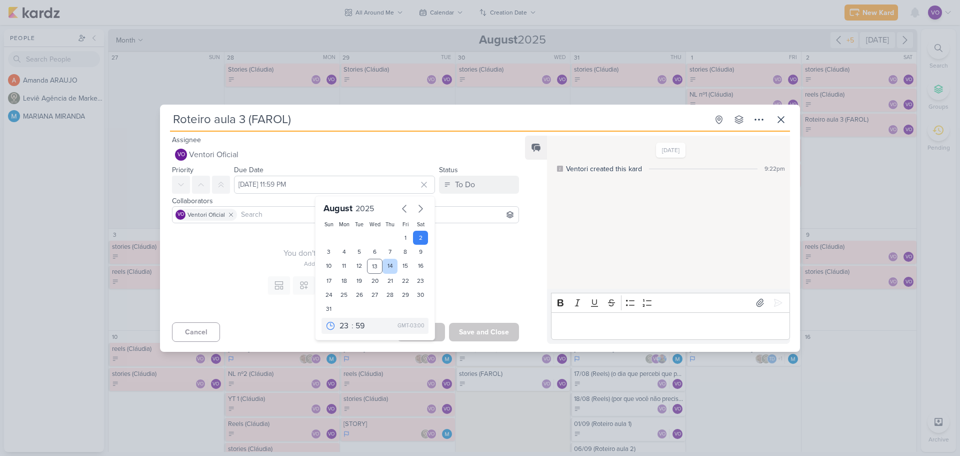
click at [387, 265] on div "14" at bounding box center [391, 266] width 16 height 15
type input "[DATE] 11:59 PM"
click at [490, 255] on div "You don't have any item in this kard" at bounding box center [345, 253] width 347 height 12
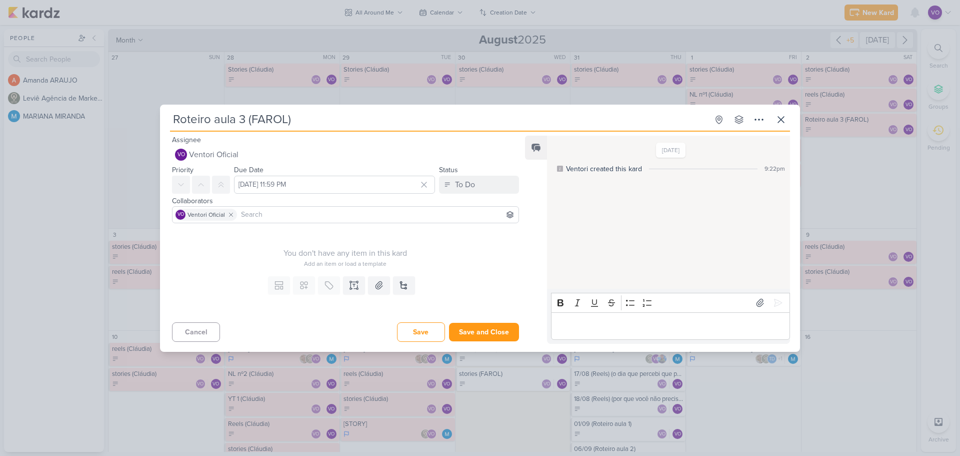
drag, startPoint x: 248, startPoint y: 118, endPoint x: 365, endPoint y: 126, distance: 117.3
click at [365, 126] on input "Roteiro aula 3 (FAROL)" at bounding box center [439, 120] width 538 height 18
click at [174, 117] on input "Roteiro aula 3" at bounding box center [439, 120] width 538 height 18
click at [490, 337] on button "Save and Close" at bounding box center [484, 332] width 70 height 19
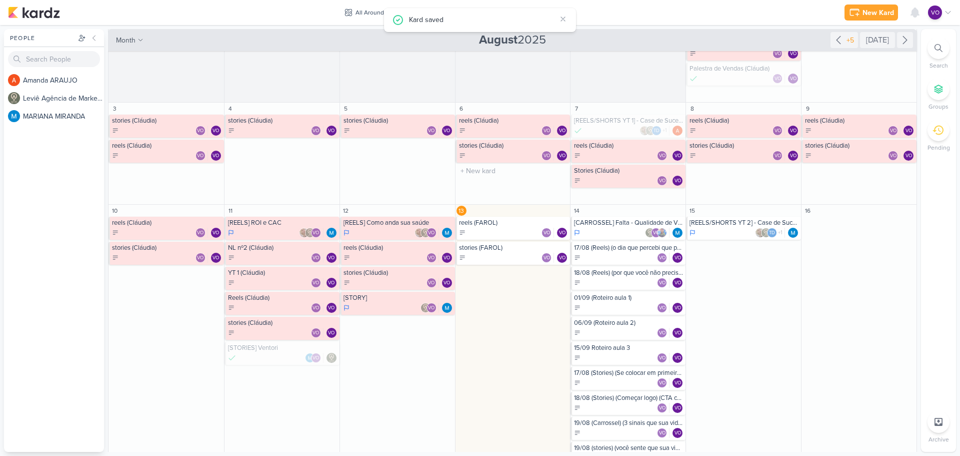
scroll to position [150, 0]
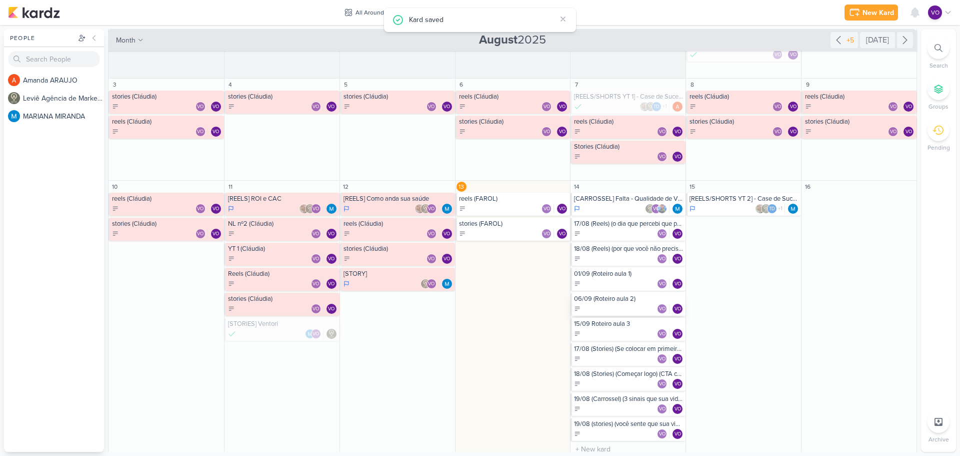
click at [608, 303] on div "06/09 (Roteiro aula 2) VO VO" at bounding box center [628, 304] width 115 height 23
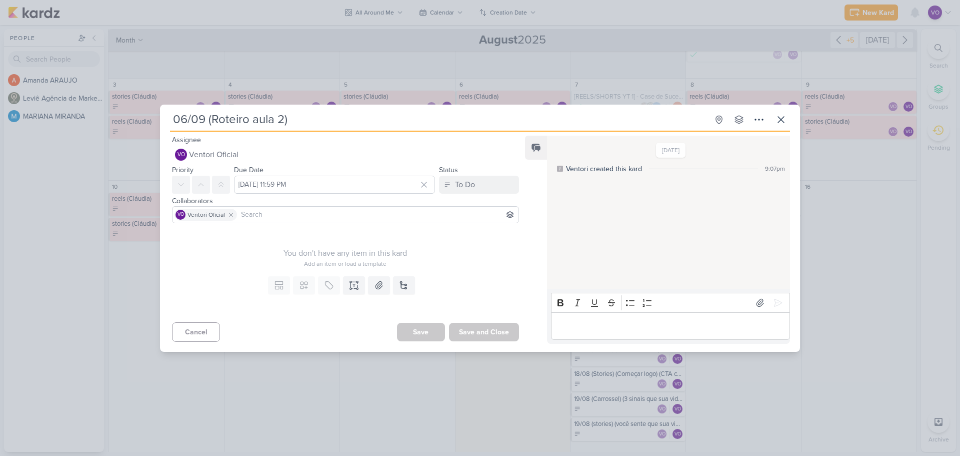
click at [185, 119] on input "06/09 (Roteiro aula 2)" at bounding box center [439, 120] width 538 height 18
click at [496, 336] on button "Save and Close" at bounding box center [484, 332] width 70 height 19
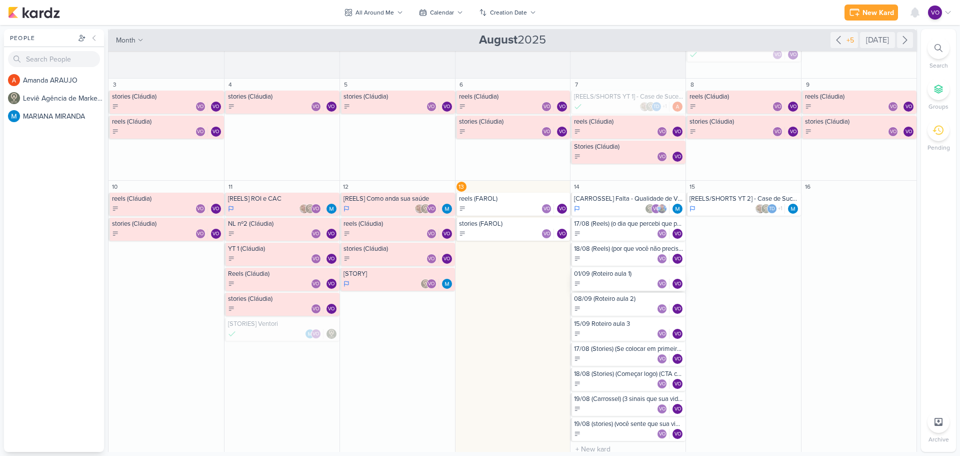
click at [623, 273] on div "01/09 (Roteiro aula 1)" at bounding box center [629, 274] width 110 height 8
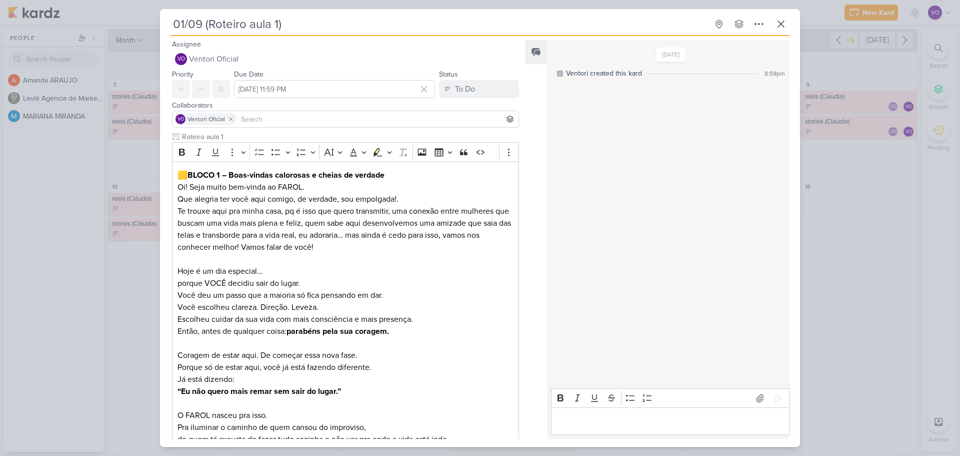
click at [300, 20] on input "01/09 (Roteiro aula 1)" at bounding box center [439, 24] width 538 height 18
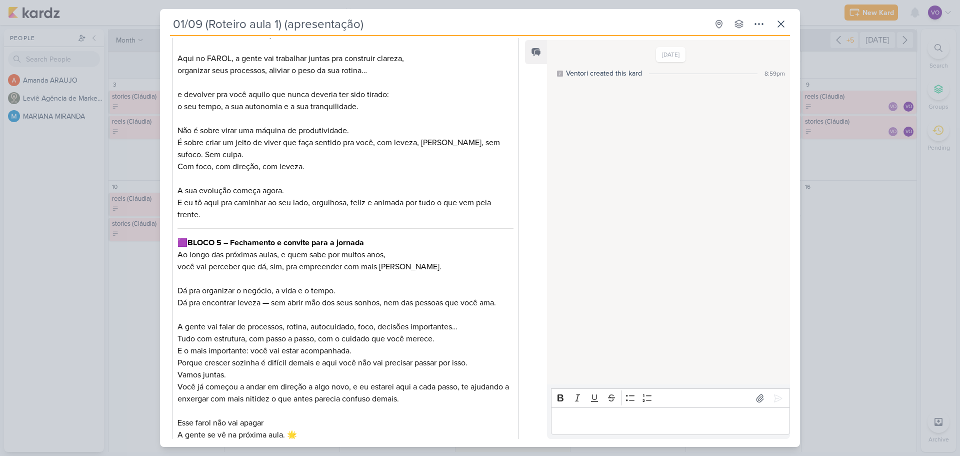
scroll to position [1730, 0]
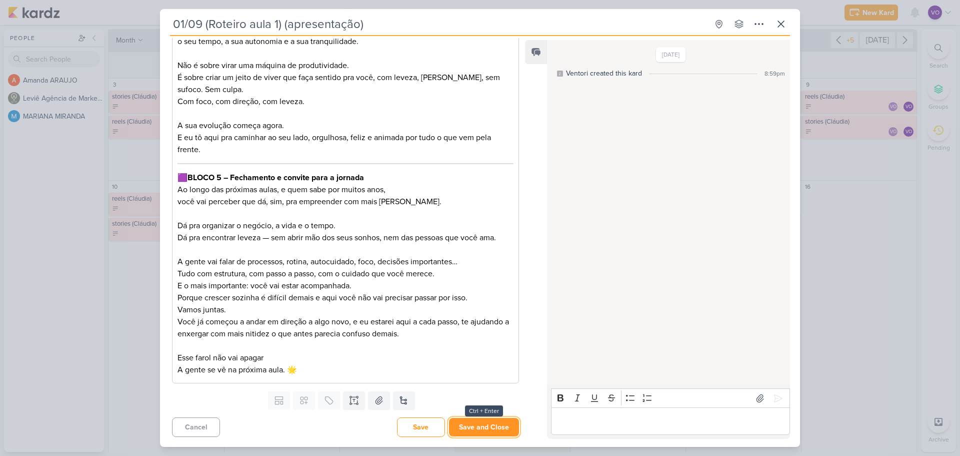
click at [476, 430] on button "Save and Close" at bounding box center [484, 427] width 70 height 19
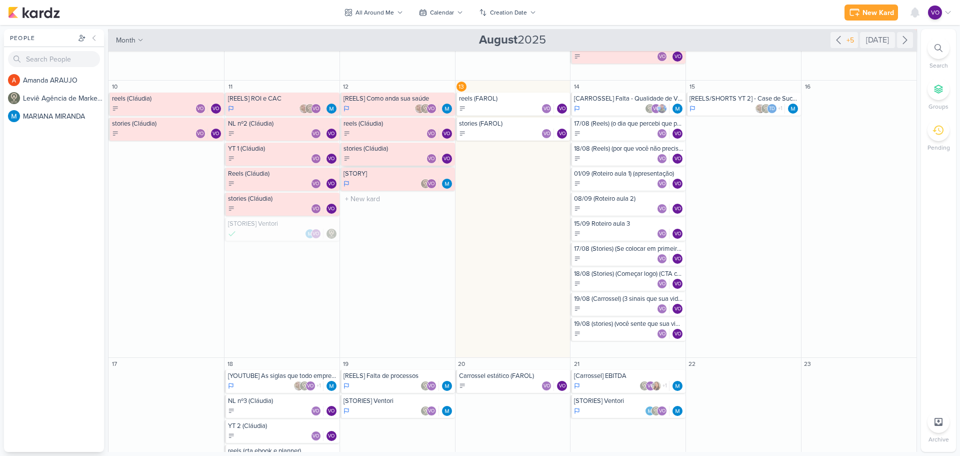
scroll to position [200, 0]
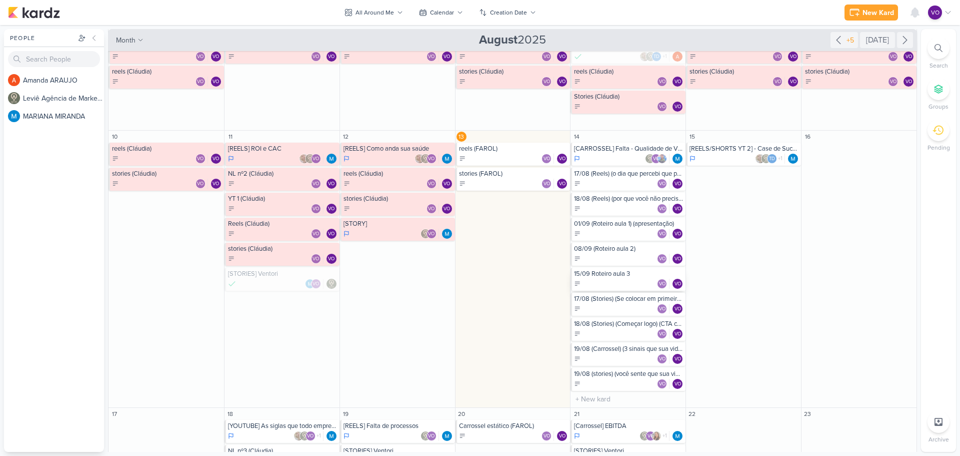
click at [613, 272] on div "15/09 Roteiro aula 3" at bounding box center [629, 274] width 110 height 8
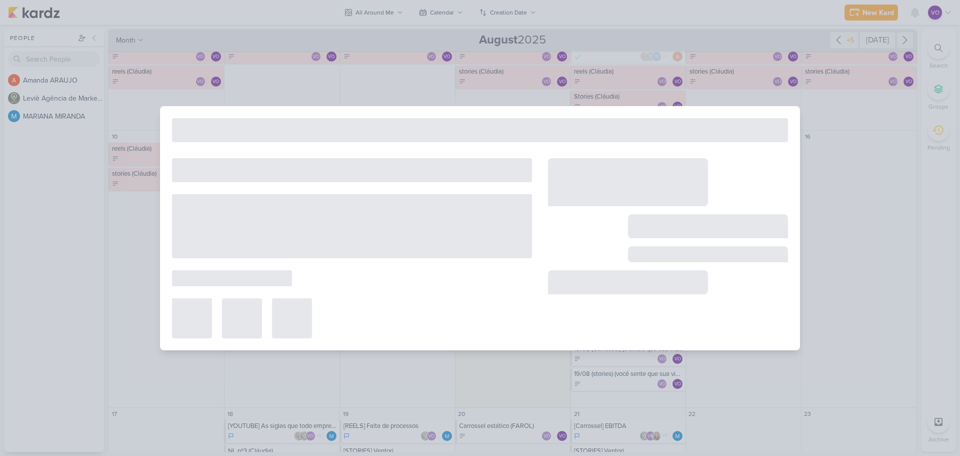
scroll to position [0, 0]
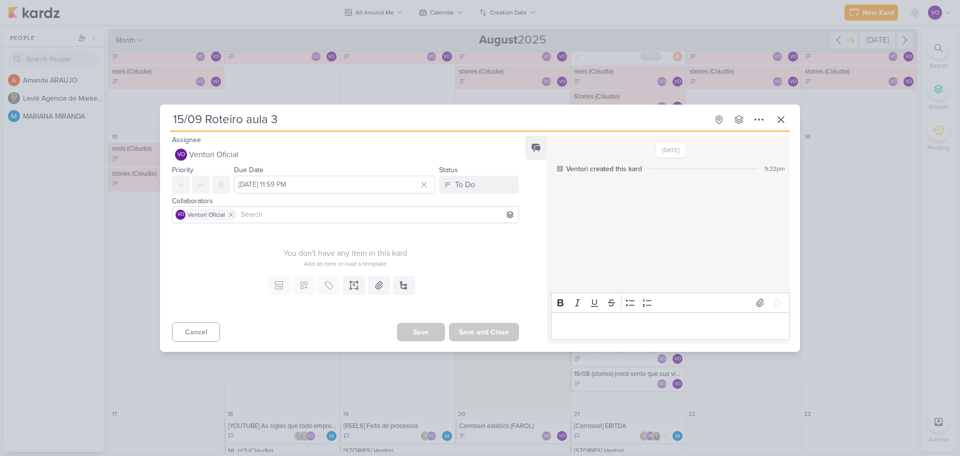
click at [209, 121] on input "15/09 Roteiro aula 3" at bounding box center [439, 120] width 538 height 18
type input "15/09 (Roteiro aula 3)"
click at [472, 336] on button "Save and Close" at bounding box center [484, 332] width 70 height 19
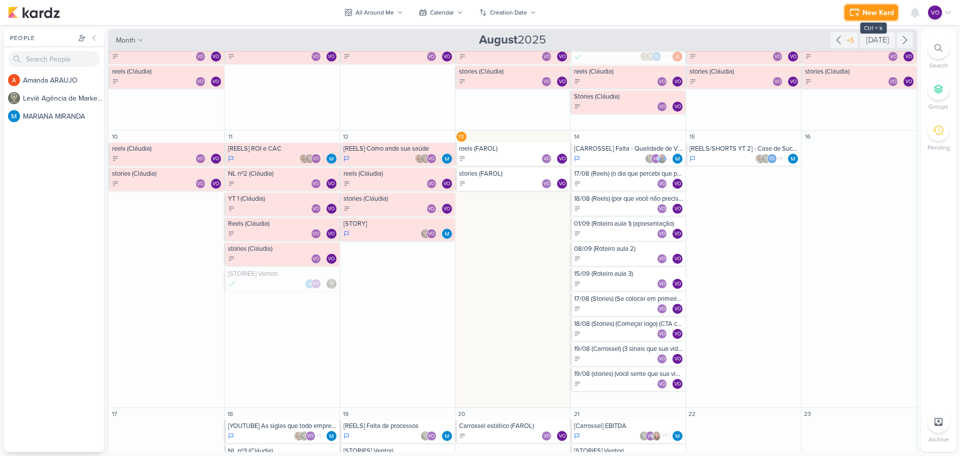
click at [882, 12] on div "New Kard" at bounding box center [879, 13] width 32 height 11
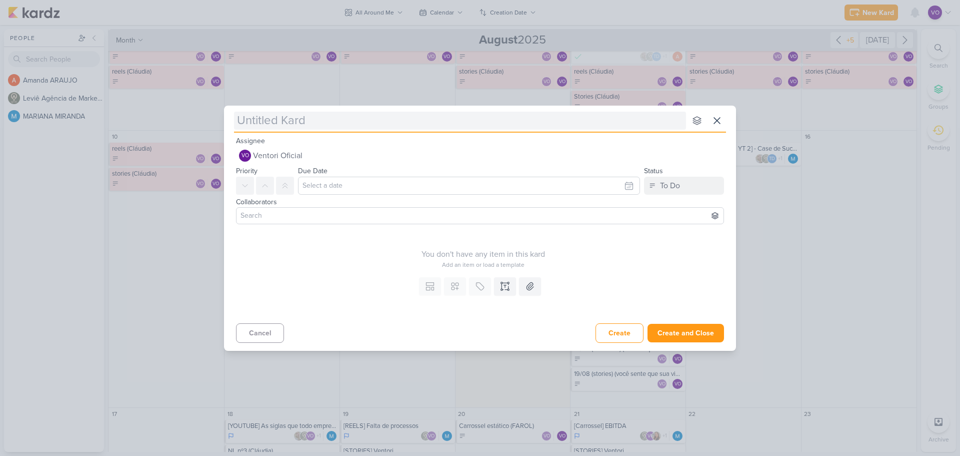
type input "2"
type input "20/08"
type input "20/08 (ca"
type input "20/08 (carross"
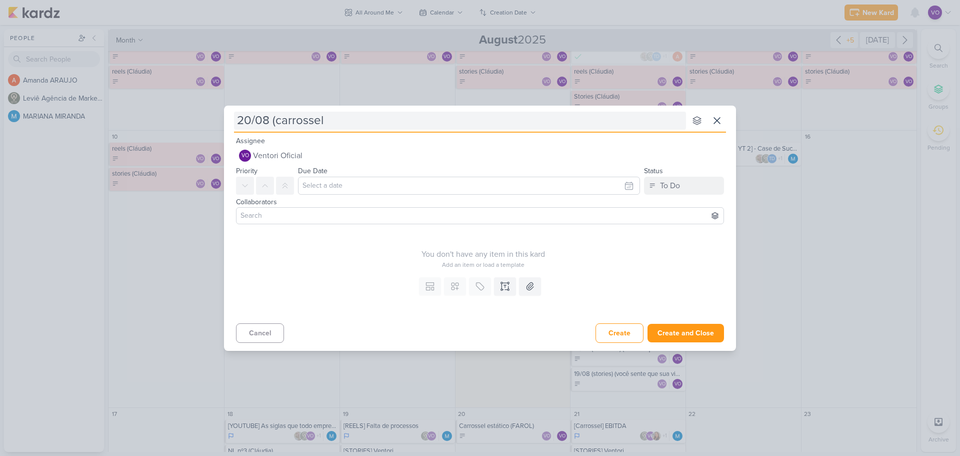
type input "20/08 (carrossel ("
type input "20/08 (carrossel"
type input "20/08 (carrossel)"
click at [278, 121] on input "20/08 (carrossel)" at bounding box center [460, 121] width 452 height 18
type input "20/08 (Carrossel)"
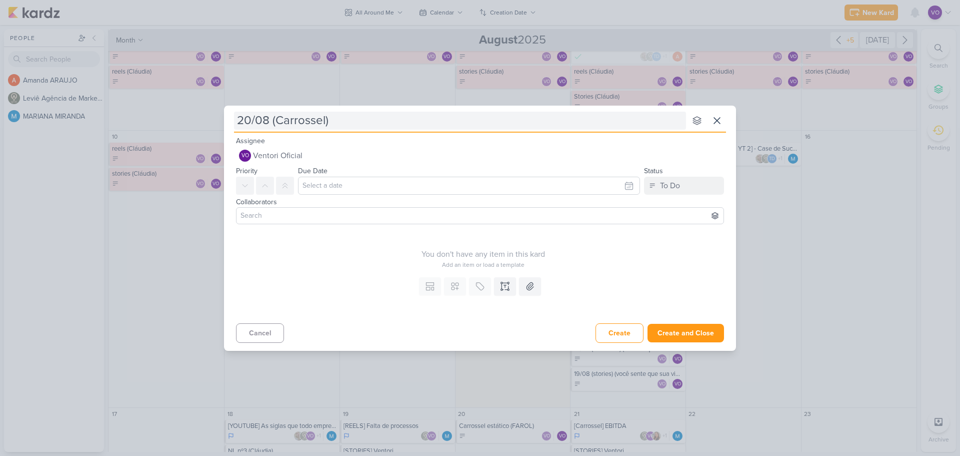
click at [335, 116] on input "20/08 (Carrossel)" at bounding box center [460, 121] width 452 height 18
type input "20/08 (Carrossel) (cu"
type input "20/08 (Carrossel) (cuidad"
type input "20/08 (Carrossel) (cuidado com"
type input "20/08 (Carrossel) (cuidado com o pró"
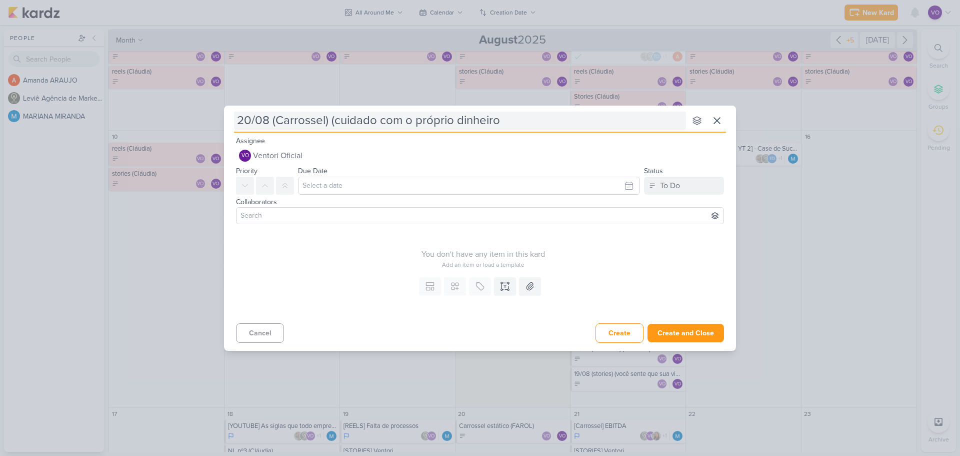
type input "20/08 (Carrossel) (cuidado com o próprio dinheiro"
type input "20/08 (Carrossel) (cuidado com o próprio dinheiro)"
type input "20/08 (Carrossel) (cuidado com o próprio dinheiro) CTA"
type input "20/08 (Carrossel) (cuidado com o próprio dinheiro) CTA loin"
type input "20/08 (Carrossel) (cuidado com o próprio dinheiro) CTA l"
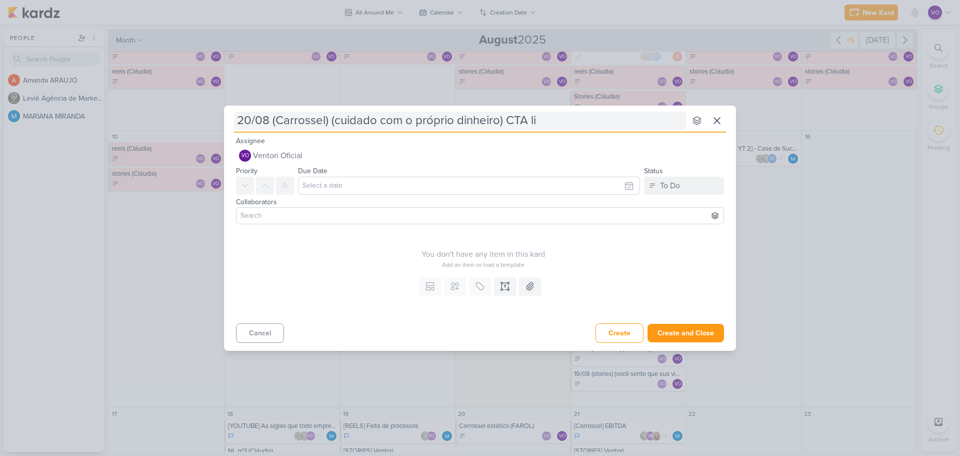
type input "20/08 (Carrossel) (cuidado com o próprio dinheiro) CTA lin"
type input "20/08 (Carrossel) (cuidado com o próprio dinheiro) CTA"
type input "20/08 (Carrossel) (cuidado com o próprio dinheiro) CTA lista de espera assin"
type input "20/08 (Carrossel) (cuidado com o próprio dinheiro) CTA lista de espera assinat"
type input "20/08 (Carrossel) (cuidado com o próprio dinheiro) CTA lista de espera assinatu…"
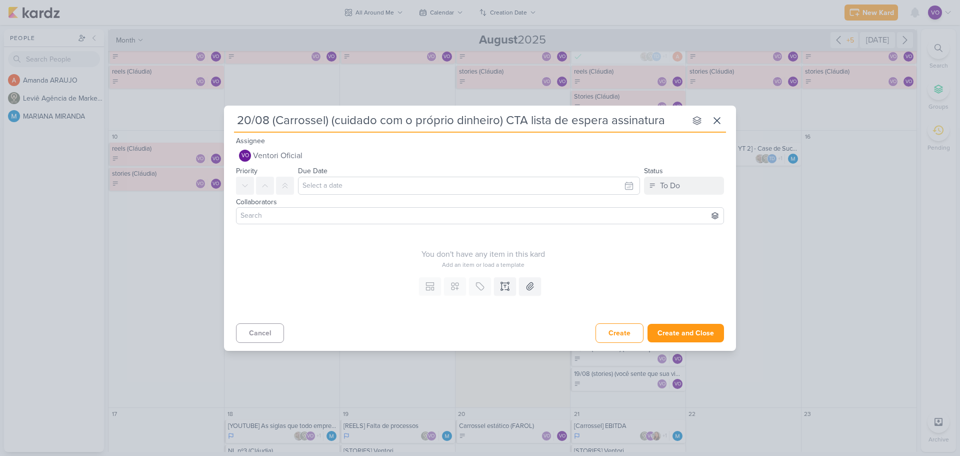
type input "20/08 (Carrossel) (cuidado com o próprio dinheiro) CTA lista de espera assinatu…"
click at [342, 189] on input "text" at bounding box center [469, 186] width 342 height 18
click at [596, 265] on div "14" at bounding box center [596, 267] width 16 height 15
type input "[DATE] 11:59 PM"
click at [335, 218] on input at bounding box center [480, 216] width 483 height 12
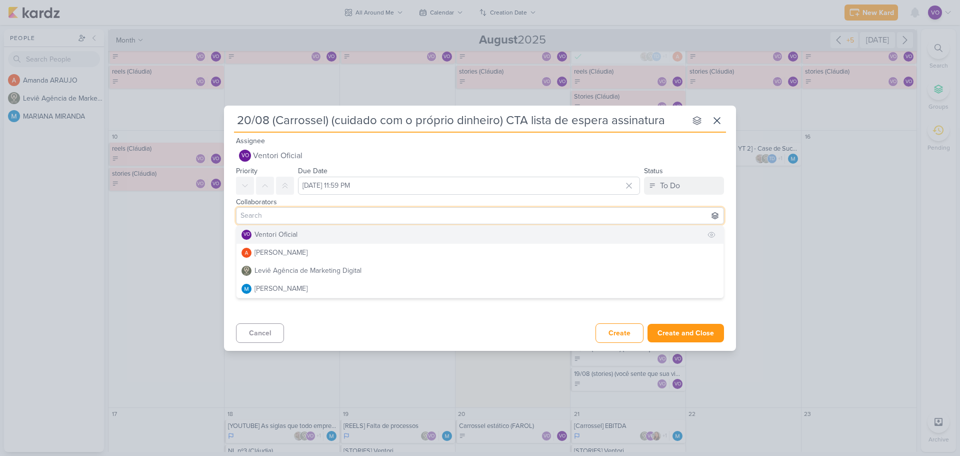
click at [280, 235] on div "Ventori Oficial" at bounding box center [276, 234] width 43 height 11
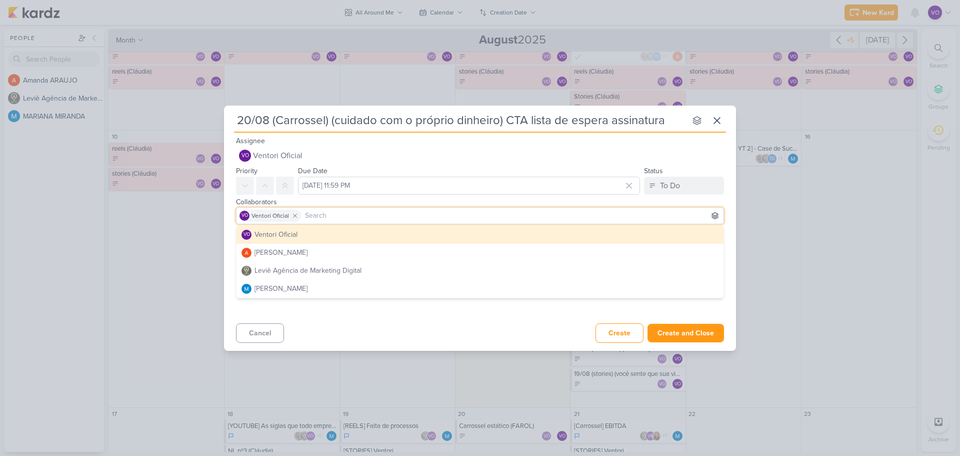
click at [478, 328] on div "Cancel Create Create and Close Ctrl + Enter" at bounding box center [480, 332] width 512 height 26
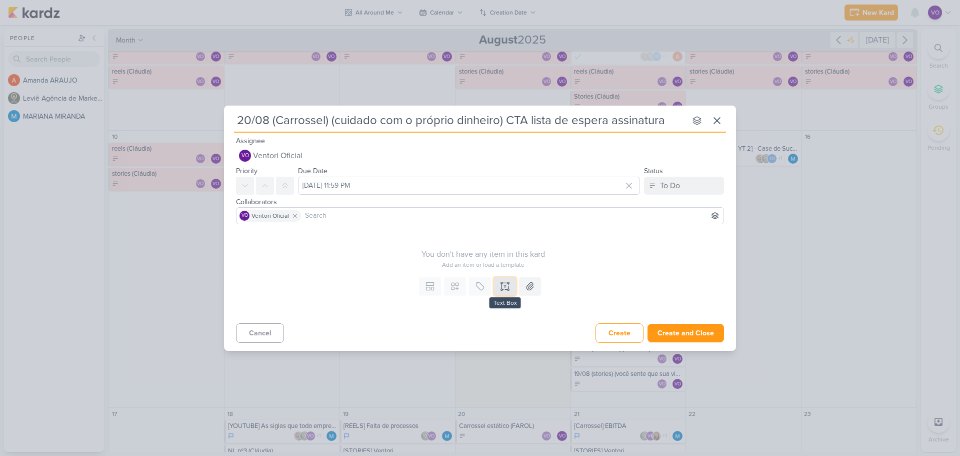
click at [503, 291] on icon at bounding box center [505, 286] width 10 height 10
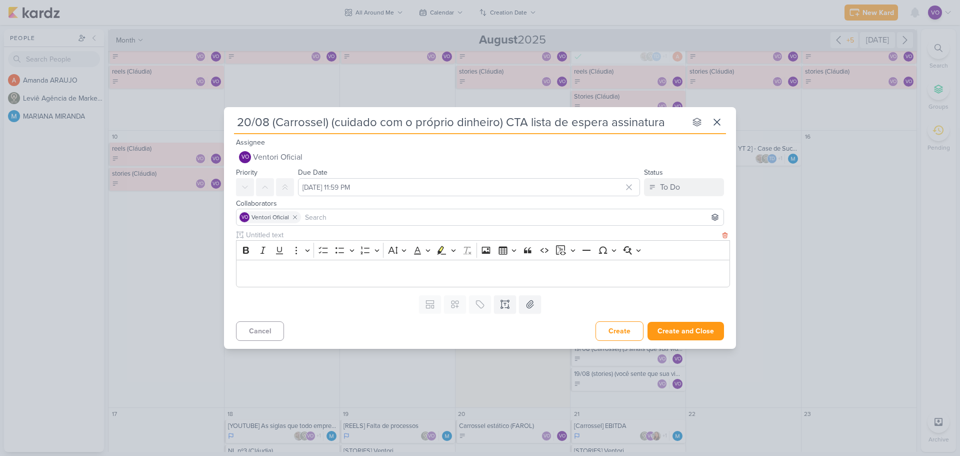
click at [291, 275] on p "Editor editing area: main" at bounding box center [484, 273] width 484 height 12
click at [293, 272] on p "Editor editing area: main" at bounding box center [484, 273] width 484 height 12
click at [291, 260] on div "Editor editing area: main" at bounding box center [483, 274] width 494 height 28
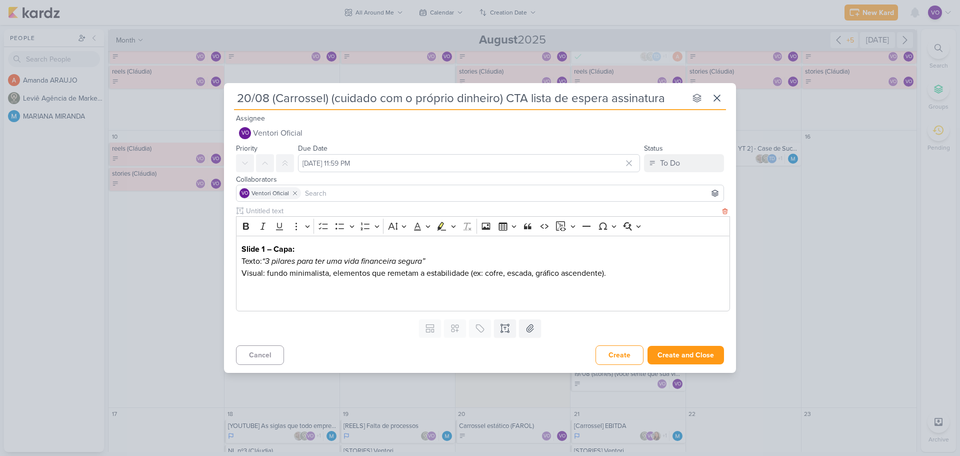
click at [250, 291] on p "Editor editing area: main" at bounding box center [484, 297] width 484 height 12
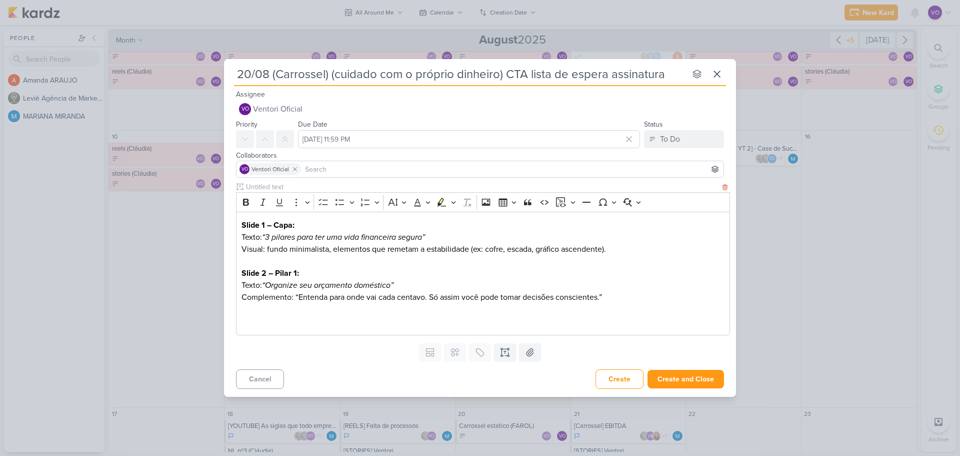
click at [247, 321] on p "Editor editing area: main" at bounding box center [484, 321] width 484 height 12
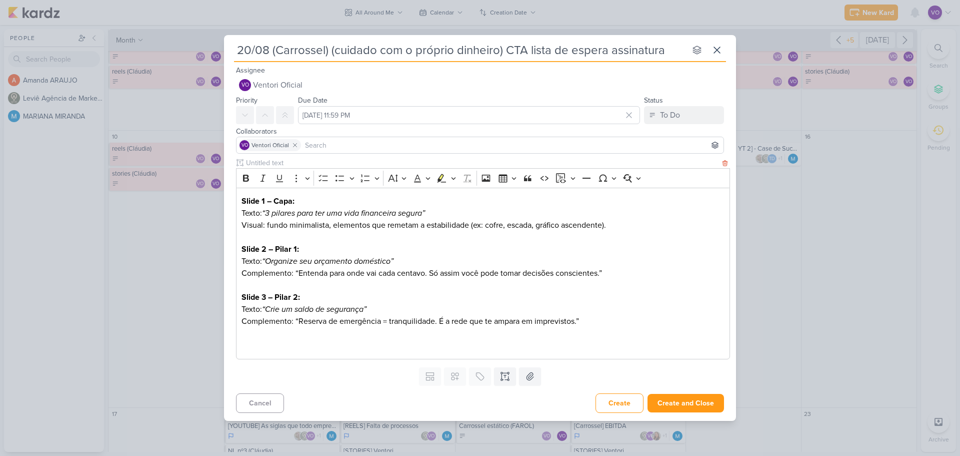
click at [243, 341] on p "Editor editing area: main" at bounding box center [484, 345] width 484 height 12
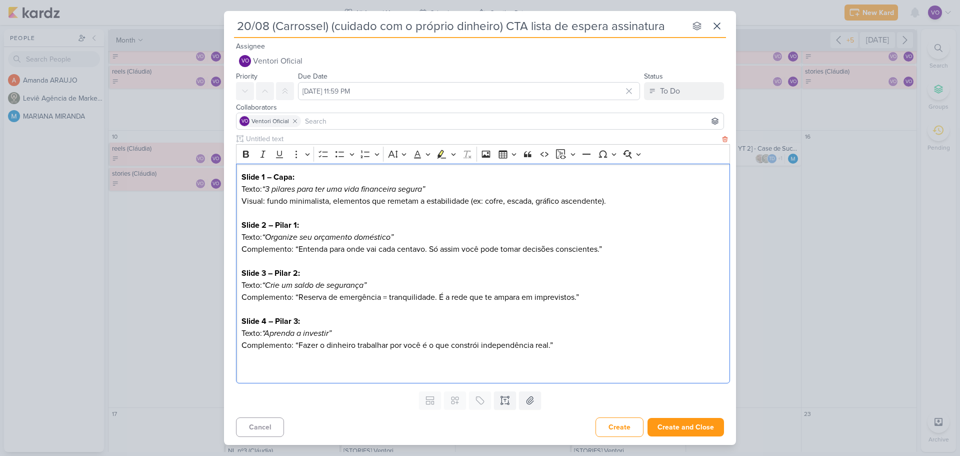
click at [248, 366] on p "Editor editing area: main" at bounding box center [484, 369] width 484 height 12
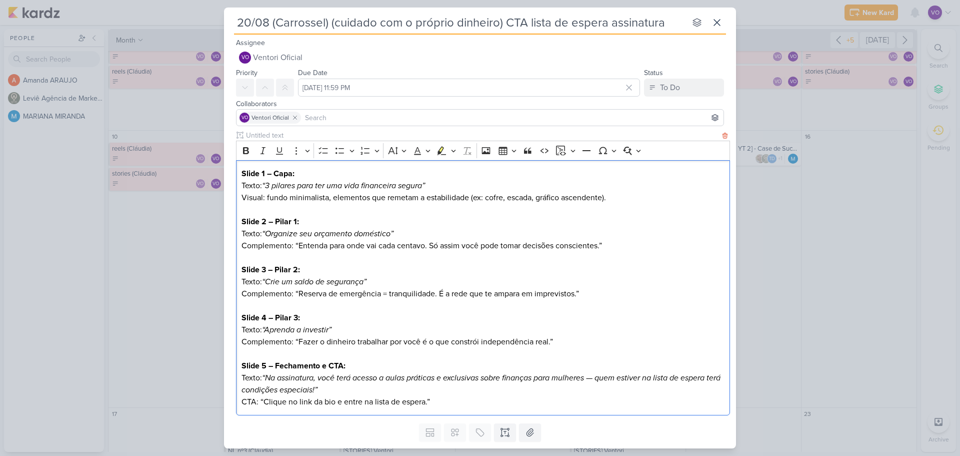
scroll to position [29, 0]
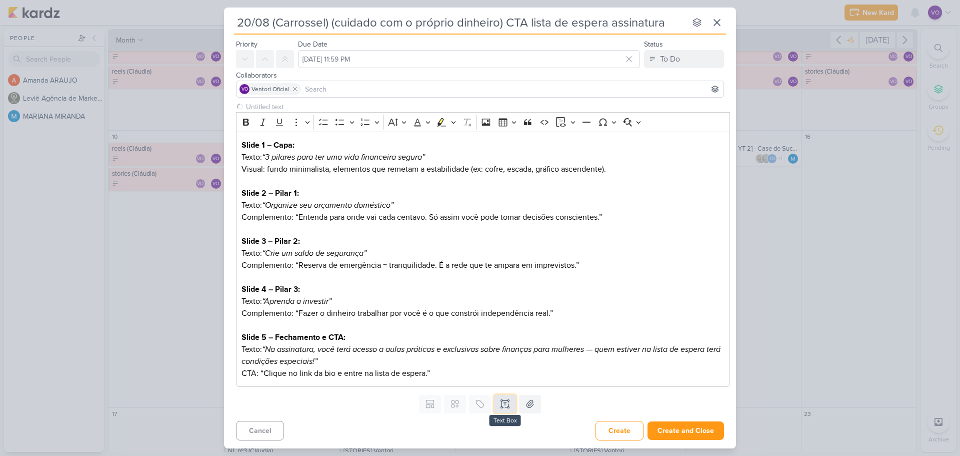
click at [504, 404] on icon at bounding box center [505, 404] width 10 height 10
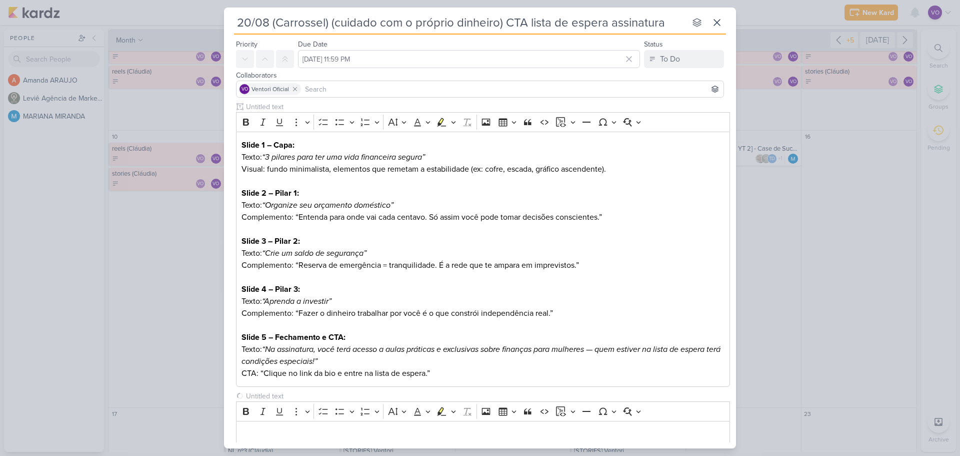
click at [289, 388] on div "Rich Text Editor Bold Italic Underline More To-do List Bulleted List Bulleted L…" at bounding box center [483, 275] width 494 height 347
click at [273, 398] on input "text" at bounding box center [482, 396] width 476 height 11
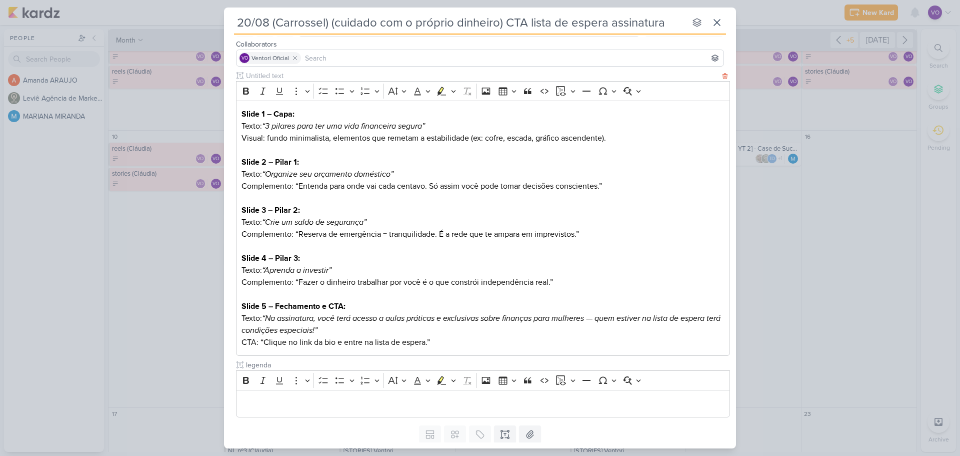
scroll to position [90, 0]
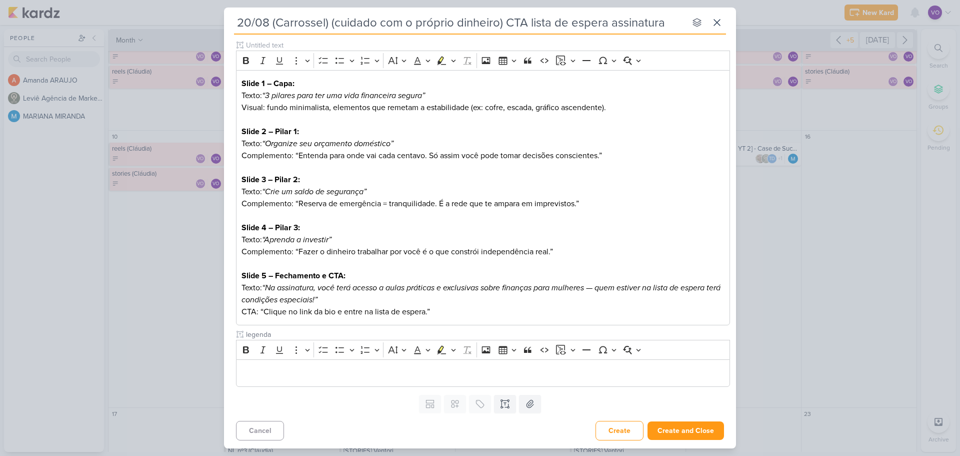
type input "legenda"
click at [274, 372] on p "Editor editing area: main" at bounding box center [484, 373] width 484 height 12
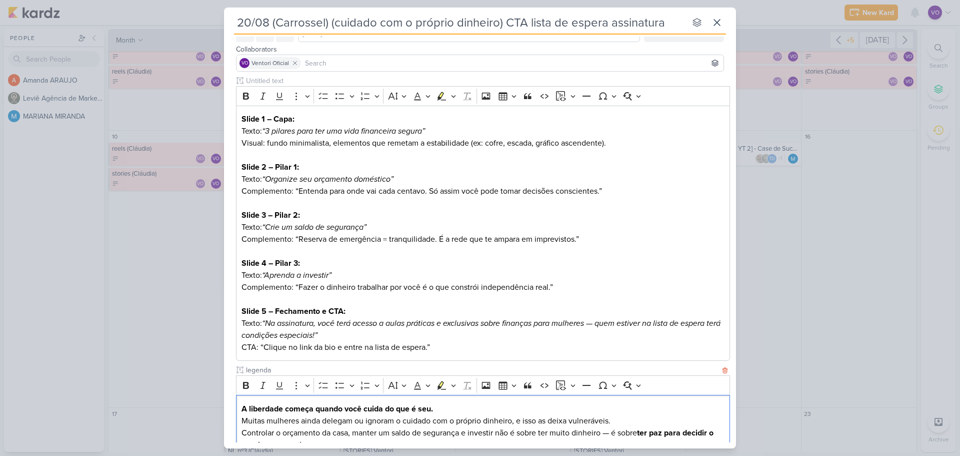
scroll to position [0, 0]
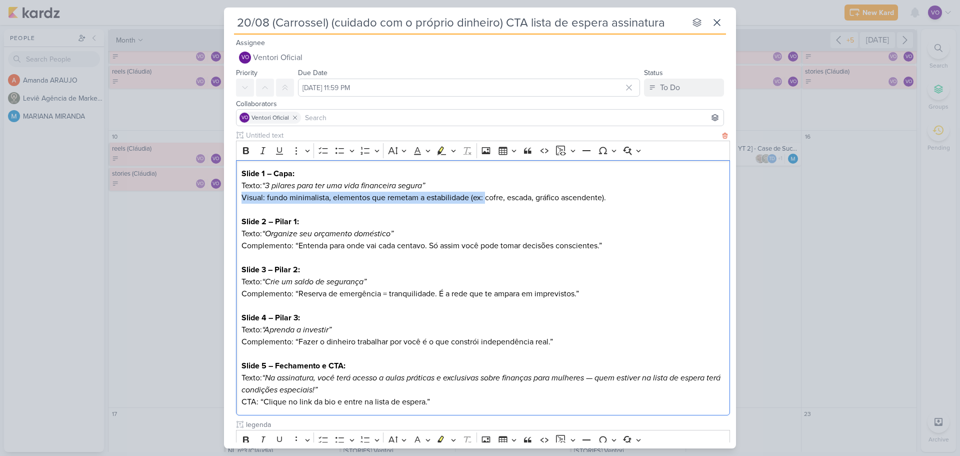
drag, startPoint x: 243, startPoint y: 198, endPoint x: 486, endPoint y: 200, distance: 243.6
click at [486, 200] on p "Visual: fundo minimalista, elementos que remetam a estabilidade (ex: cofre, esc…" at bounding box center [484, 198] width 484 height 12
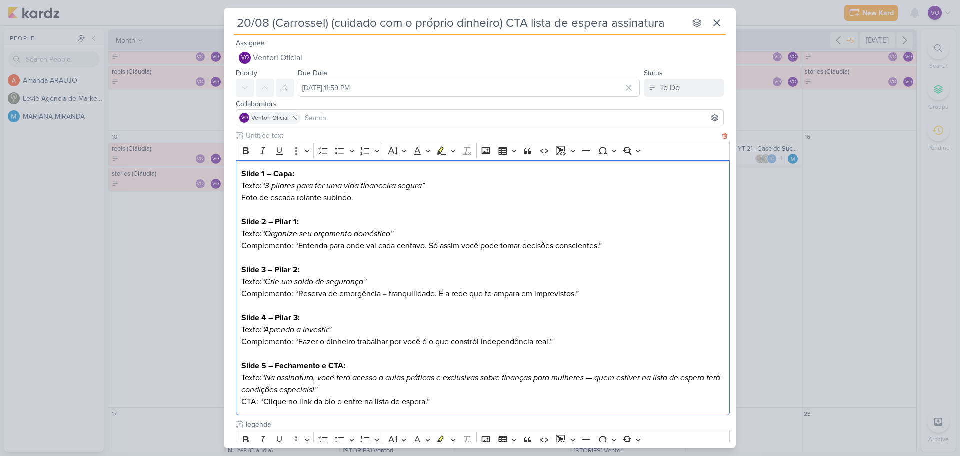
click at [257, 199] on p "Foto de escada rolante subindo." at bounding box center [484, 198] width 484 height 12
drag, startPoint x: 240, startPoint y: 245, endPoint x: 292, endPoint y: 247, distance: 52.0
click at [292, 247] on div "Slide 1 – Capa: Texto: “3 pilares para ter uma vida financeira segura” Foto / v…" at bounding box center [483, 288] width 494 height 256
click at [439, 205] on p "Editor editing area: main" at bounding box center [484, 210] width 484 height 12
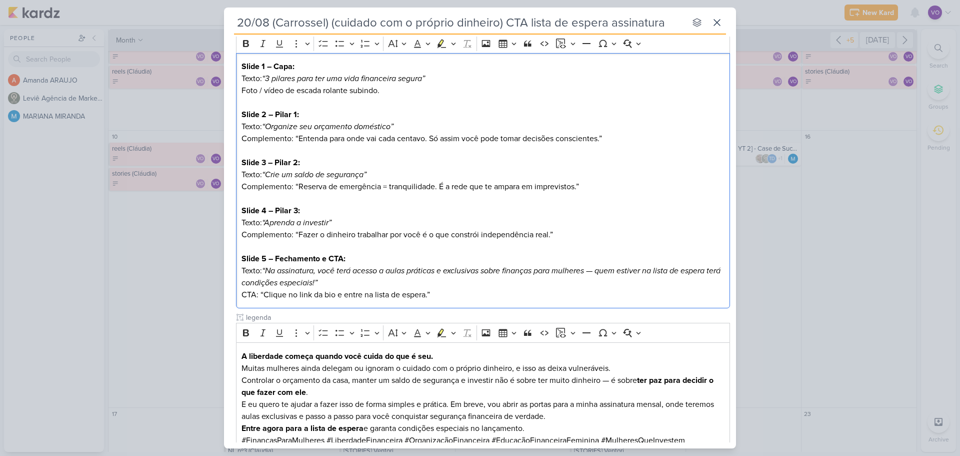
scroll to position [150, 0]
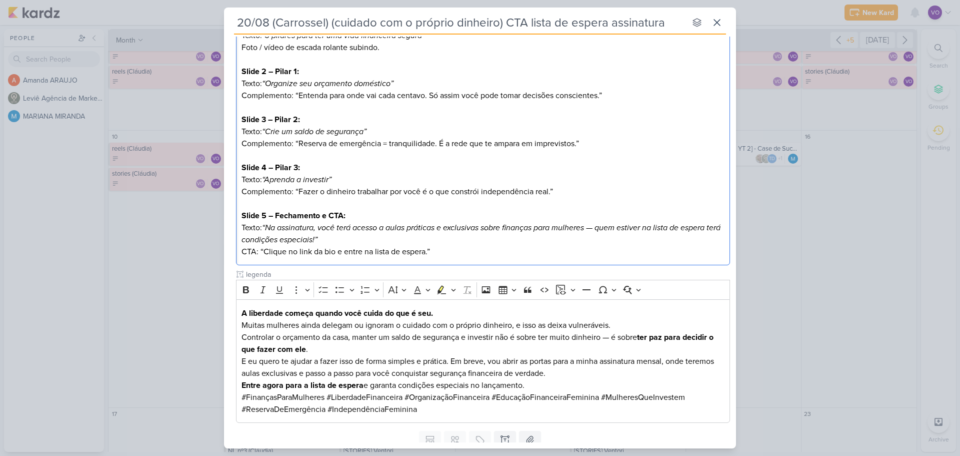
click at [315, 229] on icon "“Na assinatura, você terá acesso a aulas práticas e exclusivas sobre finanças p…" at bounding box center [481, 234] width 479 height 22
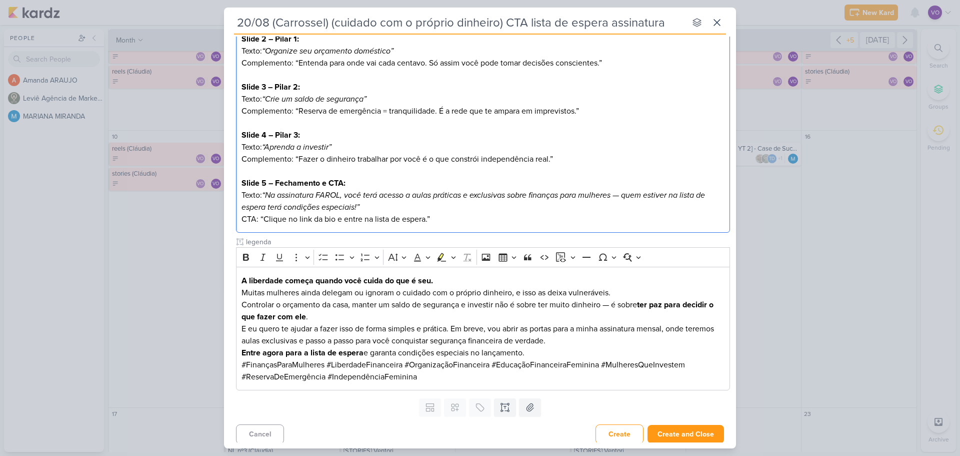
scroll to position [186, 0]
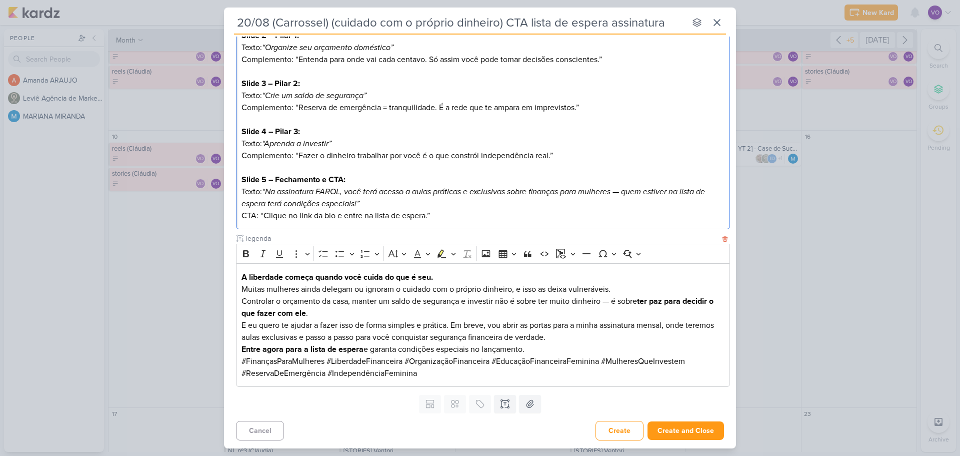
click at [601, 303] on p "Controlar o orçamento da casa, manter um saldo de segurança e investir não é so…" at bounding box center [484, 307] width 484 height 24
click at [603, 301] on p "Controlar o orçamento da casa, manter um saldo de segurança e investir não é so…" at bounding box center [484, 307] width 484 height 24
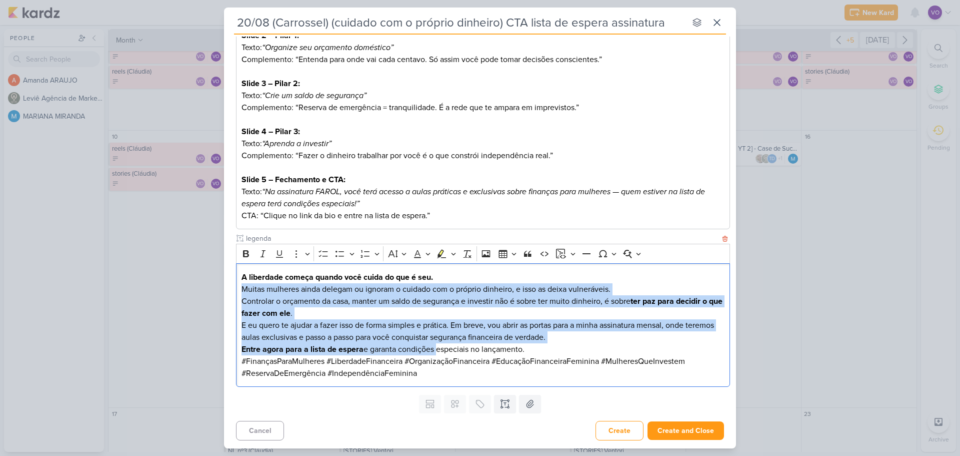
drag, startPoint x: 242, startPoint y: 288, endPoint x: 437, endPoint y: 346, distance: 203.0
click at [437, 346] on div "A liberdade começa quando você cuida do que é seu. Muitas mulheres ainda delega…" at bounding box center [483, 325] width 494 height 124
click at [249, 252] on icon "Editor toolbar" at bounding box center [246, 254] width 10 height 10
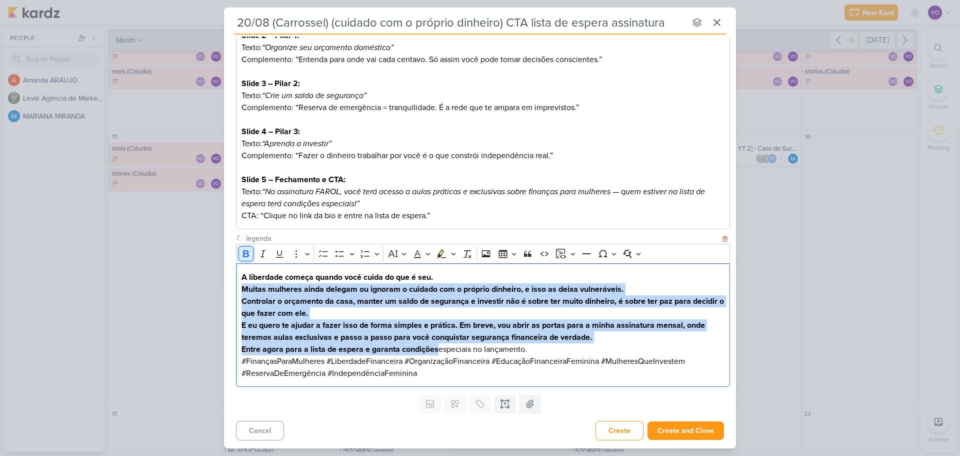
click at [249, 252] on icon "Editor toolbar" at bounding box center [246, 254] width 10 height 10
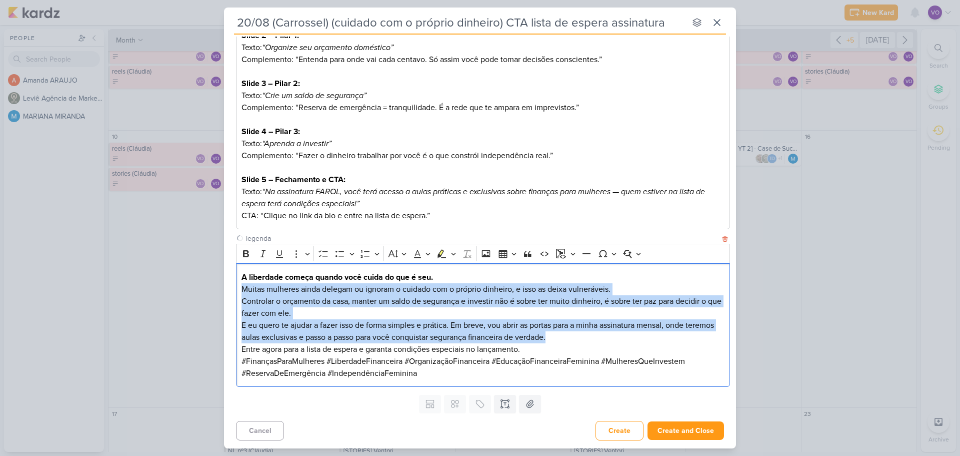
click at [391, 323] on p "E eu quero te ajudar a fazer isso de forma simples e prática. Em breve, vou abr…" at bounding box center [484, 331] width 484 height 24
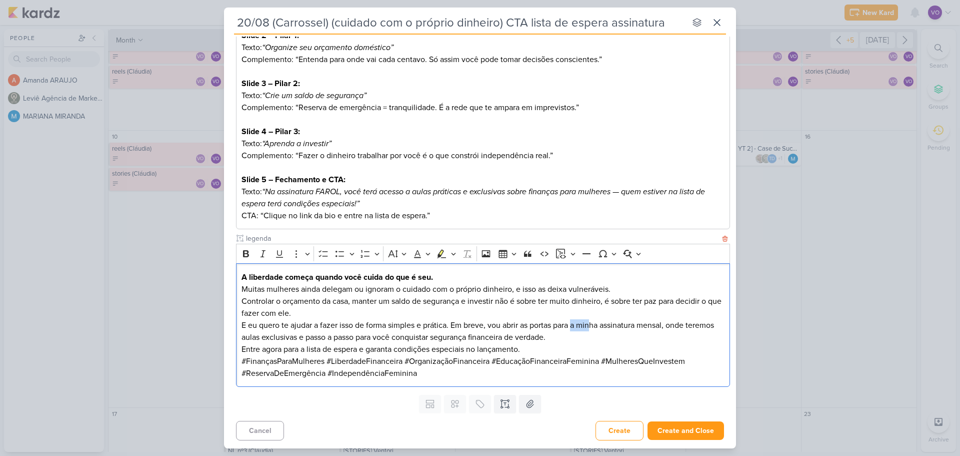
drag, startPoint x: 574, startPoint y: 326, endPoint x: 595, endPoint y: 326, distance: 21.5
click at [595, 326] on p "E eu quero te ajudar a fazer isso de forma simples e prática. Em breve, vou abr…" at bounding box center [484, 331] width 484 height 24
click at [595, 327] on p "E eu quero te ajudar a fazer isso de forma simples e prática. Em breve, vou abr…" at bounding box center [484, 331] width 484 height 24
drag, startPoint x: 582, startPoint y: 327, endPoint x: 602, endPoint y: 326, distance: 20.5
click at [602, 326] on p "E eu quero te ajudar a fazer isso de forma simples e prática. Em breve, vou abr…" at bounding box center [484, 331] width 484 height 24
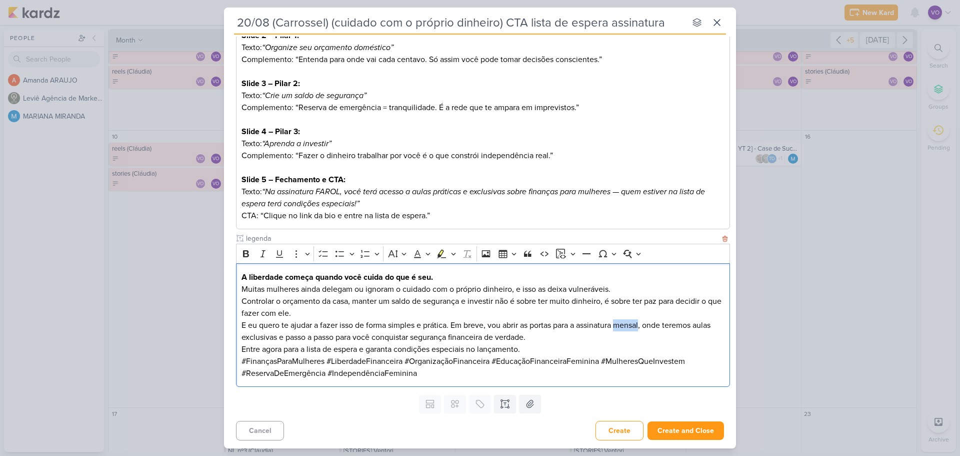
drag, startPoint x: 619, startPoint y: 325, endPoint x: 643, endPoint y: 323, distance: 24.6
click at [644, 324] on p "E eu quero te ajudar a fazer isso de forma simples e prática. Em breve, vou abr…" at bounding box center [484, 331] width 484 height 24
click at [669, 324] on p "E eu quero te ajudar a fazer isso de forma simples e prática. Em breve, vou abr…" at bounding box center [484, 331] width 484 height 24
drag, startPoint x: 667, startPoint y: 325, endPoint x: 681, endPoint y: 326, distance: 14.6
click at [668, 325] on p "E eu quero te ajudar a fazer isso de forma simples e prática. Em breve, vou abr…" at bounding box center [484, 331] width 484 height 24
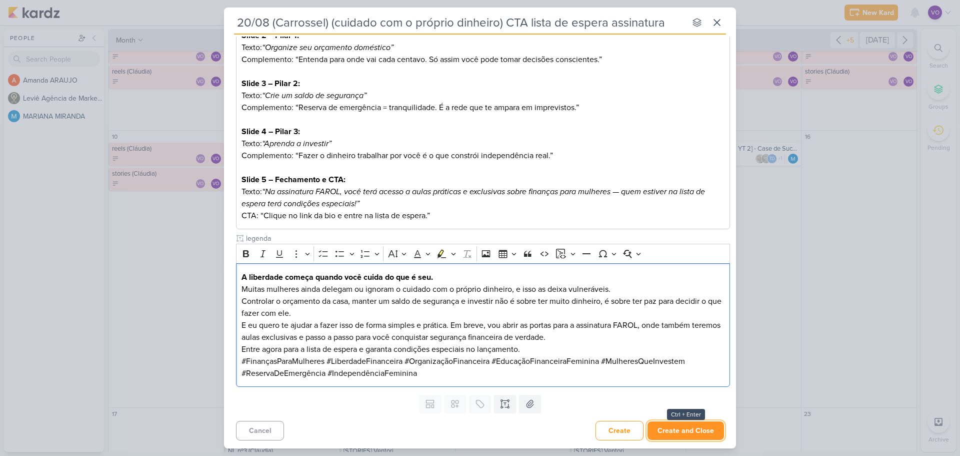
click at [685, 431] on button "Create and Close" at bounding box center [686, 430] width 77 height 19
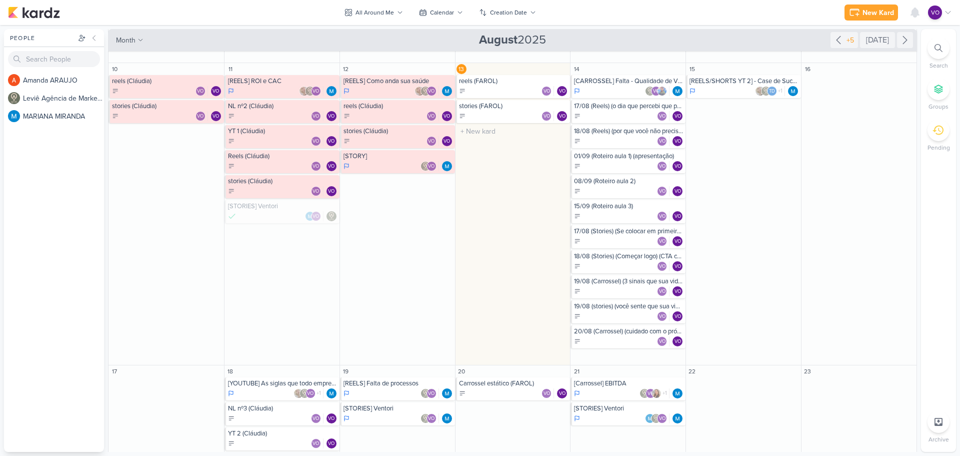
scroll to position [250, 0]
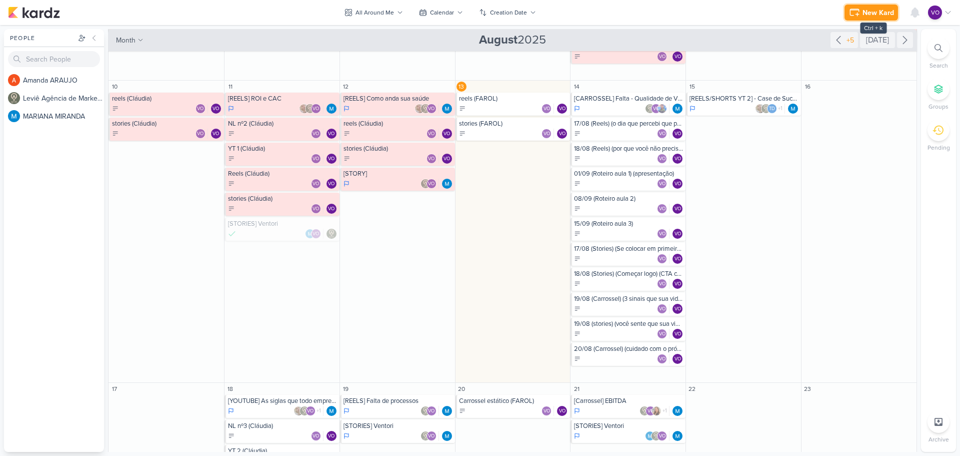
click at [870, 9] on div "New Kard" at bounding box center [879, 13] width 32 height 11
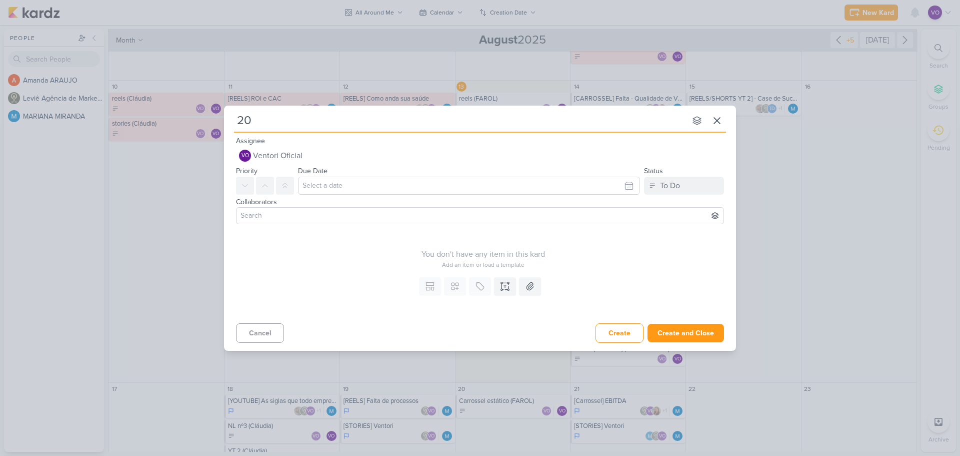
type input "20/"
type input "20/08"
type input "20/08 (s"
type input "20/08 (stories)"
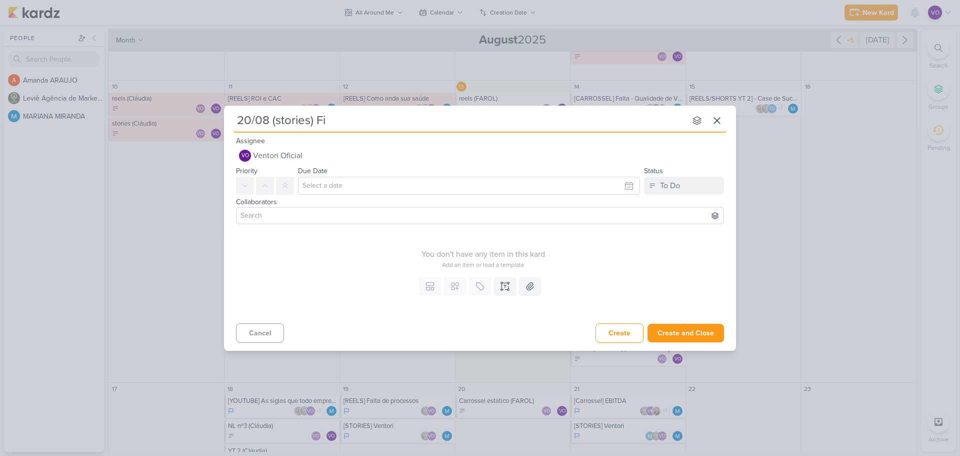
type input "20/08 (stories) Fin"
type input "20/08 (stories) Finança"
type input "20/08 (stories) Finanças ("
type input "20/08 (stories) Finanças (CTA"
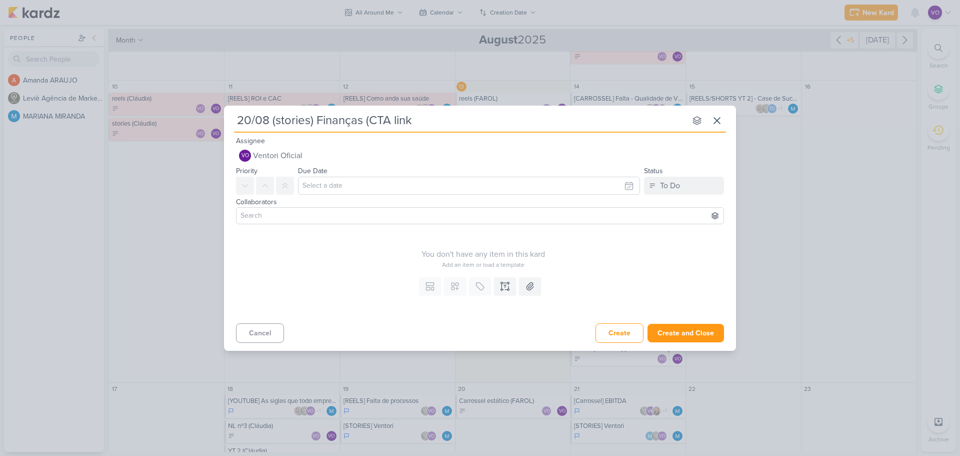
type input "20/08 (stories) Finanças (CTA lin"
type input "20/08 (stories) Finanças (CTA l"
type input "20/08 (stories) Finanças (CTA lista de esper"
type input "20/08 (stories) Finanças (CTA lista de espera"
type input "20/08 (stories) Finanças (CTA lista de espera)"
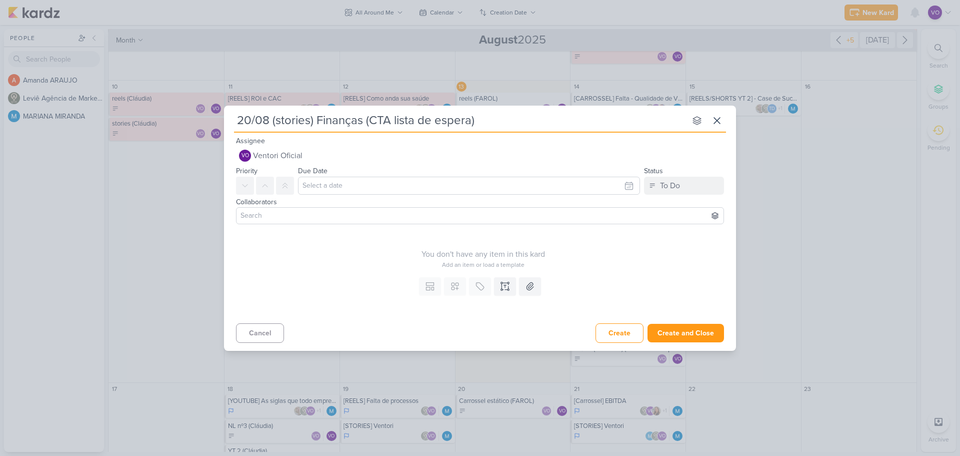
type input "20/08 (stories) Finanças (CTA lista de espera)"
click at [340, 184] on input "text" at bounding box center [469, 186] width 342 height 18
click at [597, 264] on div "14" at bounding box center [596, 267] width 16 height 15
type input "[DATE] 11:59 PM"
click at [284, 212] on input at bounding box center [480, 216] width 483 height 12
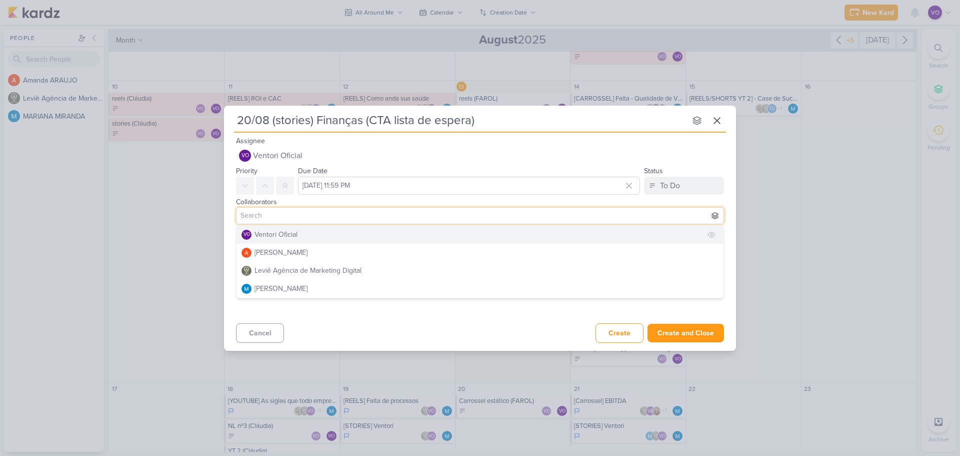
click at [274, 240] on button "VO Ventori Oficial" at bounding box center [480, 235] width 487 height 18
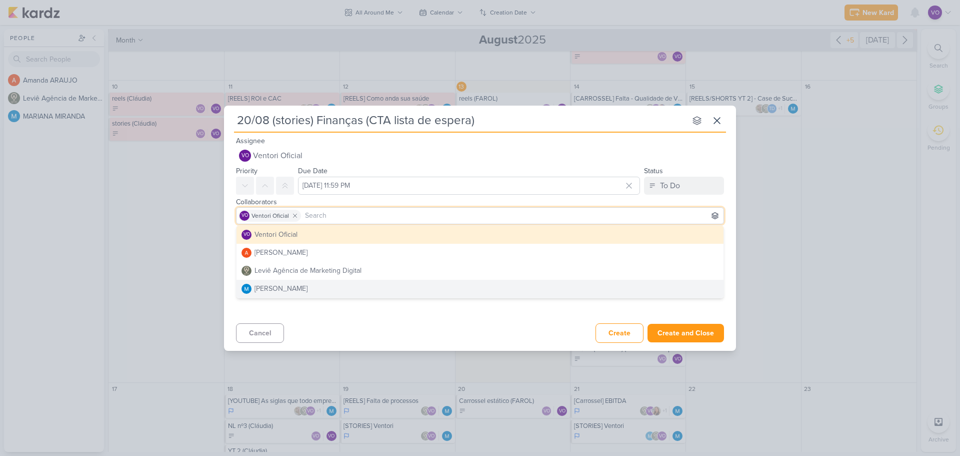
click at [382, 324] on div "Cancel Create Create and Close Ctrl + Enter" at bounding box center [480, 332] width 512 height 26
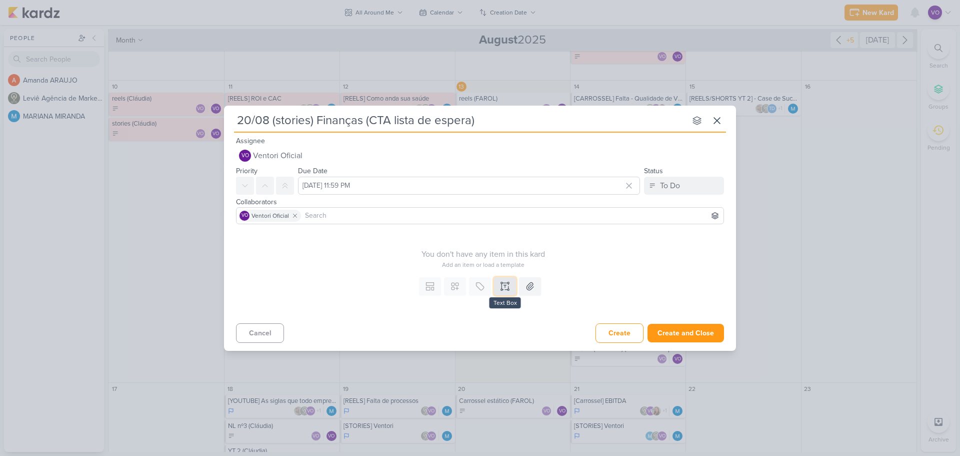
click at [507, 288] on icon at bounding box center [505, 286] width 10 height 10
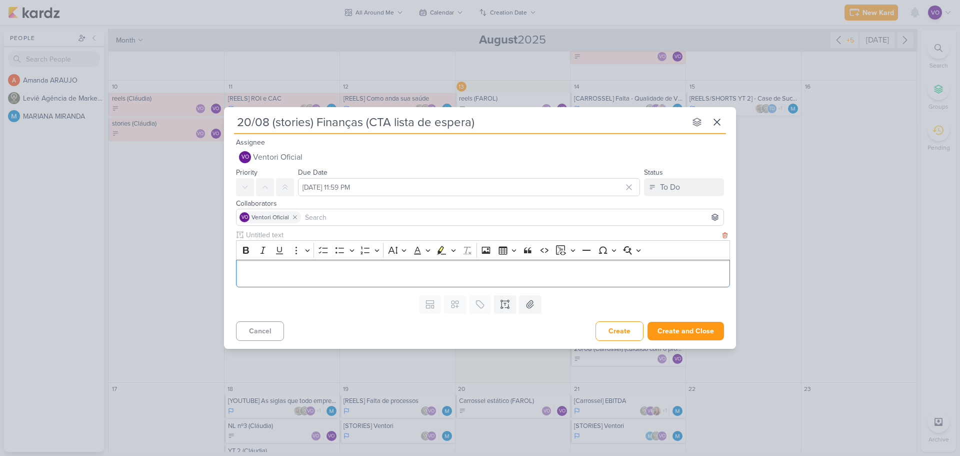
click at [269, 272] on p "Editor editing area: main" at bounding box center [484, 273] width 484 height 12
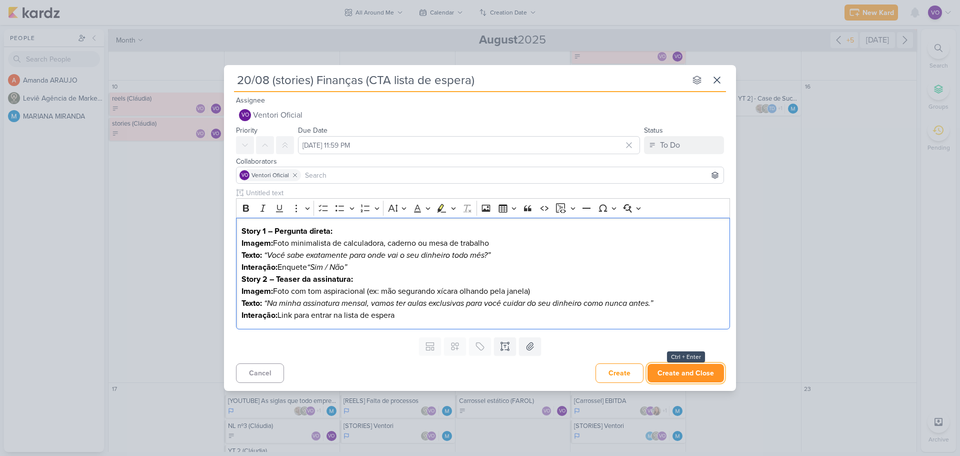
click at [700, 380] on button "Create and Close" at bounding box center [686, 373] width 77 height 19
